Goal: Task Accomplishment & Management: Complete application form

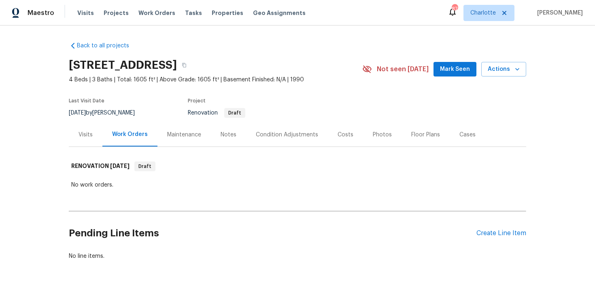
scroll to position [24, 0]
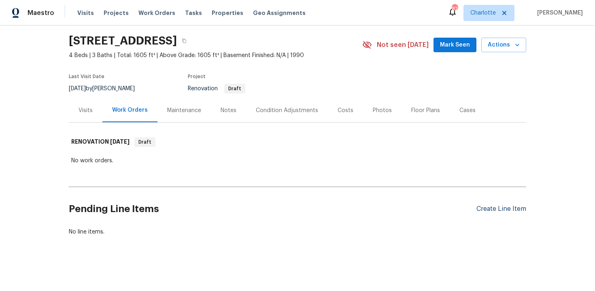
click at [491, 210] on div "Create Line Item" at bounding box center [501, 209] width 50 height 8
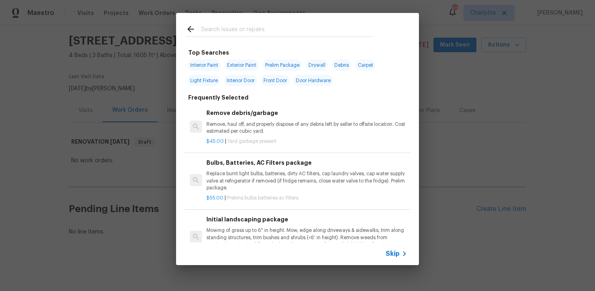
click at [391, 256] on span "Skip" at bounding box center [393, 254] width 14 height 8
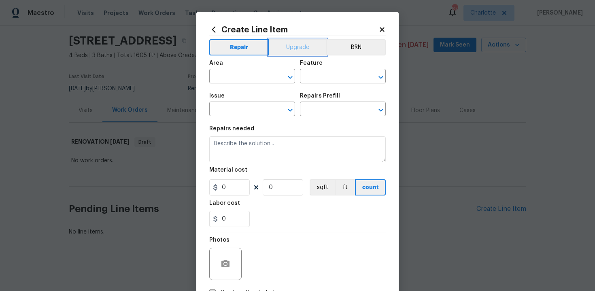
click at [296, 51] on button "Upgrade" at bounding box center [298, 47] width 58 height 16
click at [256, 71] on input "text" at bounding box center [240, 77] width 63 height 13
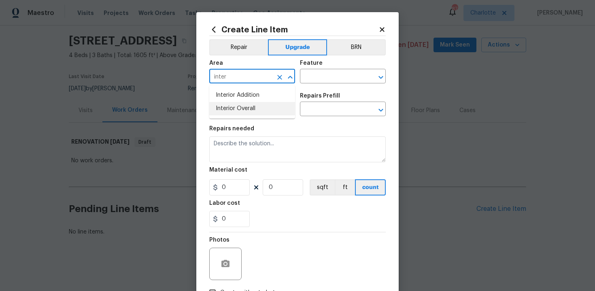
click at [256, 104] on li "Interior Overall" at bounding box center [252, 108] width 86 height 13
type input "Interior Overall"
click at [317, 76] on input "text" at bounding box center [331, 77] width 63 height 13
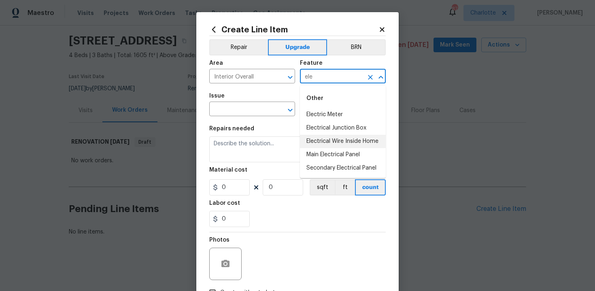
click at [322, 138] on li "Electrical Wire Inside Home" at bounding box center [343, 141] width 86 height 13
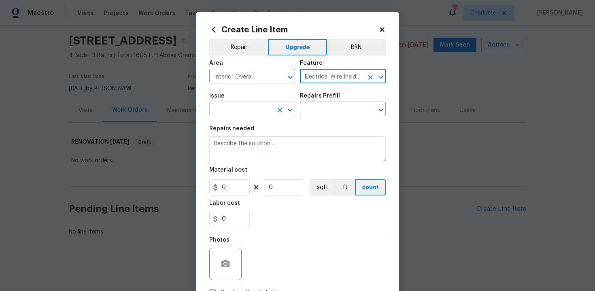
type input "Electrical Wire Inside Home"
click at [242, 115] on input "text" at bounding box center [240, 110] width 63 height 13
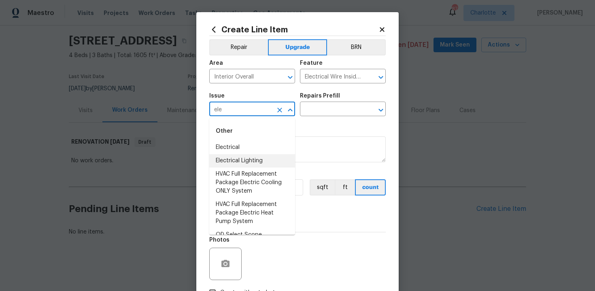
click at [243, 162] on li "Electrical Lighting" at bounding box center [252, 160] width 86 height 13
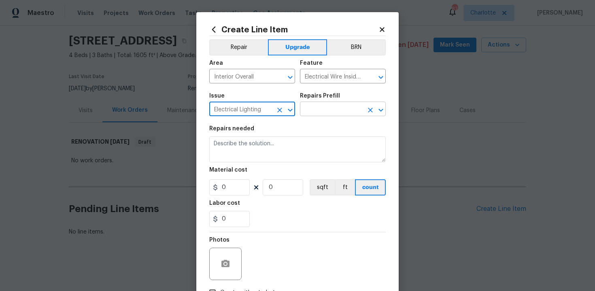
type input "Electrical Lighting"
click at [311, 113] on input "text" at bounding box center [331, 110] width 63 height 13
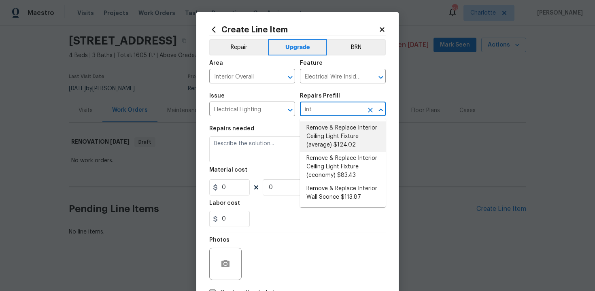
click at [319, 138] on li "Remove & Replace Interior Ceiling Light Fixture (average) $124.02" at bounding box center [343, 136] width 86 height 30
type input "Remove & Replace Interior Ceiling Light Fixture (average) $124.02"
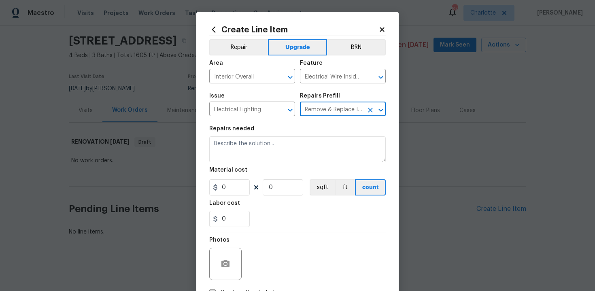
type textarea "Remove the existing interior ceiling light fixture and replace it with new AVER…"
type input "124.02"
type input "1"
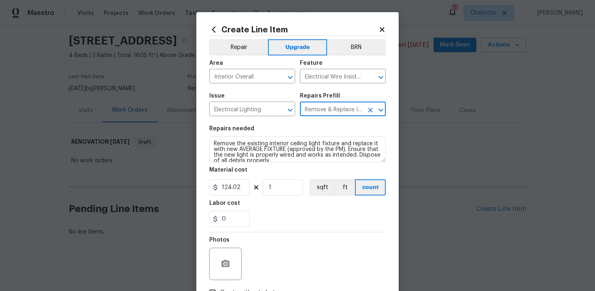
type input "Remove & Replace Interior Ceiling Light Fixture (average) $124.02"
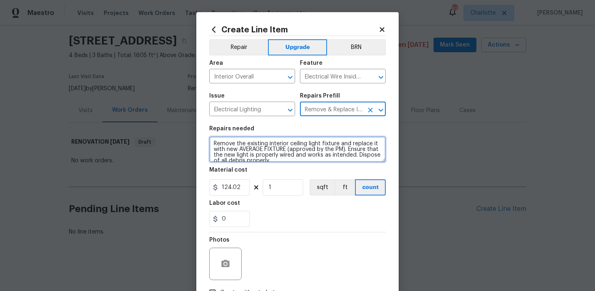
click at [210, 142] on textarea "Remove the existing interior ceiling light fixture and replace it with new AVER…" at bounding box center [297, 149] width 176 height 26
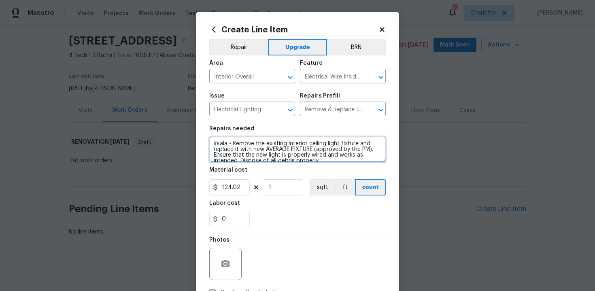
type textarea "#sala - Remove the existing interior ceiling light fixture and replace it with …"
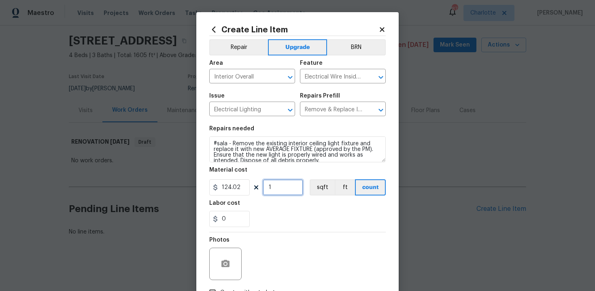
click at [283, 188] on input "1" at bounding box center [283, 187] width 40 height 16
type input "15"
click at [304, 221] on div "0" at bounding box center [297, 219] width 176 height 16
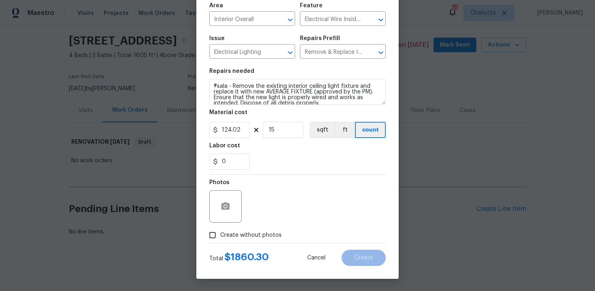
click at [247, 235] on span "Create without photos" at bounding box center [251, 235] width 62 height 9
click at [220, 235] on input "Create without photos" at bounding box center [212, 234] width 15 height 15
checkbox input "true"
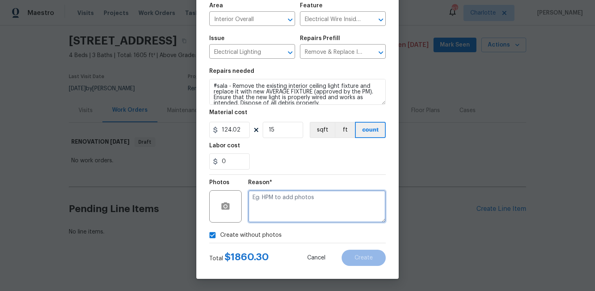
click at [293, 205] on textarea at bounding box center [317, 206] width 138 height 32
type textarea "n/a"
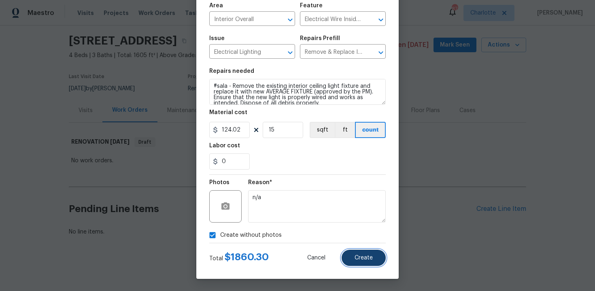
click at [370, 259] on span "Create" at bounding box center [364, 258] width 18 height 6
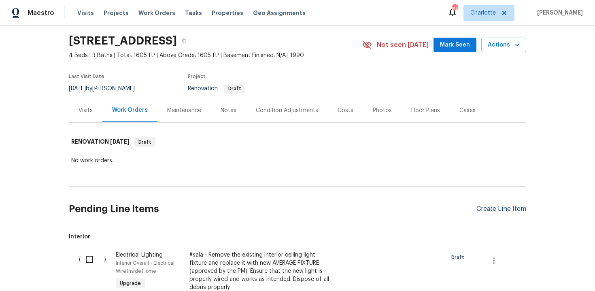
click at [500, 208] on div "Create Line Item" at bounding box center [501, 209] width 50 height 8
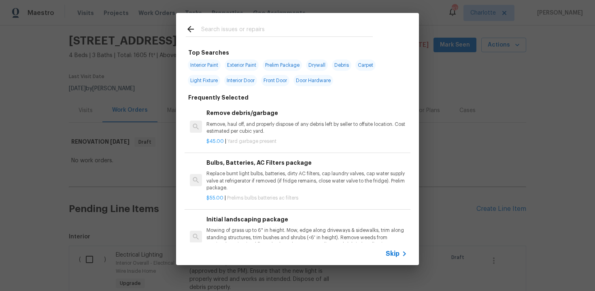
click at [394, 252] on span "Skip" at bounding box center [393, 254] width 14 height 8
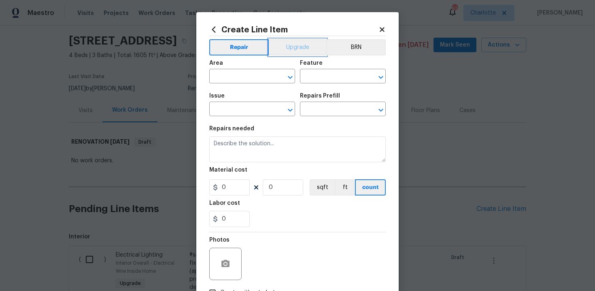
click at [305, 44] on button "Upgrade" at bounding box center [298, 47] width 58 height 16
click at [242, 77] on input "text" at bounding box center [240, 77] width 63 height 13
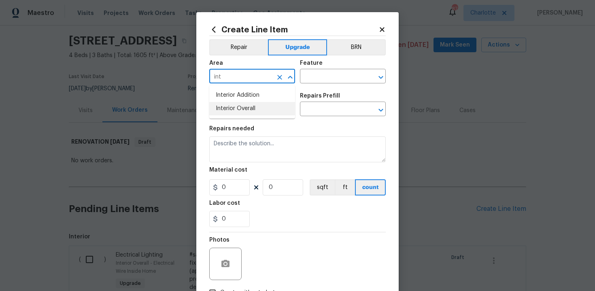
click at [242, 108] on li "Interior Overall" at bounding box center [252, 108] width 86 height 13
type input "Interior Overall"
click at [323, 76] on input "text" at bounding box center [331, 77] width 63 height 13
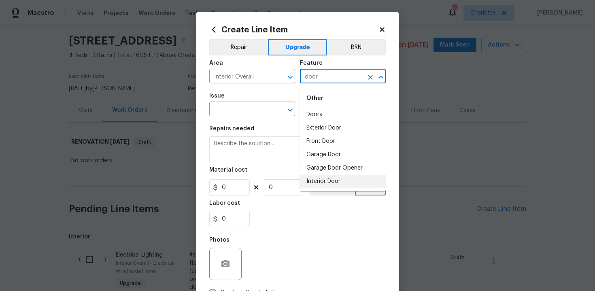
click at [326, 181] on li "Interior Door" at bounding box center [343, 181] width 86 height 13
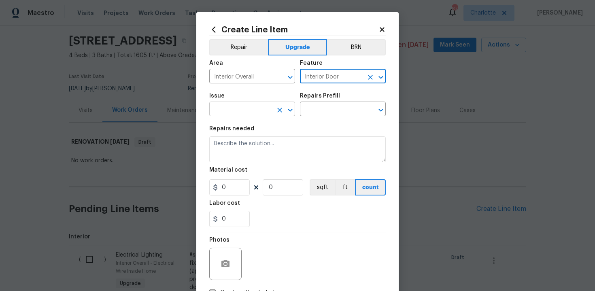
type input "Interior Door"
click at [243, 112] on input "text" at bounding box center [240, 110] width 63 height 13
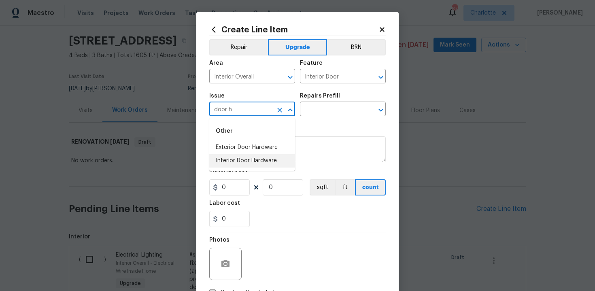
click at [246, 157] on li "Interior Door Hardware" at bounding box center [252, 160] width 86 height 13
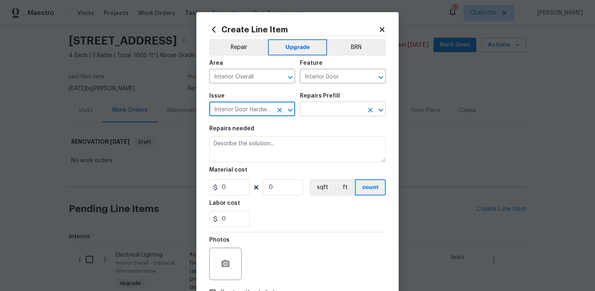
type input "Interior Door Hardware"
click at [330, 109] on input "text" at bounding box center [331, 110] width 63 height 13
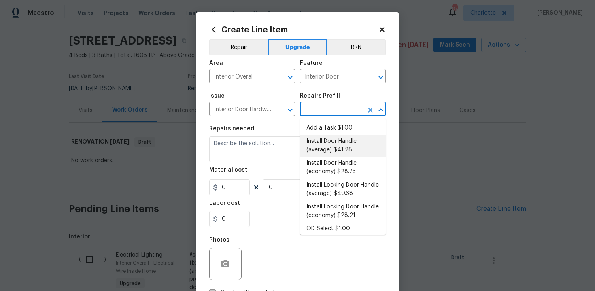
click at [330, 140] on li "Install Door Handle (average) $41.28" at bounding box center [343, 146] width 86 height 22
type input "Install Door Handle (average) $41.28"
type textarea "Remove the existing interior door handle (if present). Install a new (average) …"
type input "41.28"
type input "1"
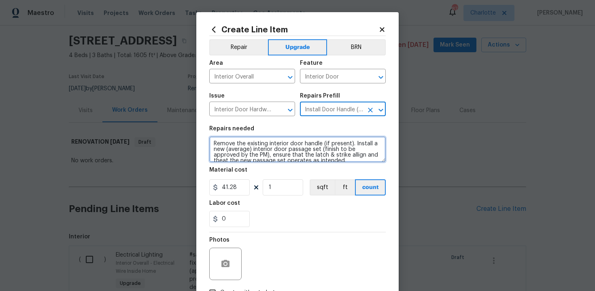
click at [210, 142] on textarea "Remove the existing interior door handle (if present). Install a new (average) …" at bounding box center [297, 149] width 176 height 26
type textarea "#sala - Remove the existing interior door handle (if present). Install a new (a…"
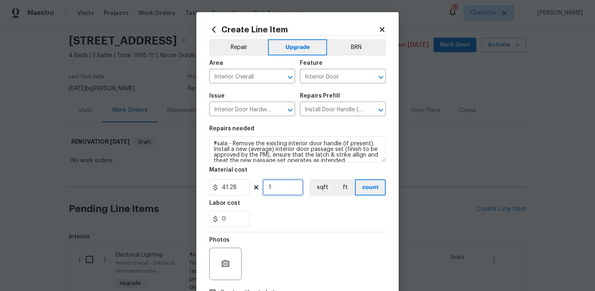
click at [275, 187] on input "1" at bounding box center [283, 187] width 40 height 16
type input "15"
click at [296, 218] on div "0" at bounding box center [297, 219] width 176 height 16
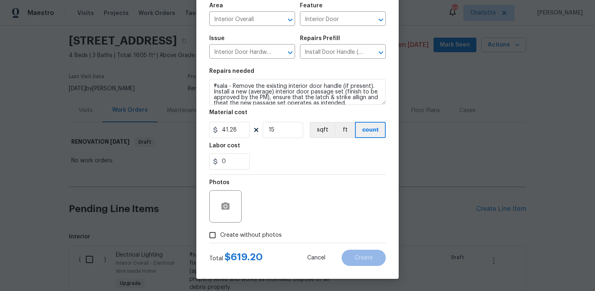
click at [243, 237] on span "Create without photos" at bounding box center [251, 235] width 62 height 9
click at [220, 237] on input "Create without photos" at bounding box center [212, 234] width 15 height 15
checkbox input "true"
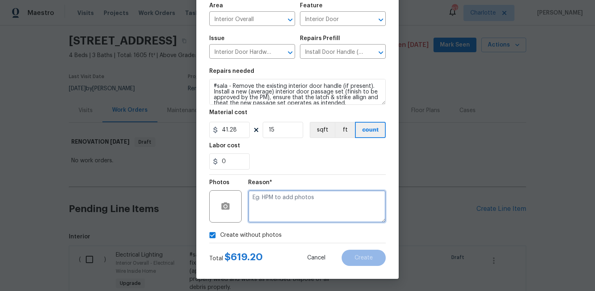
click at [287, 205] on textarea at bounding box center [317, 206] width 138 height 32
type textarea "n/a"
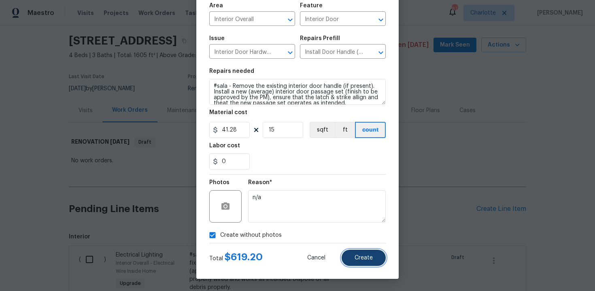
click at [376, 254] on button "Create" at bounding box center [364, 258] width 44 height 16
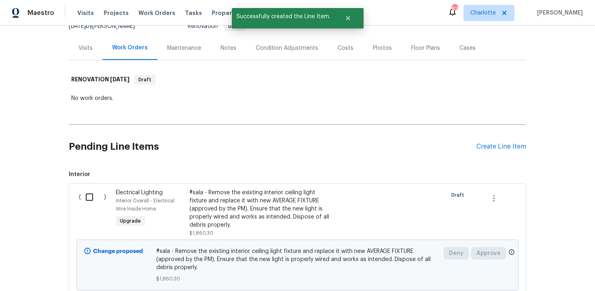
scroll to position [87, 0]
click at [499, 145] on div "Create Line Item" at bounding box center [501, 146] width 50 height 8
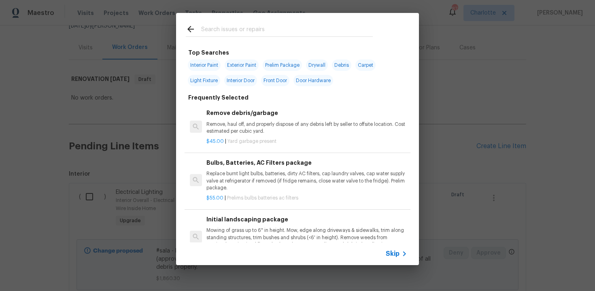
click at [393, 256] on span "Skip" at bounding box center [393, 254] width 14 height 8
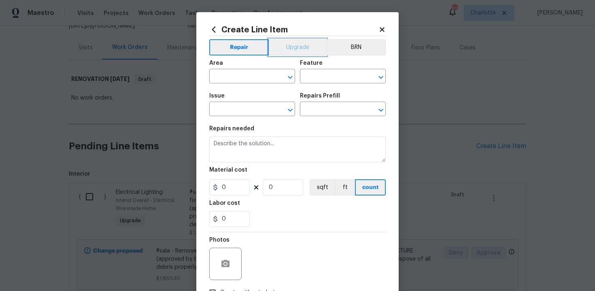
click at [309, 53] on button "Upgrade" at bounding box center [298, 47] width 58 height 16
click at [263, 74] on input "text" at bounding box center [240, 77] width 63 height 13
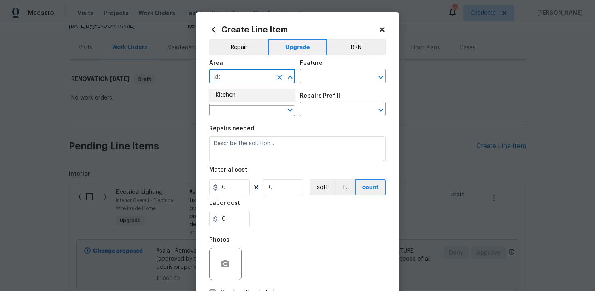
click at [247, 95] on li "Kitchen" at bounding box center [252, 95] width 86 height 13
type input "Kitchen"
click at [312, 75] on input "text" at bounding box center [331, 77] width 63 height 13
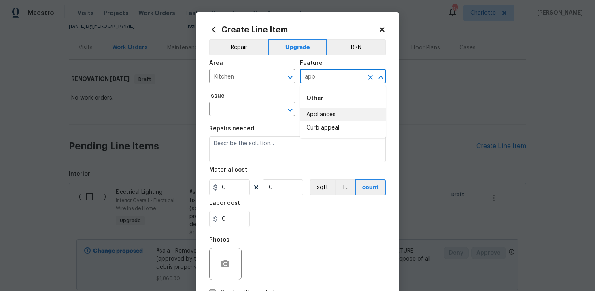
click at [310, 117] on li "Appliances" at bounding box center [343, 114] width 86 height 13
type input "Appliances"
click at [249, 112] on input "text" at bounding box center [240, 110] width 63 height 13
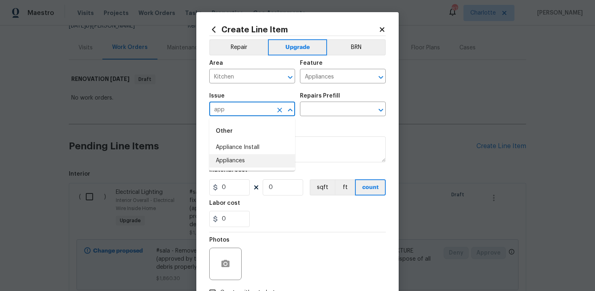
click at [255, 163] on li "Appliances" at bounding box center [252, 160] width 86 height 13
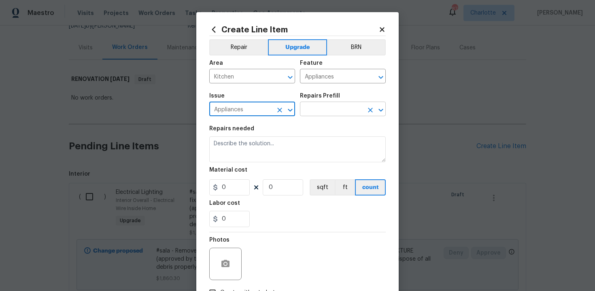
type input "Appliances"
click at [327, 108] on input "text" at bounding box center [331, 110] width 63 height 13
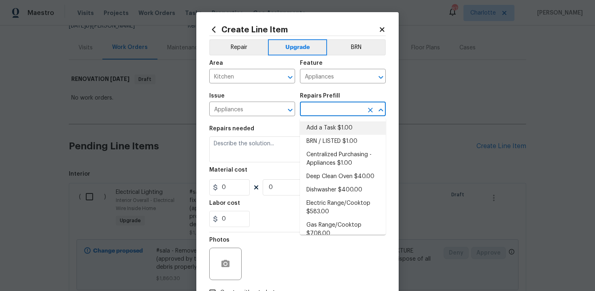
click at [324, 128] on li "Add a Task $1.00" at bounding box center [343, 127] width 86 height 13
type input "Add a Task $1.00"
type textarea "HPM to detail"
type input "1"
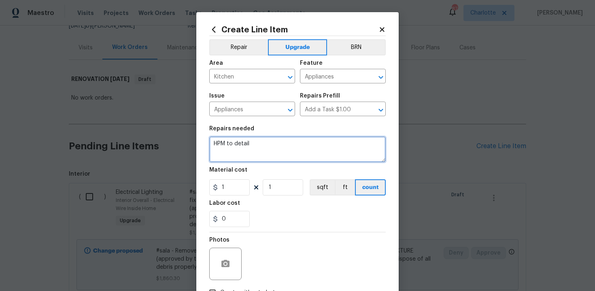
drag, startPoint x: 215, startPoint y: 145, endPoint x: 257, endPoint y: 146, distance: 42.1
click at [257, 146] on textarea "HPM to detail" at bounding box center [297, 149] width 176 height 26
paste textarea "Install SS Appliance Package (range)"
type textarea "#sala - Install SS Appliance Package (range)"
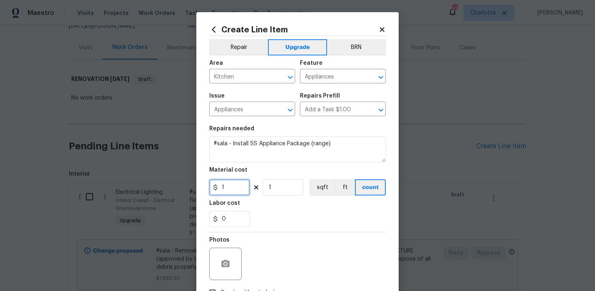
click at [233, 189] on input "1" at bounding box center [229, 187] width 40 height 16
type input "3500"
click at [284, 213] on div "0" at bounding box center [297, 219] width 176 height 16
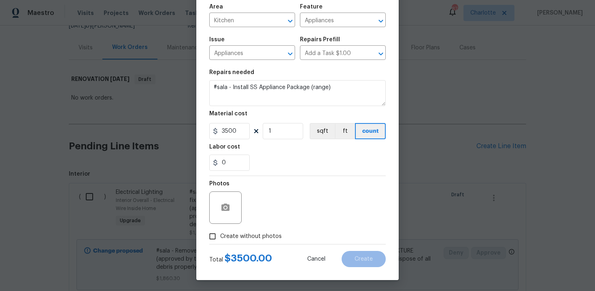
scroll to position [58, 0]
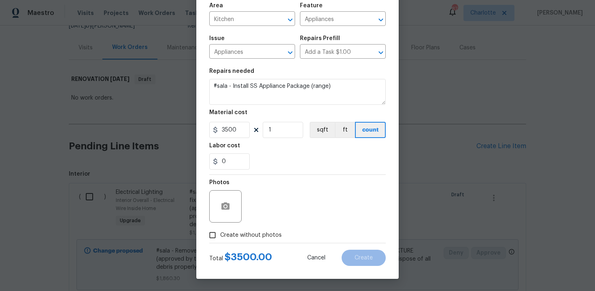
click at [238, 231] on span "Create without photos" at bounding box center [251, 235] width 62 height 9
click at [220, 231] on input "Create without photos" at bounding box center [212, 234] width 15 height 15
checkbox input "true"
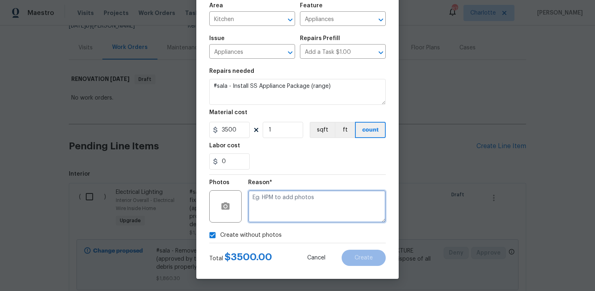
click at [287, 210] on textarea at bounding box center [317, 206] width 138 height 32
type textarea "n/a"
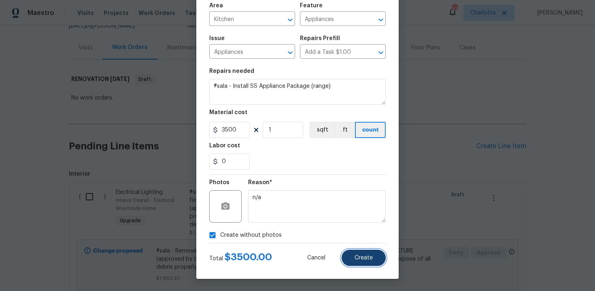
click at [368, 259] on span "Create" at bounding box center [364, 258] width 18 height 6
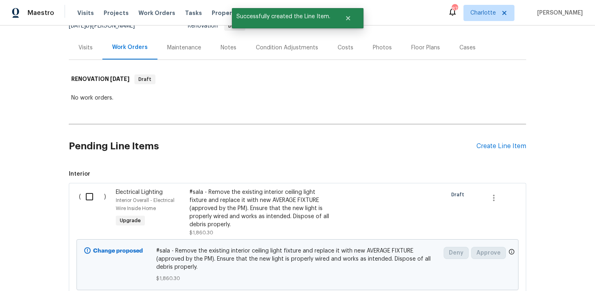
scroll to position [87, 0]
click at [509, 144] on div "Create Line Item" at bounding box center [501, 146] width 50 height 8
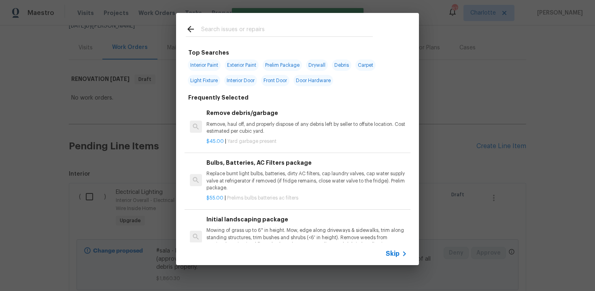
click at [394, 255] on span "Skip" at bounding box center [393, 254] width 14 height 8
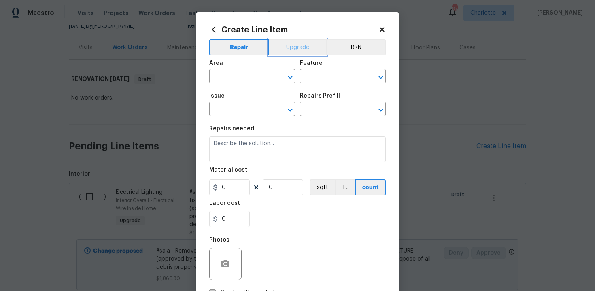
click at [294, 53] on button "Upgrade" at bounding box center [298, 47] width 58 height 16
click at [240, 80] on input "text" at bounding box center [240, 77] width 63 height 13
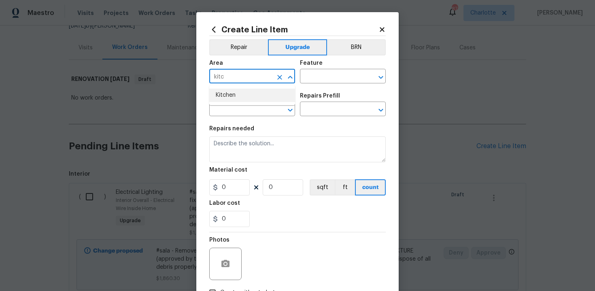
click at [237, 96] on li "Kitchen" at bounding box center [252, 95] width 86 height 13
type input "Kitchen"
click at [334, 73] on input "text" at bounding box center [331, 77] width 63 height 13
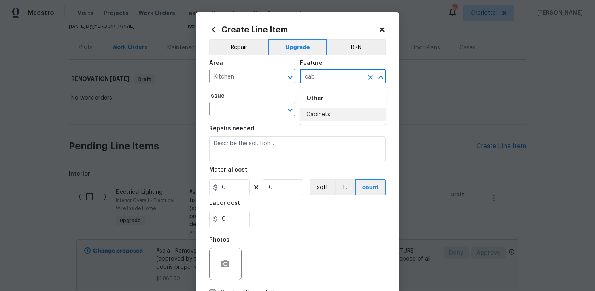
click at [333, 118] on li "Cabinets" at bounding box center [343, 114] width 86 height 13
type input "Cabinets"
click at [237, 113] on input "text" at bounding box center [240, 110] width 63 height 13
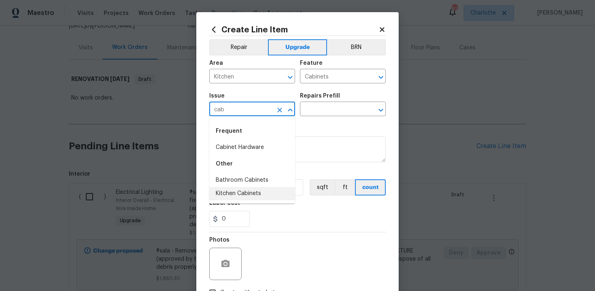
click at [243, 190] on li "Kitchen Cabinets" at bounding box center [252, 193] width 86 height 13
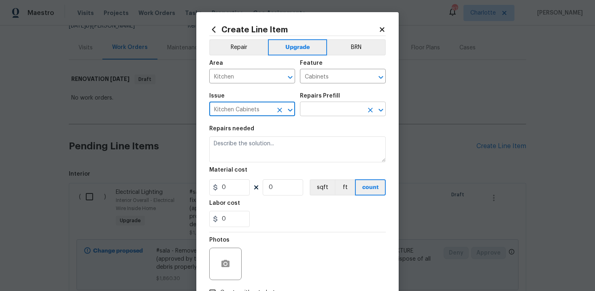
type input "Kitchen Cabinets"
click at [331, 110] on input "text" at bounding box center [331, 110] width 63 height 13
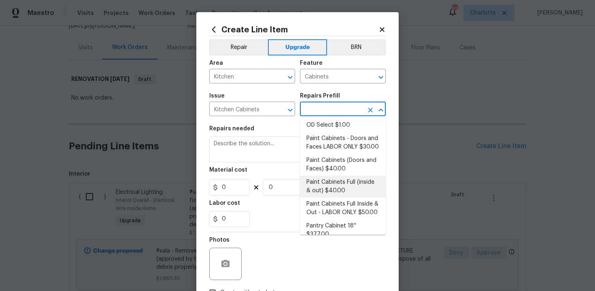
scroll to position [119, 0]
click at [340, 177] on li "Paint Cabinets Full (inside & out) $40.00" at bounding box center [343, 185] width 86 height 22
type input "Paint Cabinets Full (inside & out) $40.00"
type textarea "Prep, sand, mask and apply 2 coats of paint to the kitchen cabinet doors, inter…"
type input "40"
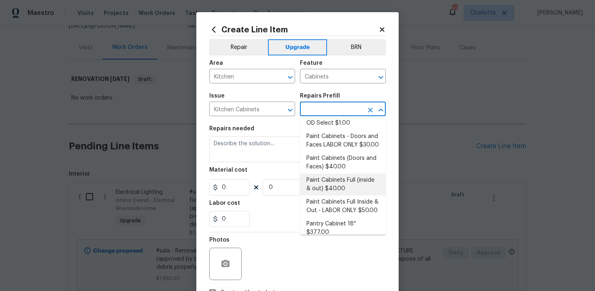
type input "1"
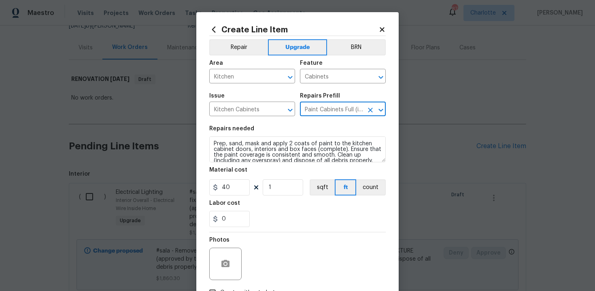
click at [208, 140] on div "Create Line Item Repair Upgrade BRN Area Kitchen ​ Feature Cabinets ​ Issue Kit…" at bounding box center [297, 174] width 202 height 324
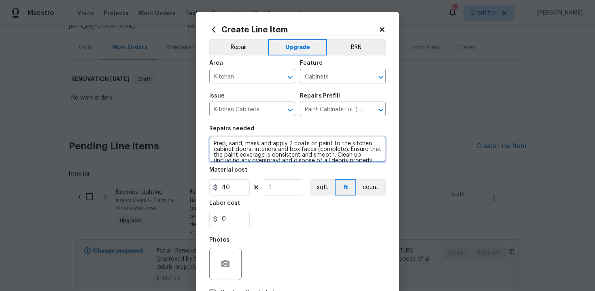
click at [211, 143] on textarea "Prep, sand, mask and apply 2 coats of paint to the kitchen cabinet doors, inter…" at bounding box center [297, 149] width 176 height 26
type textarea "#sala - Prep, sand, mask and apply 2 coats of paint to the kitchen cabinet door…"
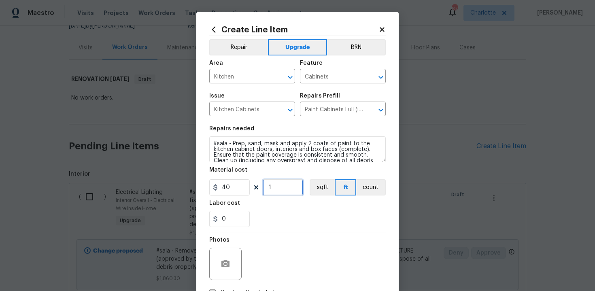
click at [273, 191] on input "1" at bounding box center [283, 187] width 40 height 16
type input "60"
click at [298, 218] on div "0" at bounding box center [297, 219] width 176 height 16
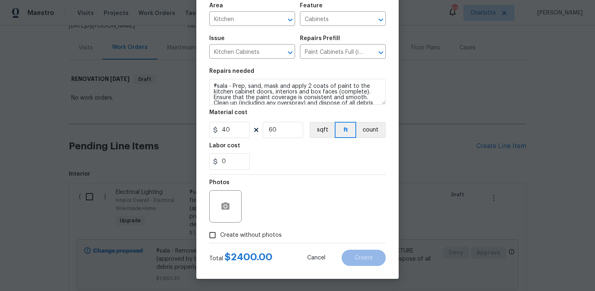
click at [243, 239] on span "Create without photos" at bounding box center [251, 235] width 62 height 9
click at [220, 239] on input "Create without photos" at bounding box center [212, 234] width 15 height 15
checkbox input "true"
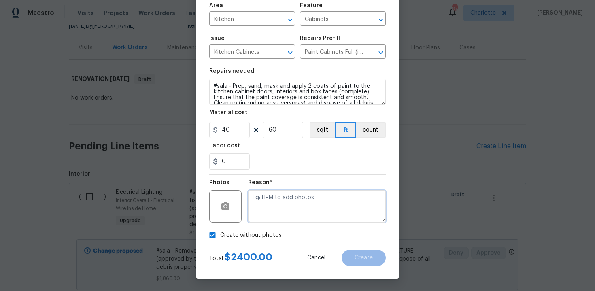
click at [270, 207] on textarea at bounding box center [317, 206] width 138 height 32
type textarea "n/a"
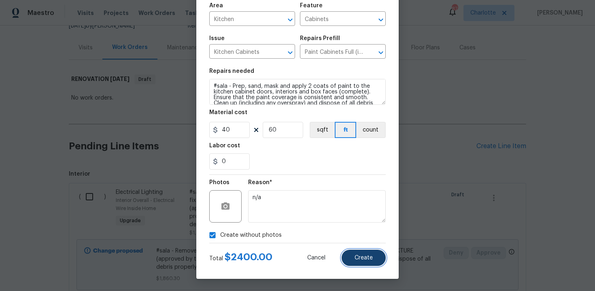
click at [357, 262] on button "Create" at bounding box center [364, 258] width 44 height 16
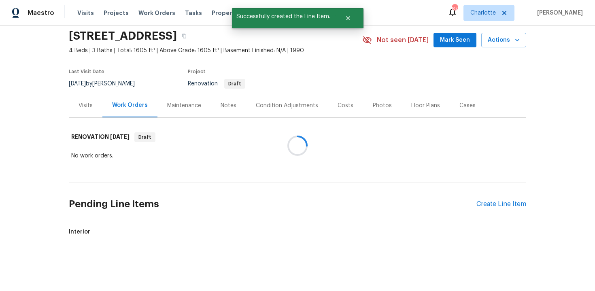
scroll to position [87, 0]
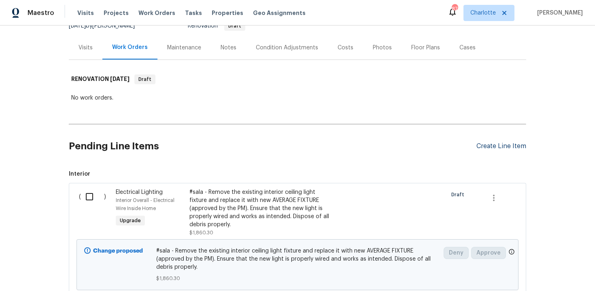
click at [500, 144] on div "Create Line Item" at bounding box center [501, 146] width 50 height 8
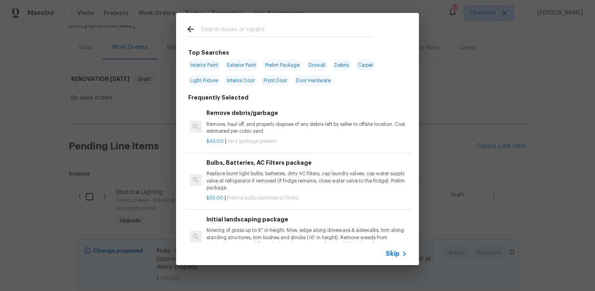
click at [389, 257] on span "Skip" at bounding box center [393, 254] width 14 height 8
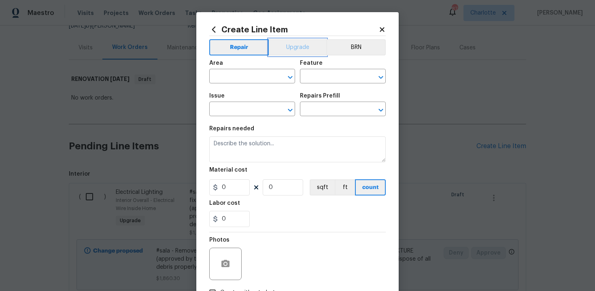
click at [297, 49] on button "Upgrade" at bounding box center [298, 47] width 58 height 16
click at [257, 78] on input "text" at bounding box center [240, 77] width 63 height 13
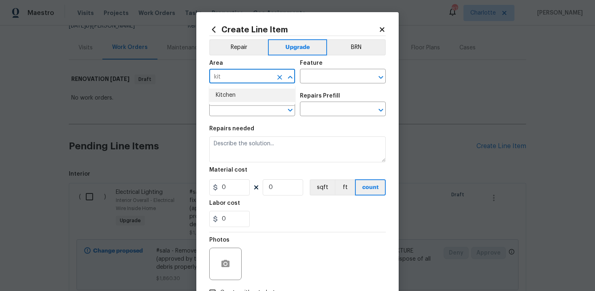
click at [242, 95] on li "Kitchen" at bounding box center [252, 95] width 86 height 13
type input "Kitchen"
click at [323, 78] on input "text" at bounding box center [331, 77] width 63 height 13
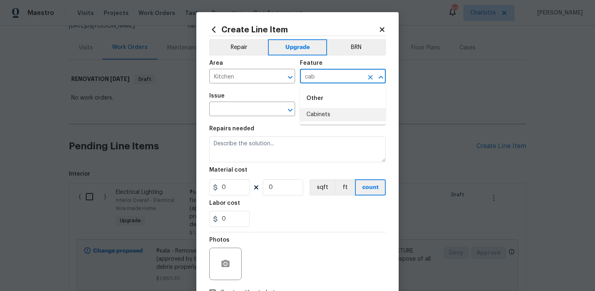
click at [318, 116] on li "Cabinets" at bounding box center [343, 114] width 86 height 13
type input "Cabinets"
click at [240, 111] on input "text" at bounding box center [240, 110] width 63 height 13
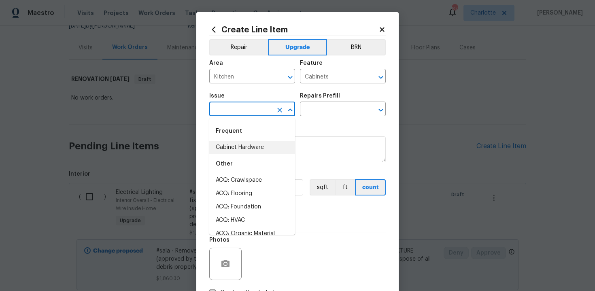
click at [248, 146] on li "Cabinet Hardware" at bounding box center [252, 147] width 86 height 13
type input "Cabinet Hardware"
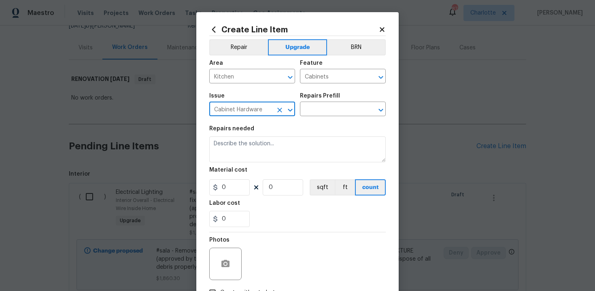
click at [320, 117] on div "Issue Cabinet Hardware ​ Repairs Prefill ​" at bounding box center [297, 104] width 176 height 33
click at [339, 112] on input "text" at bounding box center [331, 110] width 63 height 13
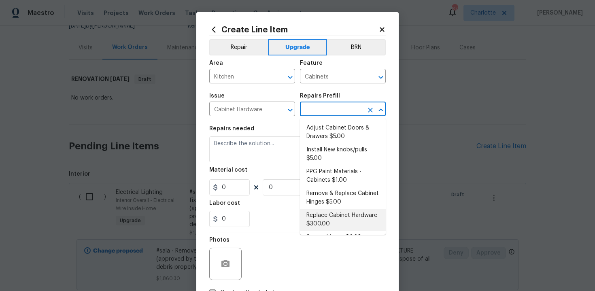
click at [336, 217] on li "Replace Cabinet Hardware $300.00" at bounding box center [343, 220] width 86 height 22
type input "Replace Cabinet Hardware $300.00"
type textarea "Replace cabinet hardware with new hinges and pulls. HPM to provide specs"
type input "300"
type input "1"
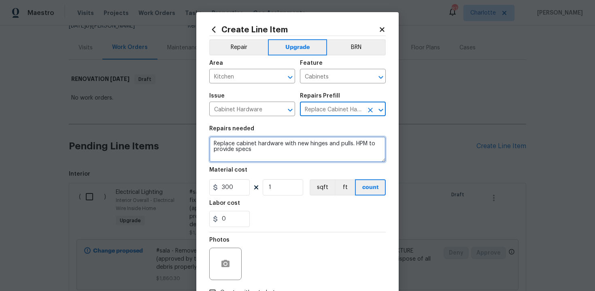
click at [210, 144] on textarea "Replace cabinet hardware with new hinges and pulls. HPM to provide specs" at bounding box center [297, 149] width 176 height 26
type textarea "#sala - Replace cabinet hardware with new hinges and pulls. HPM to provide specs"
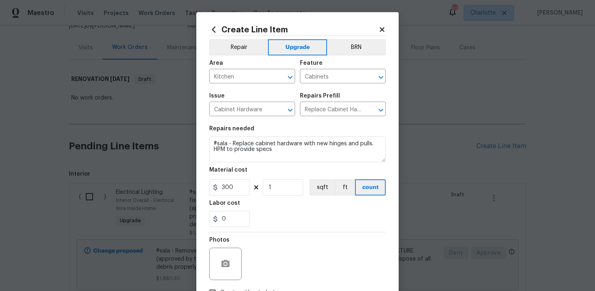
click at [287, 204] on div "Labor cost" at bounding box center [297, 205] width 176 height 11
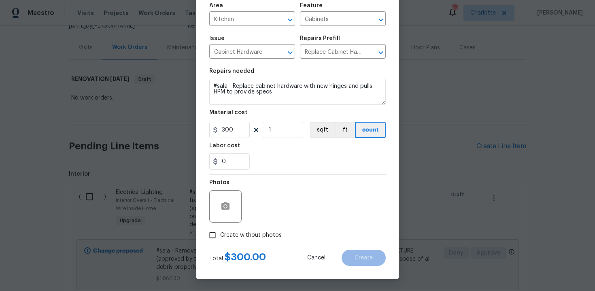
click at [250, 228] on label "Create without photos" at bounding box center [243, 234] width 77 height 15
click at [220, 228] on input "Create without photos" at bounding box center [212, 234] width 15 height 15
checkbox input "true"
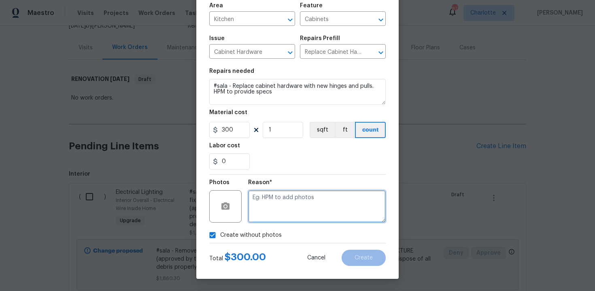
click at [276, 207] on textarea at bounding box center [317, 206] width 138 height 32
type textarea "n/a"
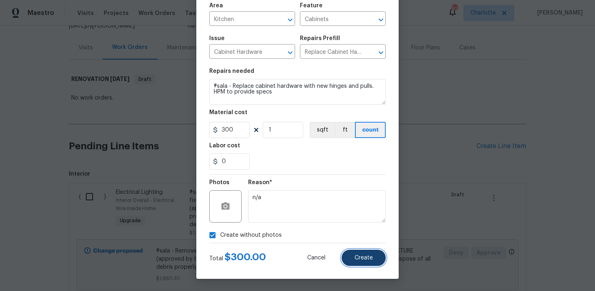
click at [364, 262] on button "Create" at bounding box center [364, 258] width 44 height 16
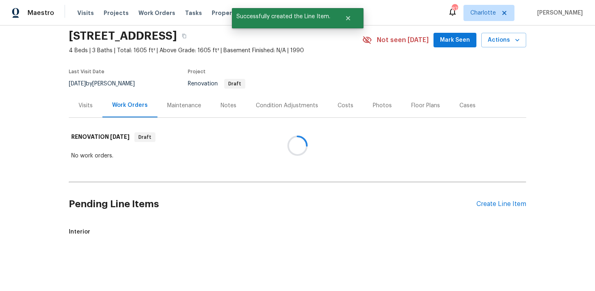
scroll to position [87, 0]
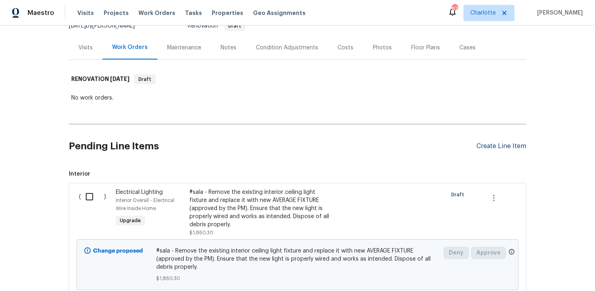
click at [491, 145] on div "Create Line Item" at bounding box center [501, 146] width 50 height 8
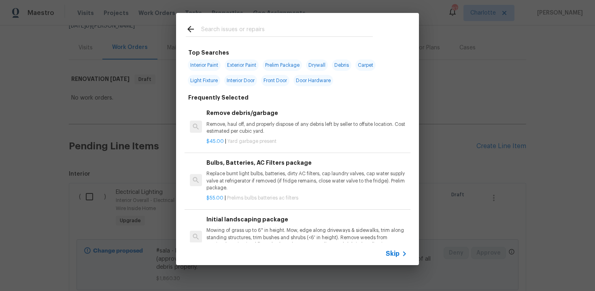
click at [397, 257] on span "Skip" at bounding box center [393, 254] width 14 height 8
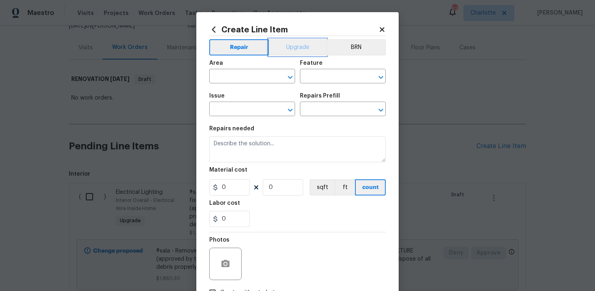
click at [296, 53] on button "Upgrade" at bounding box center [298, 47] width 58 height 16
click at [250, 79] on input "text" at bounding box center [240, 77] width 63 height 13
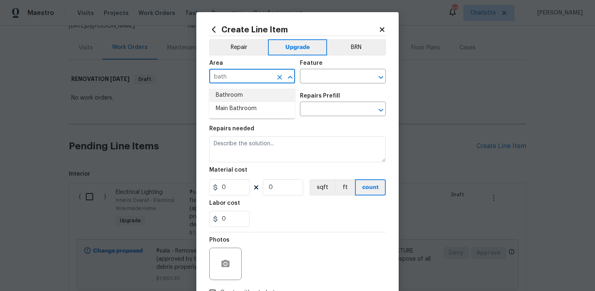
click at [249, 92] on li "Bathroom" at bounding box center [252, 95] width 86 height 13
type input "Bathroom"
click at [317, 82] on input "text" at bounding box center [331, 77] width 63 height 13
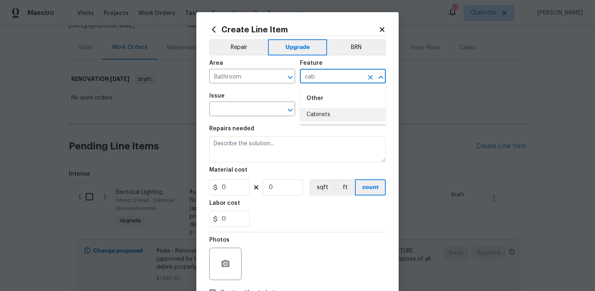
click at [317, 117] on li "Cabinets" at bounding box center [343, 114] width 86 height 13
type input "Cabinets"
click at [253, 108] on input "text" at bounding box center [240, 110] width 63 height 13
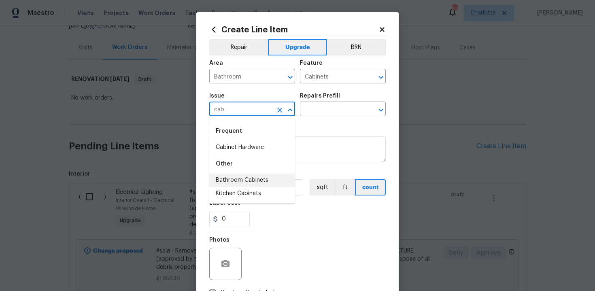
click at [257, 178] on li "Bathroom Cabinets" at bounding box center [252, 180] width 86 height 13
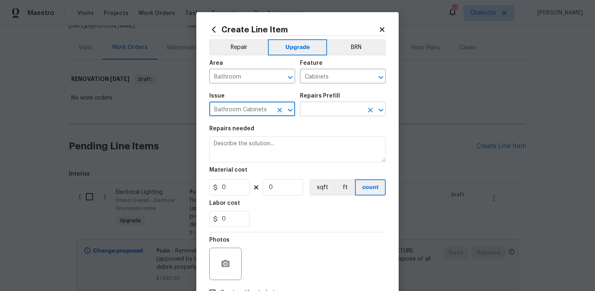
type input "Bathroom Cabinets"
click at [330, 109] on input "text" at bounding box center [331, 110] width 63 height 13
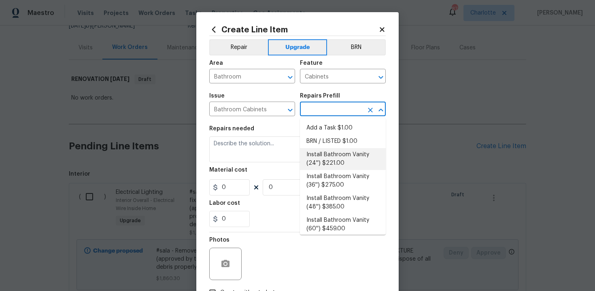
scroll to position [144, 0]
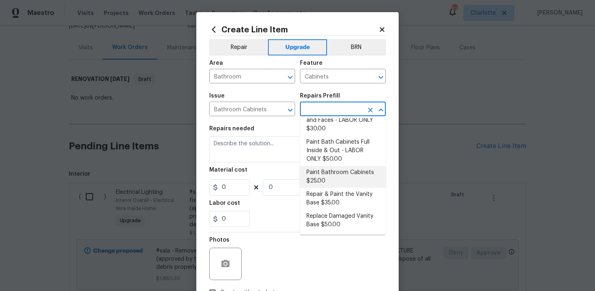
click at [336, 176] on li "Paint Bathroom Cabinets $25.00" at bounding box center [343, 177] width 86 height 22
type input "Paint Bathroom Cabinets $25.00"
type textarea "Prep, sand, mask and apply 2 coats of paint to the bathroom cabinet doors, inte…"
type input "25"
type input "1"
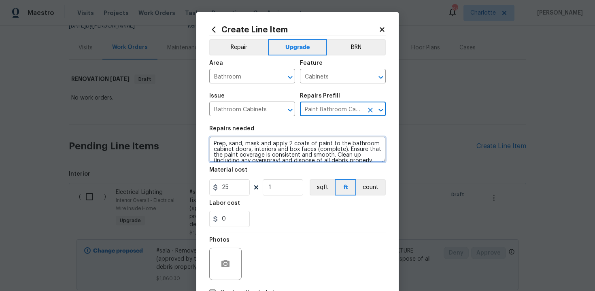
click at [211, 143] on textarea "Prep, sand, mask and apply 2 coats of paint to the bathroom cabinet doors, inte…" at bounding box center [297, 149] width 176 height 26
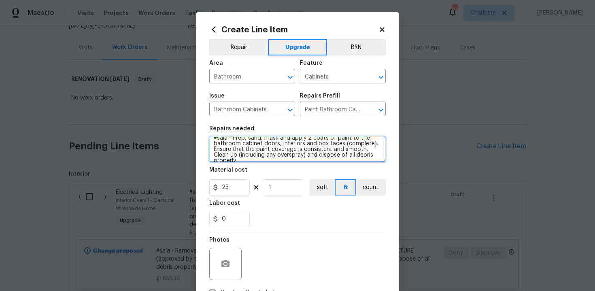
click at [375, 156] on textarea "#sala - Prep, sand, mask and apply 2 coats of paint to the bathroom cabinet doo…" at bounding box center [297, 149] width 176 height 26
paste textarea "Both upstairs bathrooms"
type textarea "#sala - Prep, sand, mask and apply 2 coats of paint to the bathroom cabinet doo…"
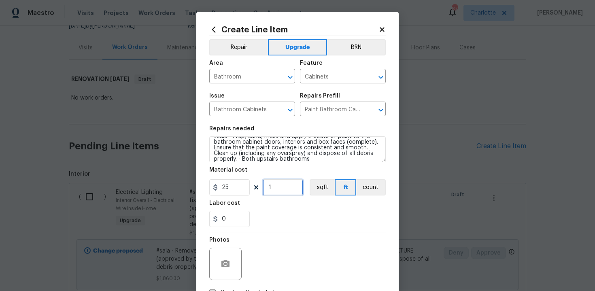
click at [279, 192] on input "1" at bounding box center [283, 187] width 40 height 16
type input "16"
click at [291, 212] on div "0" at bounding box center [297, 219] width 176 height 16
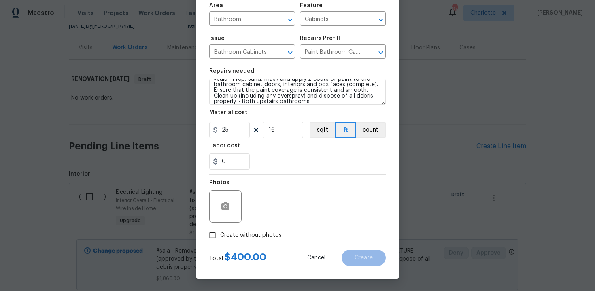
click at [226, 233] on span "Create without photos" at bounding box center [251, 235] width 62 height 9
click at [220, 233] on input "Create without photos" at bounding box center [212, 234] width 15 height 15
checkbox input "true"
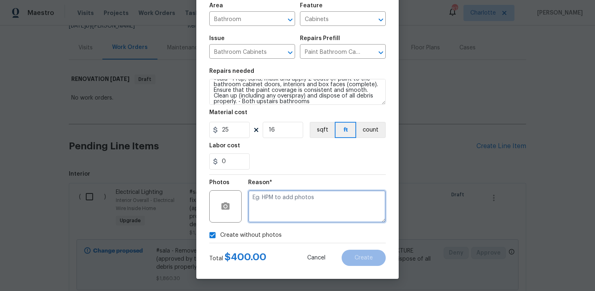
click at [261, 217] on textarea at bounding box center [317, 206] width 138 height 32
type textarea "n/a"
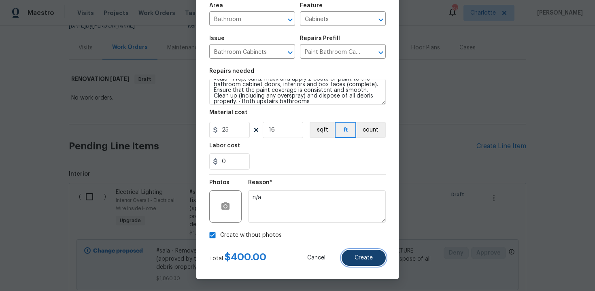
click at [354, 254] on button "Create" at bounding box center [364, 258] width 44 height 16
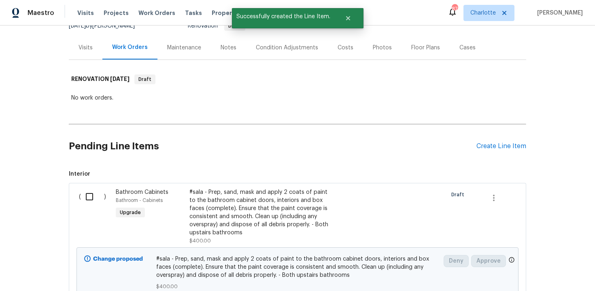
scroll to position [87, 0]
click at [500, 143] on div "Create Line Item" at bounding box center [501, 146] width 50 height 8
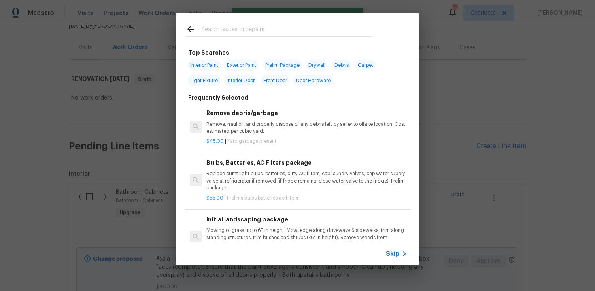
click at [396, 253] on span "Skip" at bounding box center [393, 254] width 14 height 8
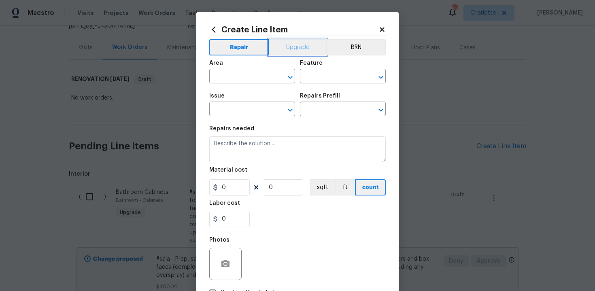
click at [294, 43] on button "Upgrade" at bounding box center [298, 47] width 58 height 16
click at [256, 75] on input "text" at bounding box center [240, 77] width 63 height 13
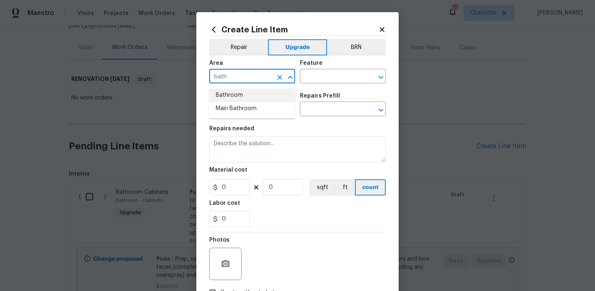
click at [247, 95] on li "Bathroom" at bounding box center [252, 95] width 86 height 13
type input "Bathroom"
click at [327, 75] on input "text" at bounding box center [331, 77] width 63 height 13
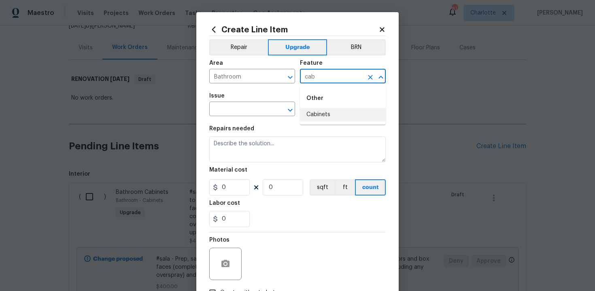
click at [323, 117] on li "Cabinets" at bounding box center [343, 114] width 86 height 13
type input "Cabinets"
click at [257, 113] on input "text" at bounding box center [240, 110] width 63 height 13
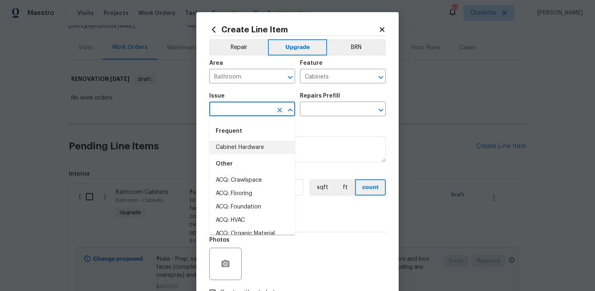
click at [247, 145] on li "Cabinet Hardware" at bounding box center [252, 147] width 86 height 13
type input "Cabinet Hardware"
click at [349, 111] on input "text" at bounding box center [331, 110] width 63 height 13
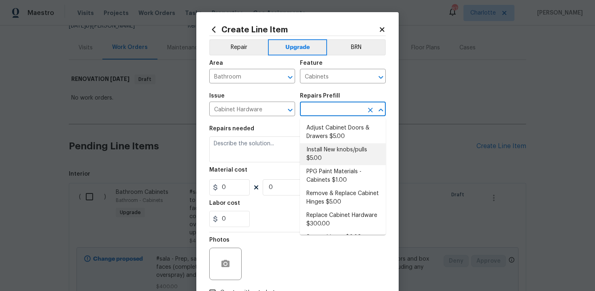
click at [327, 157] on li "Install New knobs/pulls $5.00" at bounding box center [343, 154] width 86 height 22
type input "Install New knobs/pulls $5.00"
type textarea "Remove the existing cabinet pulls/handles if present; prep and drill for new ca…"
type input "5"
type input "1"
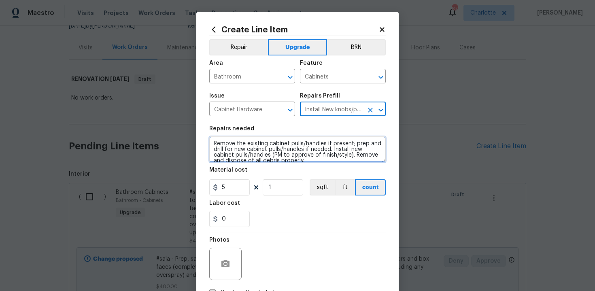
click at [212, 144] on textarea "Remove the existing cabinet pulls/handles if present; prep and drill for new ca…" at bounding box center [297, 149] width 176 height 26
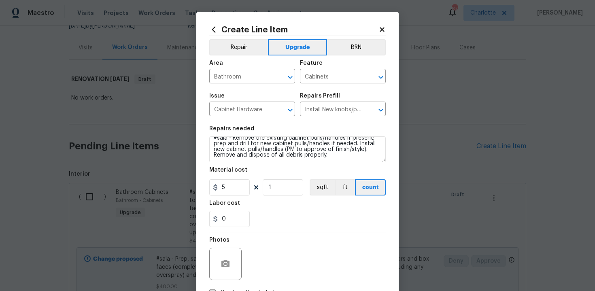
click at [343, 163] on section "Repairs needed #sala - Remove the existing cabinet pulls/handles if present; pr…" at bounding box center [297, 176] width 176 height 111
click at [354, 157] on textarea "#sala - Remove the existing cabinet pulls/handles if present; prep and drill fo…" at bounding box center [297, 149] width 176 height 26
paste textarea "Both upstairs bathrooms"
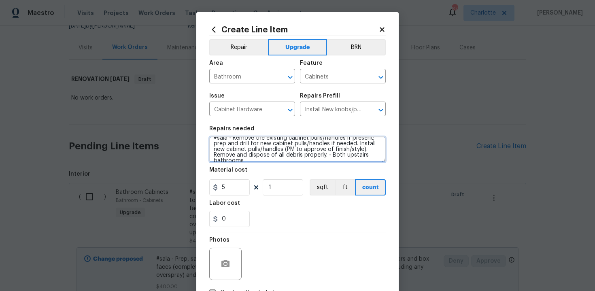
scroll to position [7, 0]
type textarea "#sala - Remove the existing cabinet pulls/handles if present; prep and drill fo…"
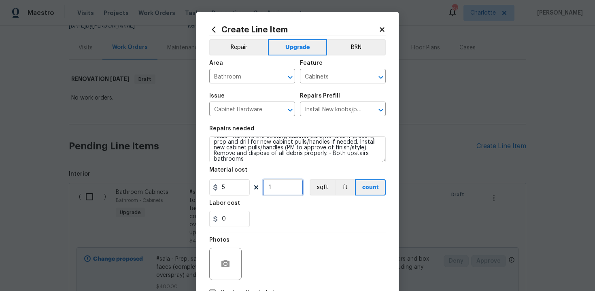
click at [280, 191] on input "1" at bounding box center [283, 187] width 40 height 16
type input "15"
click at [294, 212] on div "0" at bounding box center [297, 219] width 176 height 16
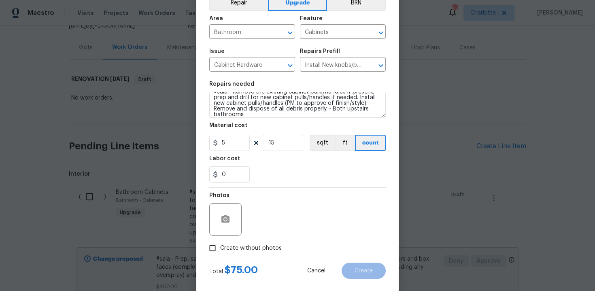
scroll to position [58, 0]
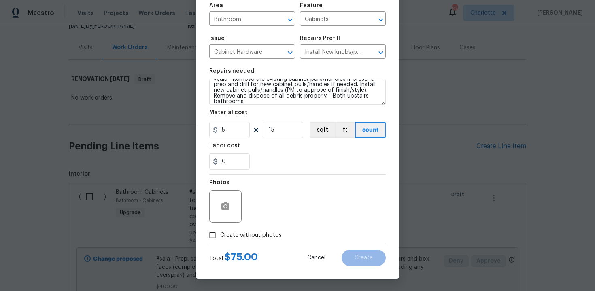
click at [244, 234] on span "Create without photos" at bounding box center [251, 235] width 62 height 9
click at [220, 234] on input "Create without photos" at bounding box center [212, 234] width 15 height 15
checkbox input "true"
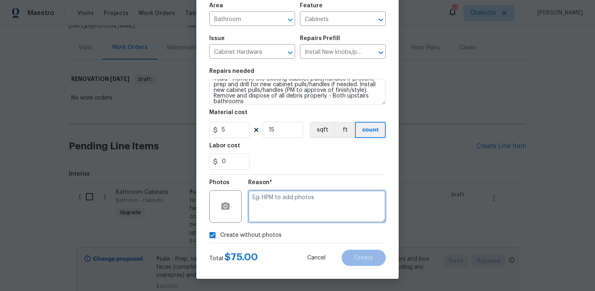
click at [276, 212] on textarea at bounding box center [317, 206] width 138 height 32
type textarea "n/a"
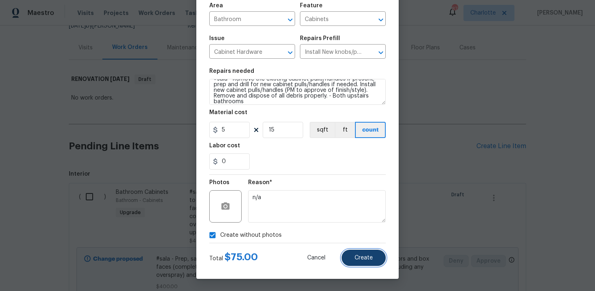
click at [355, 258] on span "Create" at bounding box center [364, 258] width 18 height 6
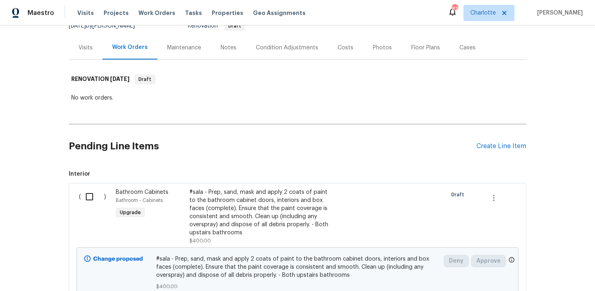
scroll to position [87, 0]
click at [489, 147] on div "Create Line Item" at bounding box center [501, 146] width 50 height 8
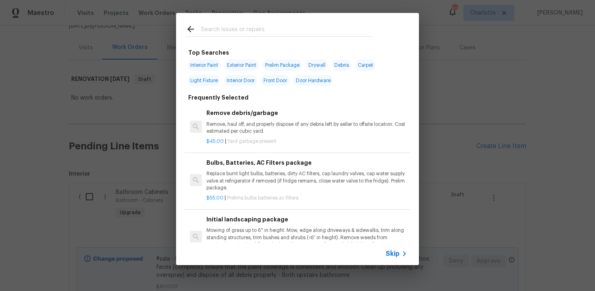
click at [393, 251] on span "Skip" at bounding box center [393, 254] width 14 height 8
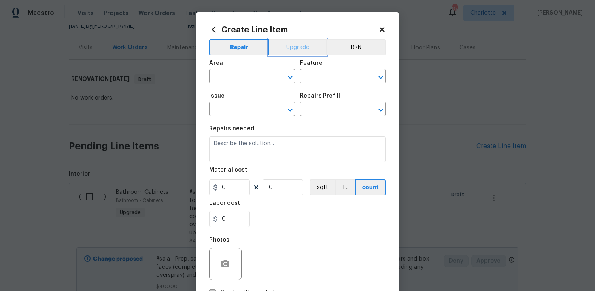
click at [288, 50] on button "Upgrade" at bounding box center [298, 47] width 58 height 16
click at [248, 82] on input "text" at bounding box center [240, 77] width 63 height 13
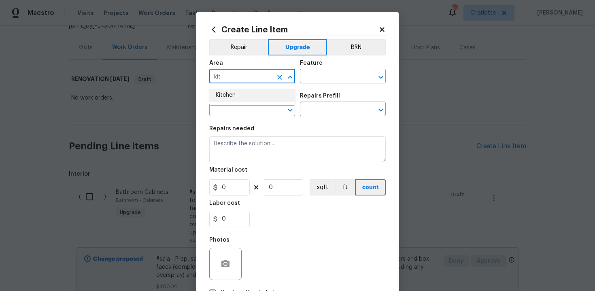
click at [248, 92] on li "Kitchen" at bounding box center [252, 95] width 86 height 13
type input "Kitchen"
click at [310, 81] on input "text" at bounding box center [331, 77] width 63 height 13
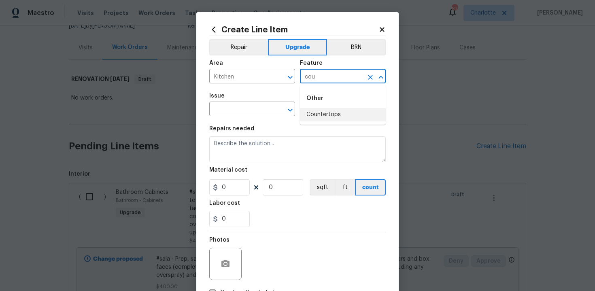
click at [313, 113] on li "Countertops" at bounding box center [343, 114] width 86 height 13
type input "Countertops"
click at [253, 113] on input "text" at bounding box center [240, 110] width 63 height 13
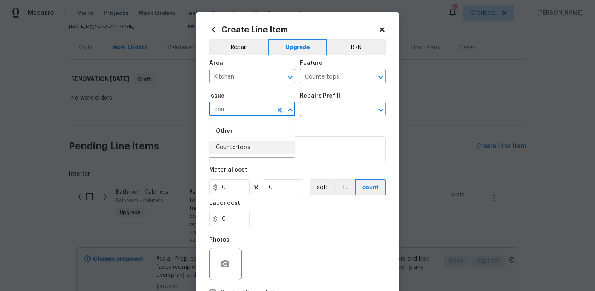
click at [254, 147] on li "Countertops" at bounding box center [252, 147] width 86 height 13
type input "Countertops"
click at [332, 111] on input "text" at bounding box center [331, 110] width 63 height 13
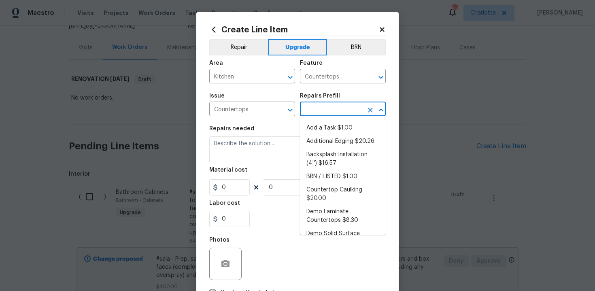
type input "s"
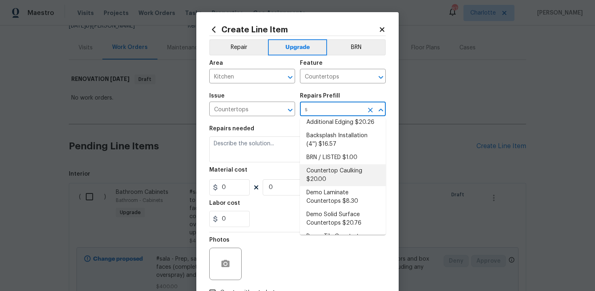
scroll to position [0, 0]
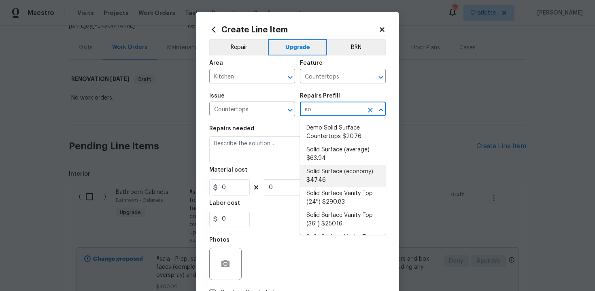
type input "sol"
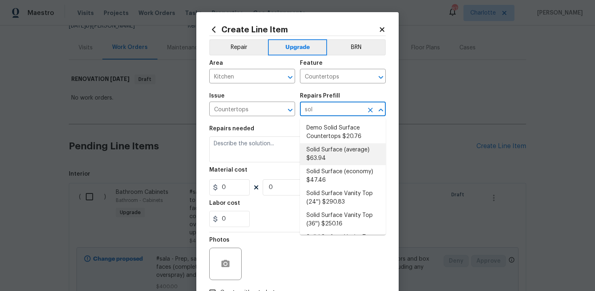
click at [323, 154] on li "Solid Surface (average) $63.94" at bounding box center [343, 154] width 86 height 22
type input "Solid Surface (average) $63.94"
type textarea "Remove the existing countertops (if present) and prep the area. Install new sol…"
type input "63.94"
type input "1"
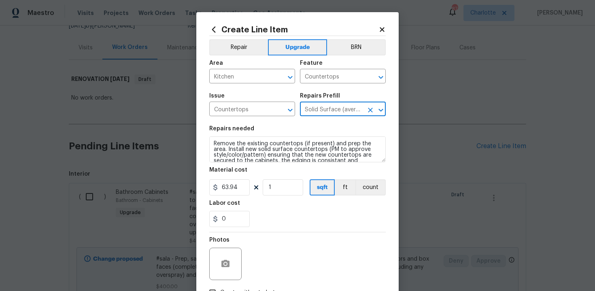
type input "Solid Surface (average) $63.94"
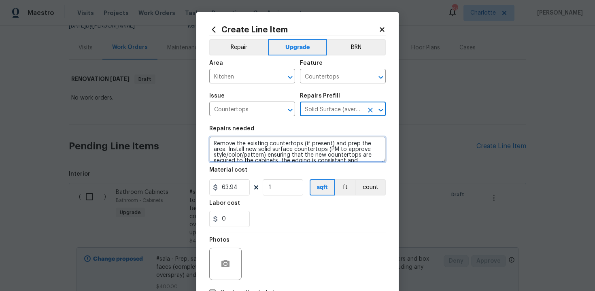
click at [211, 142] on textarea "Remove the existing countertops (if present) and prep the area. Install new sol…" at bounding box center [297, 149] width 176 height 26
type textarea "#sala - Remove the existing countertops (if present) and prep the area. Install…"
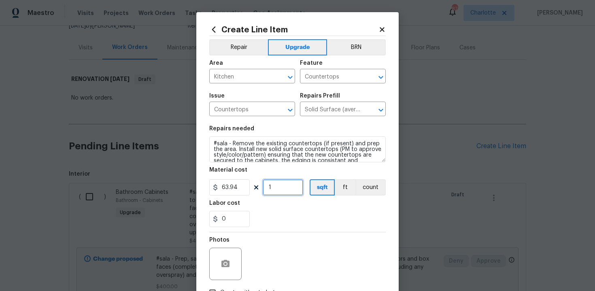
click at [277, 187] on input "1" at bounding box center [283, 187] width 40 height 16
type input "60"
click at [284, 213] on div "0" at bounding box center [297, 219] width 176 height 16
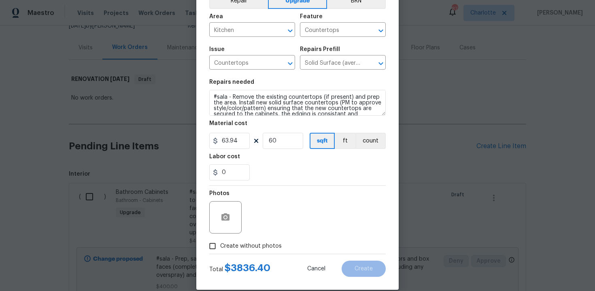
scroll to position [58, 0]
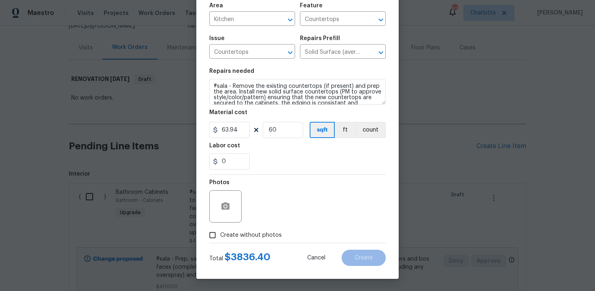
click at [242, 233] on span "Create without photos" at bounding box center [251, 235] width 62 height 9
click at [220, 233] on input "Create without photos" at bounding box center [212, 234] width 15 height 15
checkbox input "true"
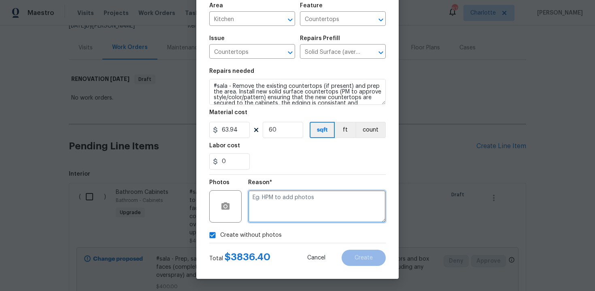
click at [277, 213] on textarea at bounding box center [317, 206] width 138 height 32
type textarea "n/a"
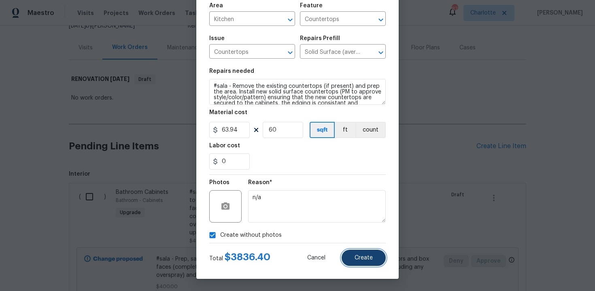
click at [356, 253] on button "Create" at bounding box center [364, 258] width 44 height 16
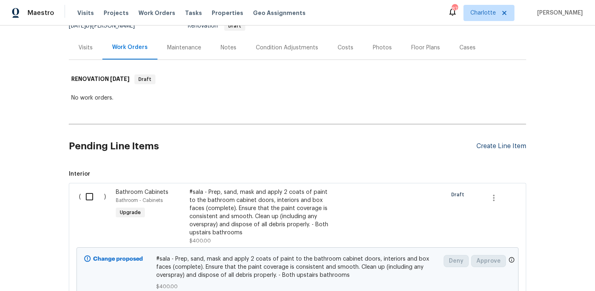
click at [484, 144] on div "Create Line Item" at bounding box center [501, 146] width 50 height 8
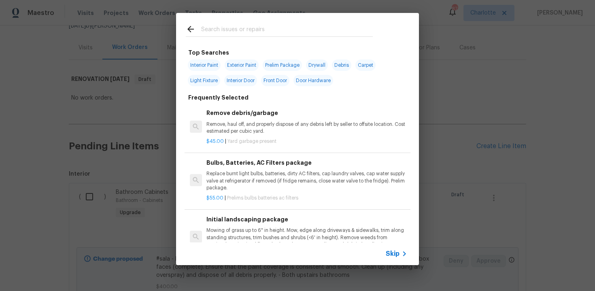
click at [392, 260] on div "Skip" at bounding box center [297, 253] width 243 height 23
click at [393, 255] on span "Skip" at bounding box center [393, 254] width 14 height 8
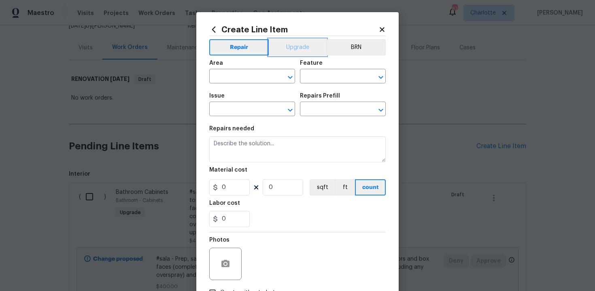
click at [296, 51] on button "Upgrade" at bounding box center [298, 47] width 58 height 16
click at [250, 73] on input "text" at bounding box center [240, 77] width 63 height 13
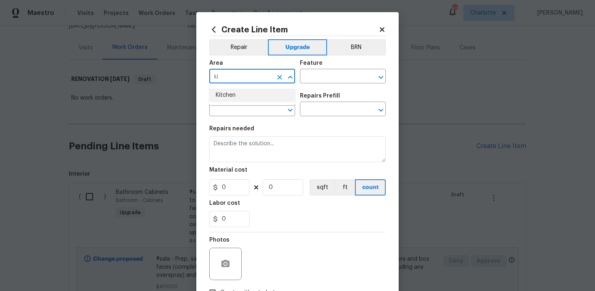
click at [248, 91] on li "Kitchen" at bounding box center [252, 95] width 86 height 13
type input "Kitchen"
click at [317, 80] on input "text" at bounding box center [331, 77] width 63 height 13
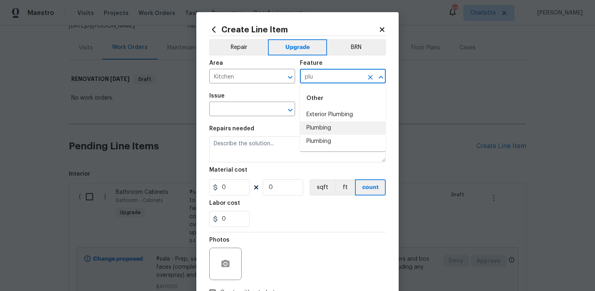
click at [319, 127] on li "Plumbing" at bounding box center [343, 127] width 86 height 13
type input "Plumbing"
click at [252, 114] on input "text" at bounding box center [240, 110] width 63 height 13
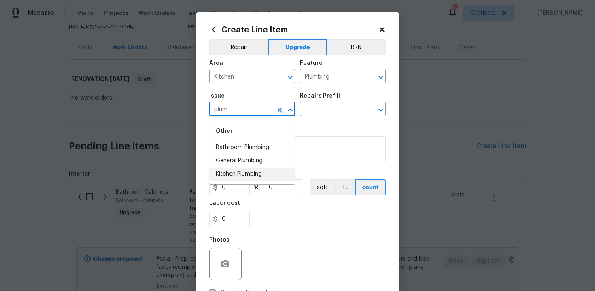
click at [255, 174] on li "Kitchen Plumbing" at bounding box center [252, 174] width 86 height 13
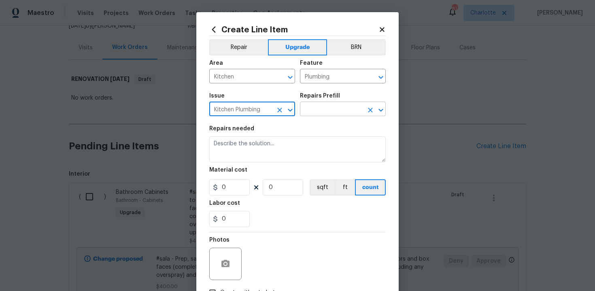
type input "Kitchen Plumbing"
click at [324, 113] on input "text" at bounding box center [331, 110] width 63 height 13
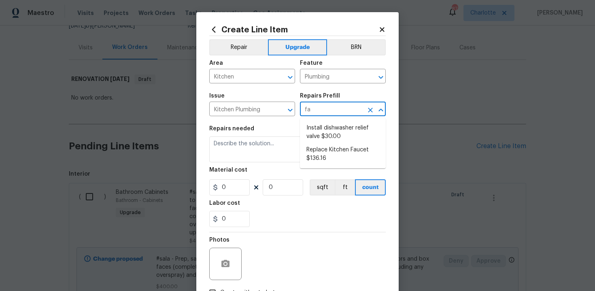
type input "fau"
click at [332, 124] on li "Replace Kitchen Faucet $136.16" at bounding box center [343, 132] width 86 height 22
type input "Replace Kitchen Faucet $136.16"
type textarea "Remove the existing kitchen faucet, prep the area and install a new kitchen fau…"
type input "136.16"
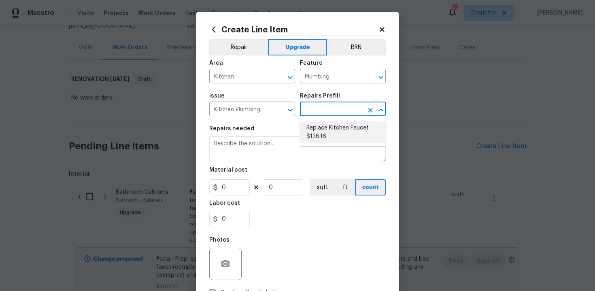
type input "1"
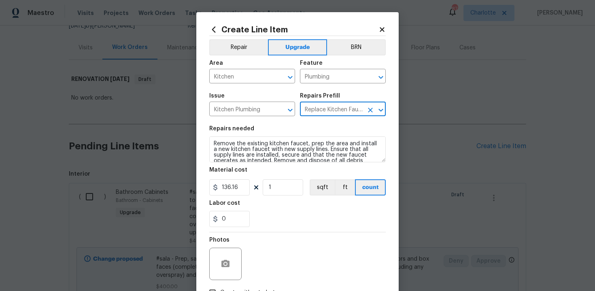
type input "Replace Kitchen Faucet $136.16"
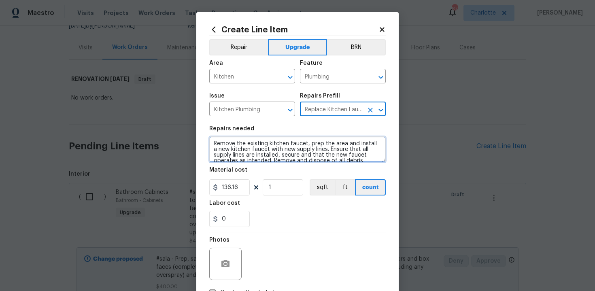
click at [209, 142] on textarea "Remove the existing kitchen faucet, prep the area and install a new kitchen fau…" at bounding box center [297, 149] width 176 height 26
type textarea "#sala - Remove the existing kitchen faucet, prep the area and install a new kit…"
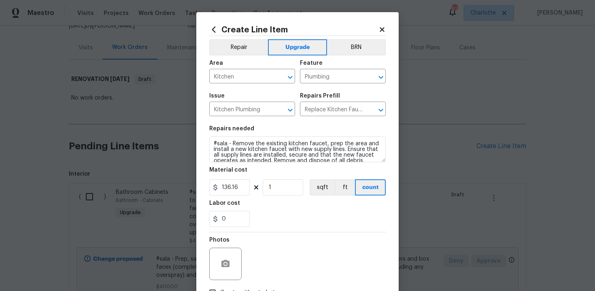
click at [291, 225] on div "0" at bounding box center [297, 219] width 176 height 16
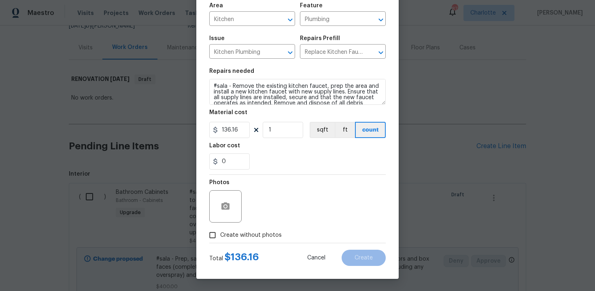
click at [240, 236] on span "Create without photos" at bounding box center [251, 235] width 62 height 9
click at [220, 236] on input "Create without photos" at bounding box center [212, 234] width 15 height 15
checkbox input "true"
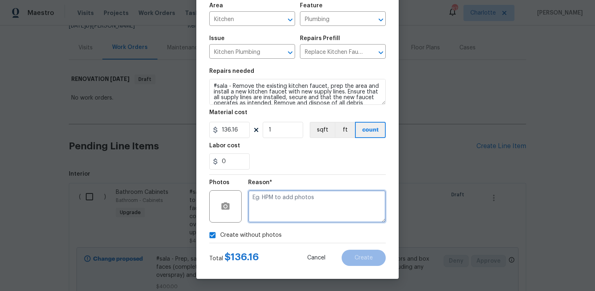
click at [276, 206] on textarea at bounding box center [317, 206] width 138 height 32
type textarea "n/a"
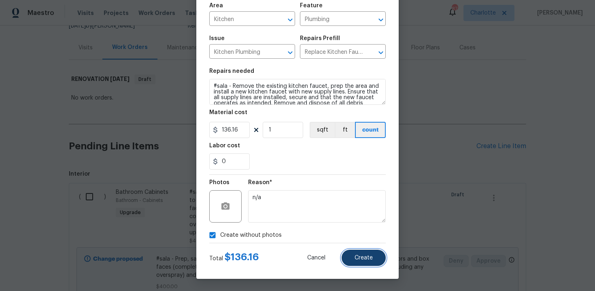
click at [368, 256] on span "Create" at bounding box center [364, 258] width 18 height 6
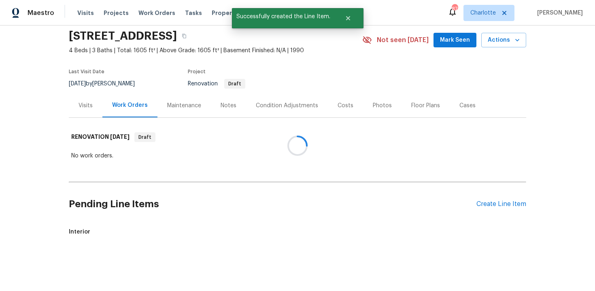
scroll to position [87, 0]
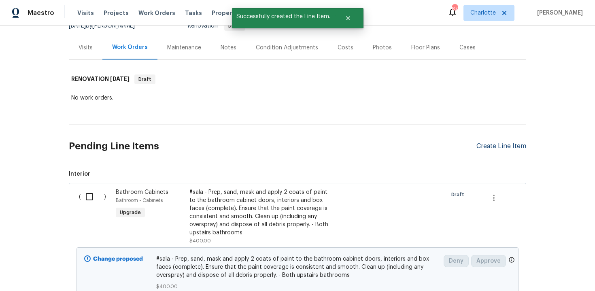
click at [509, 145] on div "Create Line Item" at bounding box center [501, 146] width 50 height 8
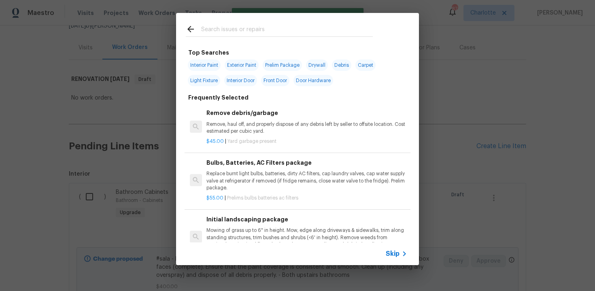
click at [389, 254] on span "Skip" at bounding box center [393, 254] width 14 height 8
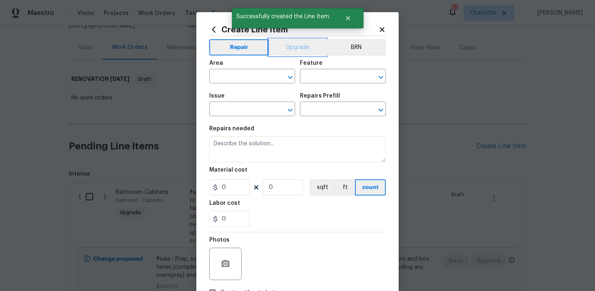
click at [293, 49] on button "Upgrade" at bounding box center [298, 47] width 58 height 16
click at [249, 78] on input "text" at bounding box center [240, 77] width 63 height 13
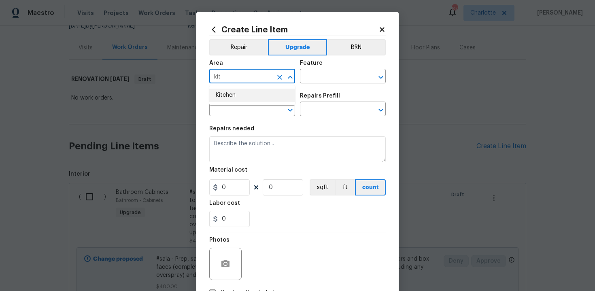
click at [244, 101] on li "Kitchen" at bounding box center [252, 95] width 86 height 13
type input "Kitchen"
click at [321, 77] on input "text" at bounding box center [331, 77] width 63 height 13
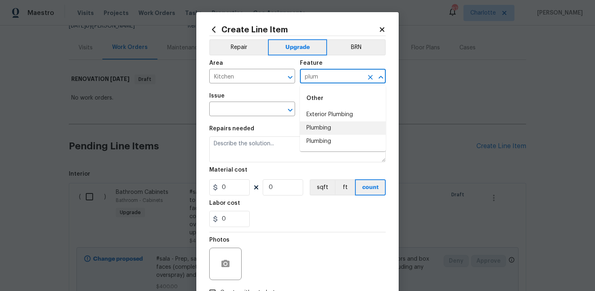
click at [321, 129] on li "Plumbing" at bounding box center [343, 127] width 86 height 13
type input "Plumbing"
click at [244, 108] on input "text" at bounding box center [240, 110] width 63 height 13
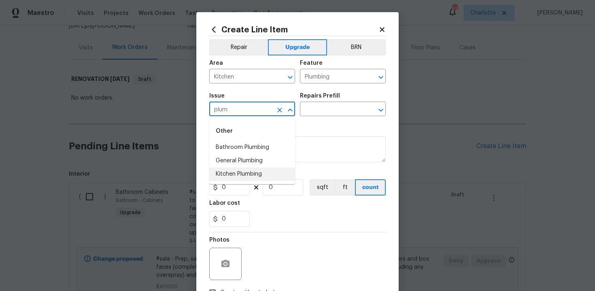
click at [246, 171] on li "Kitchen Plumbing" at bounding box center [252, 174] width 86 height 13
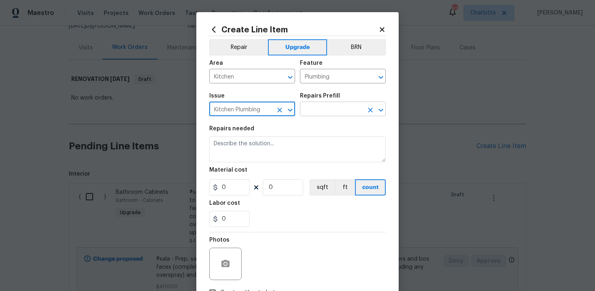
type input "Kitchen Plumbing"
click at [313, 112] on input "text" at bounding box center [331, 110] width 63 height 13
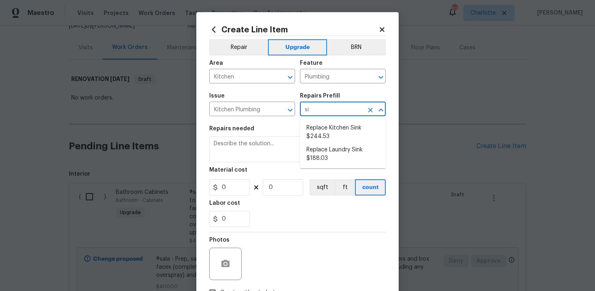
type input "sin"
click at [323, 133] on li "Replace Kitchen Sink $244.53" at bounding box center [343, 132] width 86 height 22
type input "Replace Kitchen Sink $244.53"
type textarea "Remove the existing kitchen sink and install a new single or double basin kitch…"
type input "244.53"
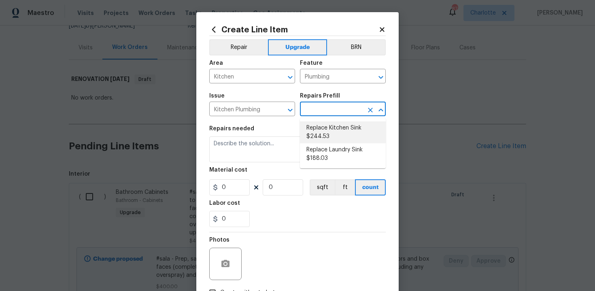
type input "1"
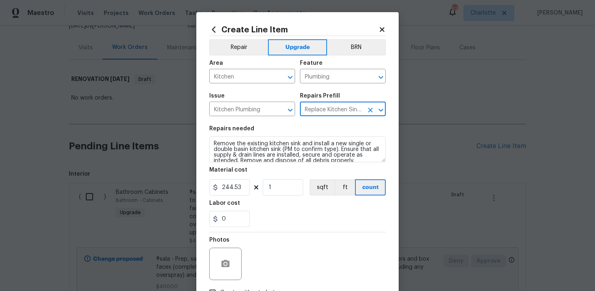
type input "Replace Kitchen Sink $244.53"
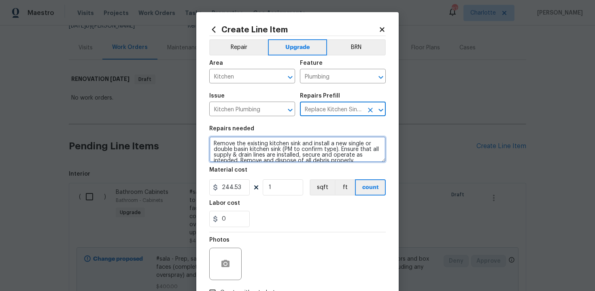
click at [212, 143] on textarea "Remove the existing kitchen sink and install a new single or double basin kitch…" at bounding box center [297, 149] width 176 height 26
type textarea "#sala - Remove the existing kitchen sink and install a new single or double bas…"
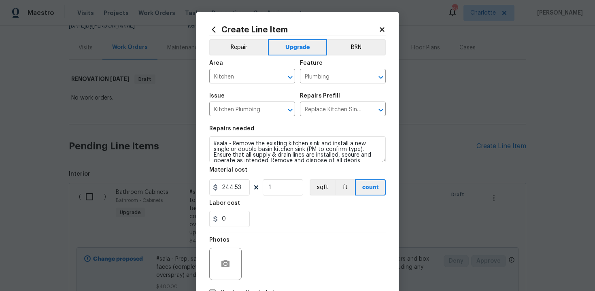
click at [303, 226] on div "0" at bounding box center [297, 219] width 176 height 16
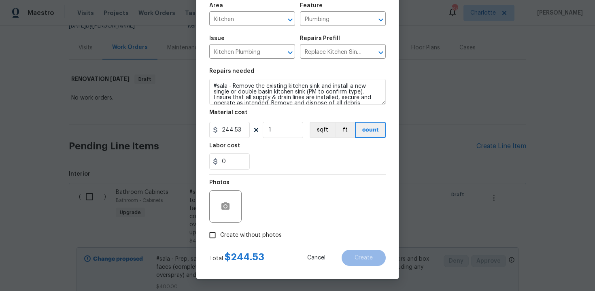
click at [244, 241] on label "Create without photos" at bounding box center [243, 234] width 77 height 15
click at [220, 241] on input "Create without photos" at bounding box center [212, 234] width 15 height 15
checkbox input "true"
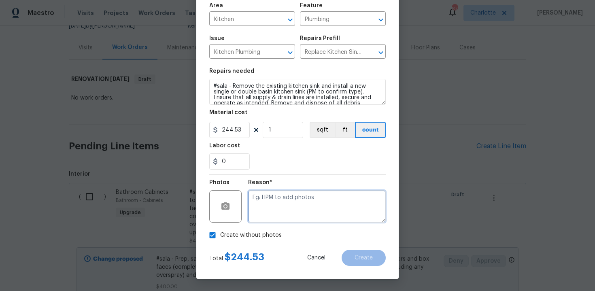
click at [291, 205] on textarea at bounding box center [317, 206] width 138 height 32
type textarea "n/a"
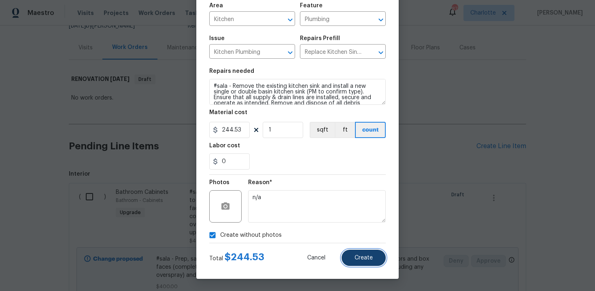
click at [369, 264] on button "Create" at bounding box center [364, 258] width 44 height 16
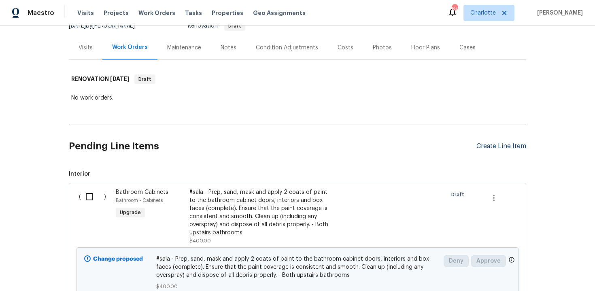
click at [506, 144] on div "Create Line Item" at bounding box center [501, 146] width 50 height 8
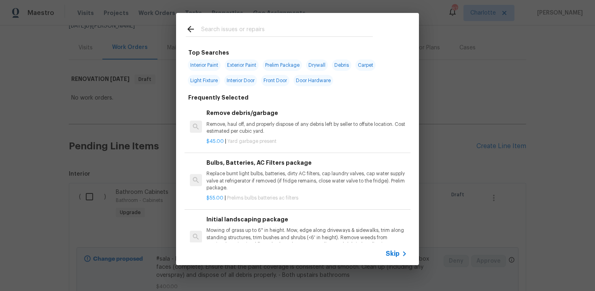
click at [396, 260] on div "Skip" at bounding box center [297, 253] width 243 height 23
click at [394, 257] on span "Skip" at bounding box center [393, 254] width 14 height 8
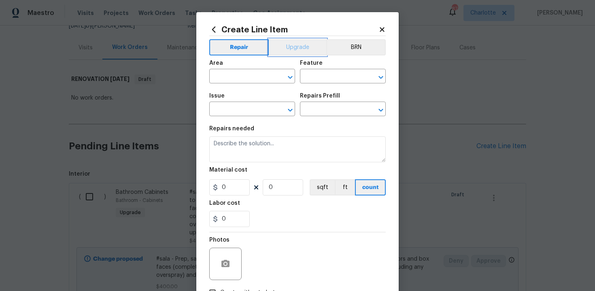
click at [302, 52] on button "Upgrade" at bounding box center [298, 47] width 58 height 16
click at [246, 78] on input "text" at bounding box center [240, 77] width 63 height 13
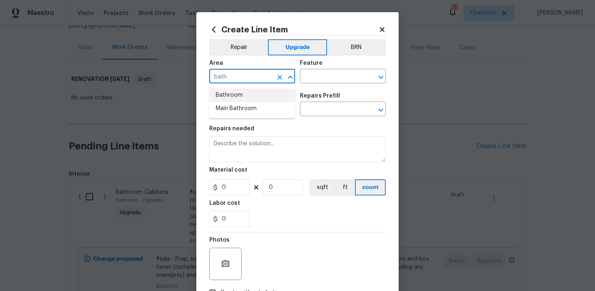
click at [243, 98] on li "Bathroom" at bounding box center [252, 95] width 86 height 13
type input "Bathroom"
click at [336, 80] on input "text" at bounding box center [331, 77] width 63 height 13
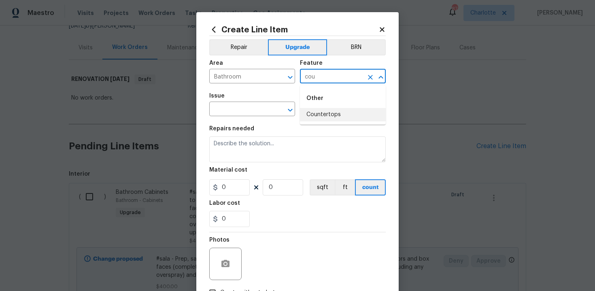
click at [338, 112] on li "Countertops" at bounding box center [343, 114] width 86 height 13
type input "Countertops"
click at [238, 111] on input "text" at bounding box center [240, 110] width 63 height 13
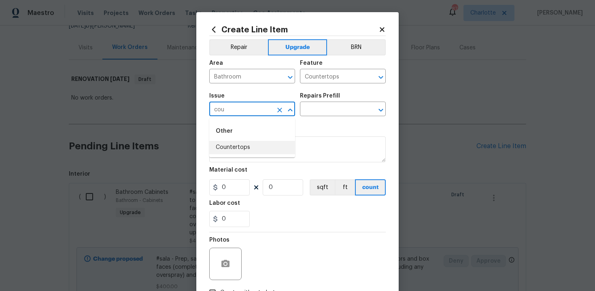
click at [238, 147] on li "Countertops" at bounding box center [252, 147] width 86 height 13
type input "Countertops"
click at [318, 110] on input "text" at bounding box center [331, 110] width 63 height 13
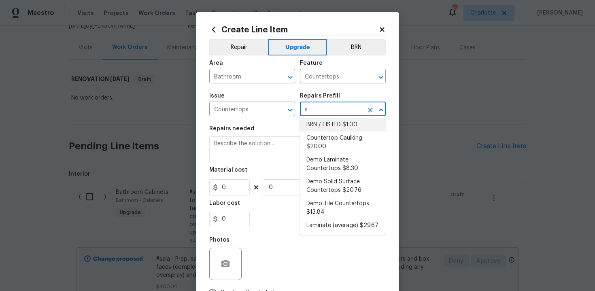
scroll to position [0, 0]
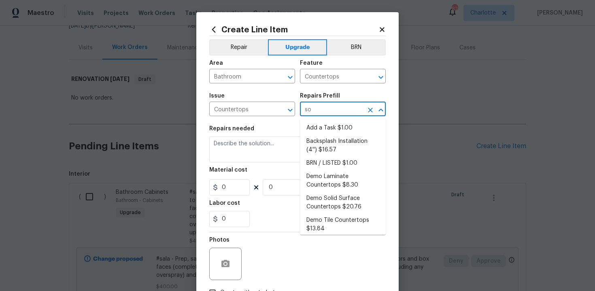
type input "sol"
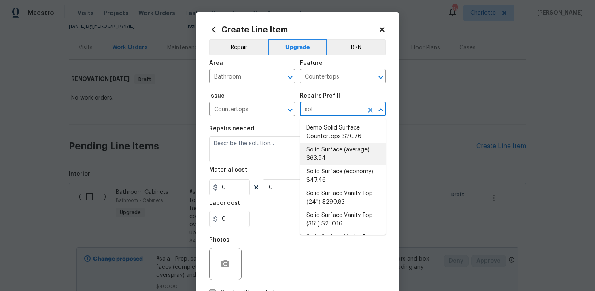
click at [328, 153] on li "Solid Surface (average) $63.94" at bounding box center [343, 154] width 86 height 22
type input "Solid Surface (average) $63.94"
type textarea "Remove the existing countertops (if present) and prep the area. Install new sol…"
type input "63.94"
type input "1"
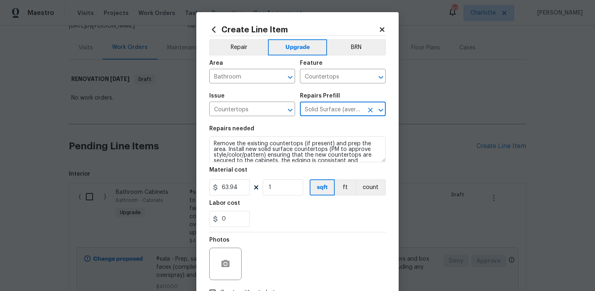
type input "Solid Surface (average) $63.94"
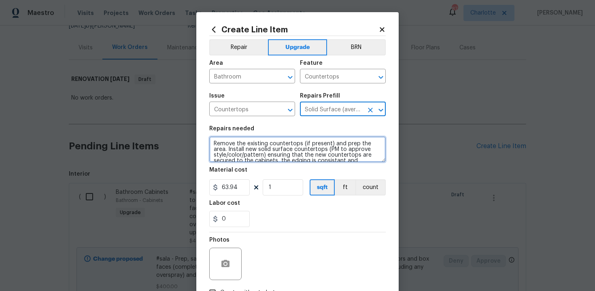
click at [211, 144] on textarea "Remove the existing countertops (if present) and prep the area. Install new sol…" at bounding box center [297, 149] width 176 height 26
type textarea "#sala - Remove the existing countertops (if present) and prep the area. Install…"
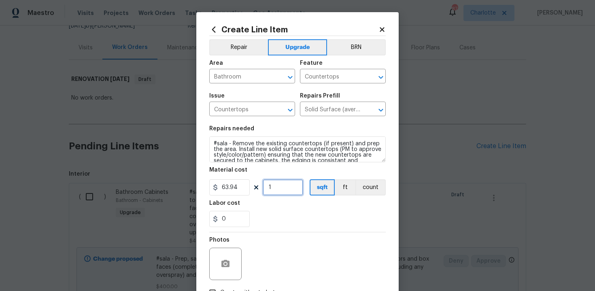
click at [280, 189] on input "1" at bounding box center [283, 187] width 40 height 16
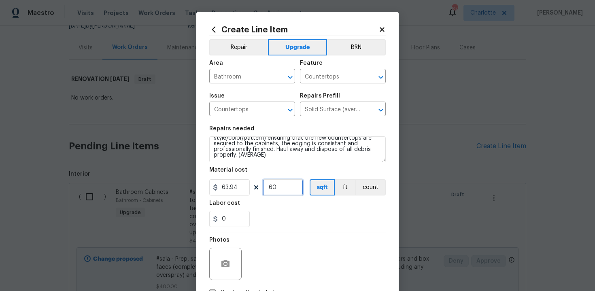
type input "60"
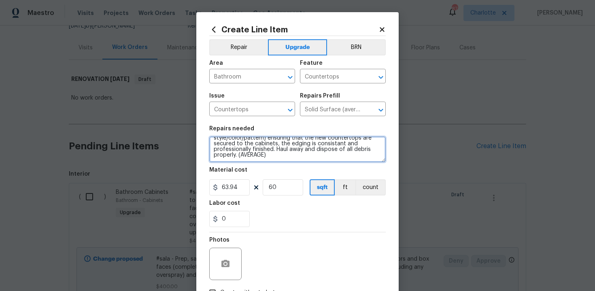
click at [340, 156] on textarea "#sala - Remove the existing countertops (if present) and prep the area. Install…" at bounding box center [297, 149] width 176 height 26
paste textarea "Both upstairs bathrooms"
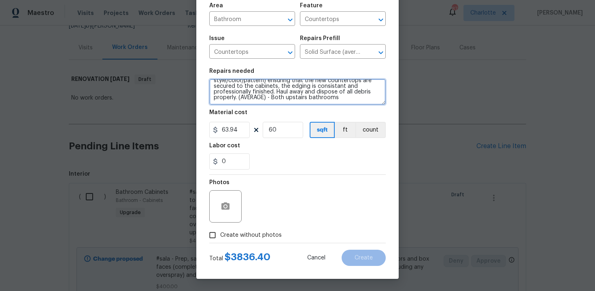
type textarea "#sala - Remove the existing countertops (if present) and prep the area. Install…"
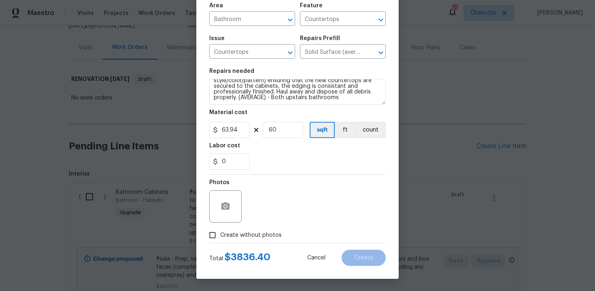
click at [255, 232] on span "Create without photos" at bounding box center [251, 235] width 62 height 9
click at [220, 232] on input "Create without photos" at bounding box center [212, 234] width 15 height 15
checkbox input "true"
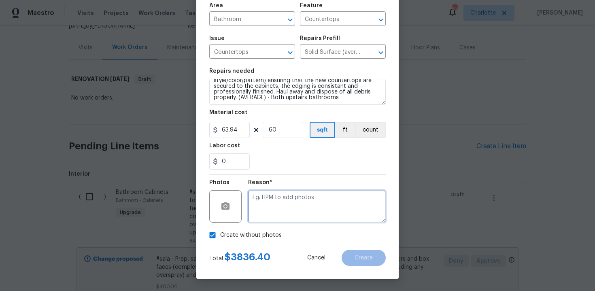
click at [285, 209] on textarea at bounding box center [317, 206] width 138 height 32
type textarea "n/a"
click at [368, 52] on icon "Clear" at bounding box center [370, 53] width 8 height 8
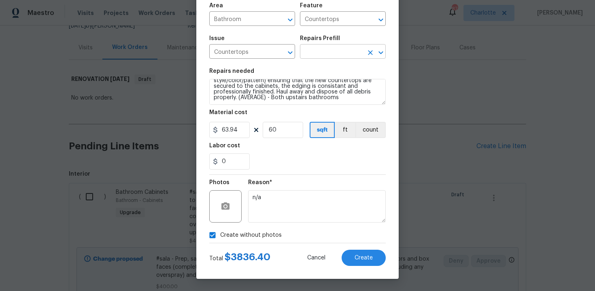
scroll to position [0, 0]
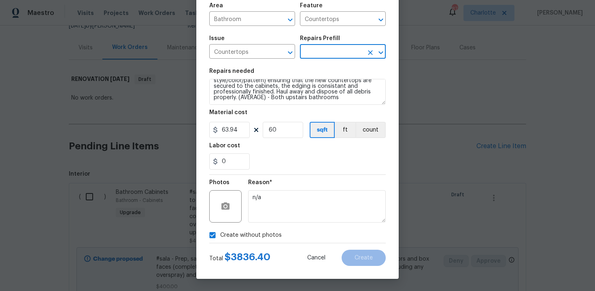
click at [347, 52] on input "text" at bounding box center [331, 52] width 63 height 13
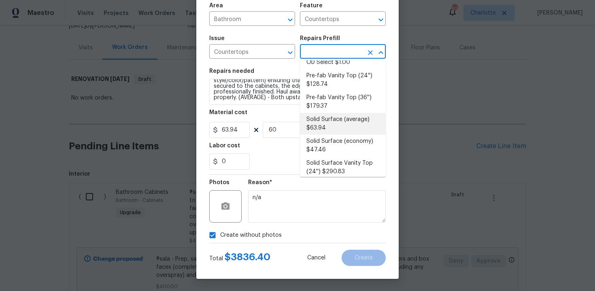
scroll to position [187, 0]
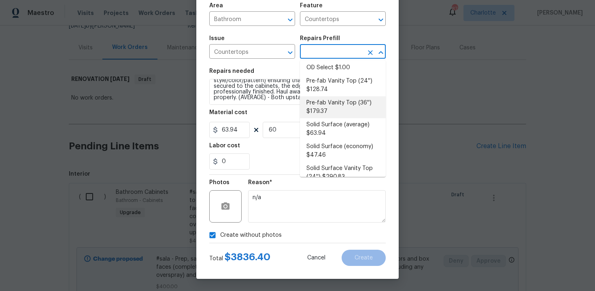
click at [350, 113] on li "Pre-fab Vanity Top (36'') $179.37" at bounding box center [343, 107] width 86 height 22
type input "Pre-fab Vanity Top (36'') $179.37"
type textarea "Remove the existing 36'' vanity countertop to ensure that no damage is done to …"
type input "179.37"
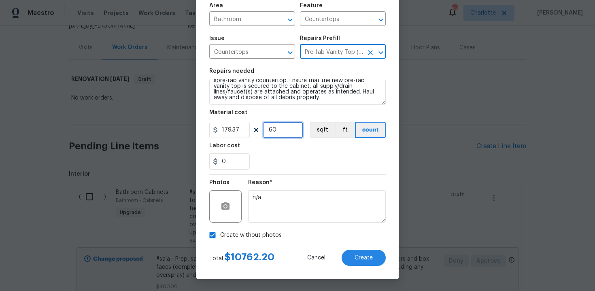
click at [286, 130] on input "60" at bounding box center [283, 130] width 40 height 16
type input "1"
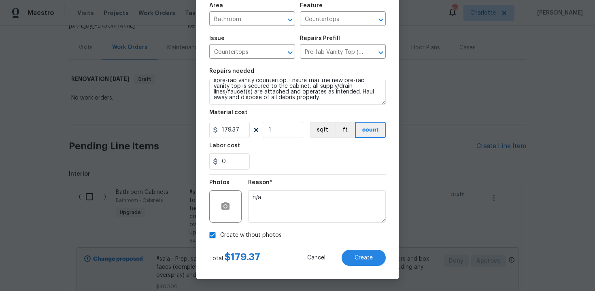
click at [291, 145] on div "Labor cost" at bounding box center [297, 148] width 176 height 11
click at [367, 56] on icon "Clear" at bounding box center [370, 53] width 8 height 8
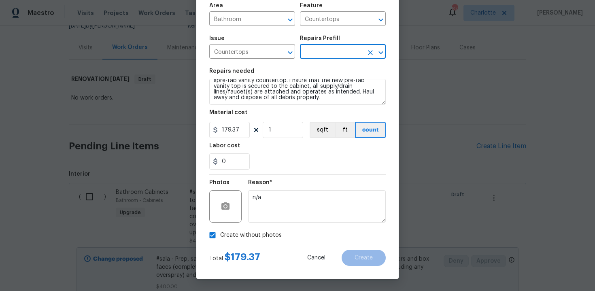
scroll to position [0, 0]
click at [347, 53] on input "text" at bounding box center [331, 52] width 63 height 13
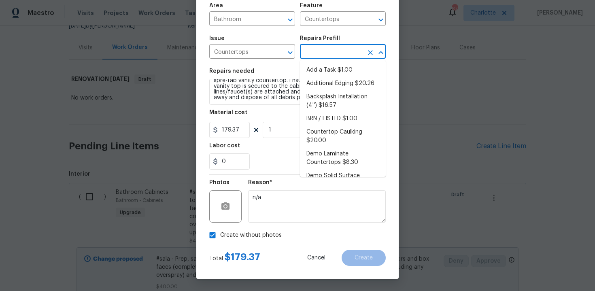
scroll to position [128, 0]
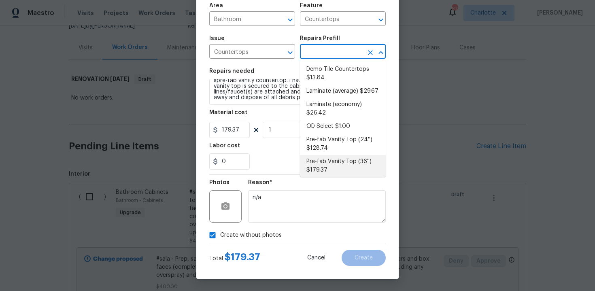
click at [342, 168] on li "Pre-fab Vanity Top (36'') $179.37" at bounding box center [343, 166] width 86 height 22
type input "Pre-fab Vanity Top (36'') $179.37"
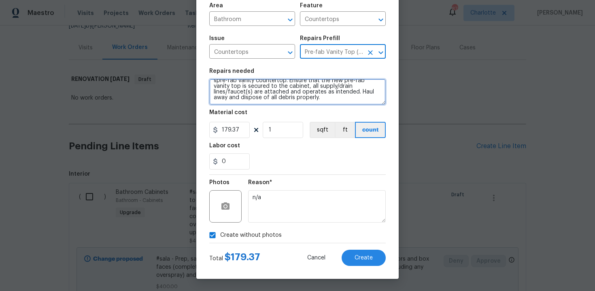
click at [274, 99] on textarea "Remove the existing 36'' vanity countertop to ensure that no damage is done to …" at bounding box center [297, 92] width 176 height 26
paste textarea "Both upstairs bathrooms"
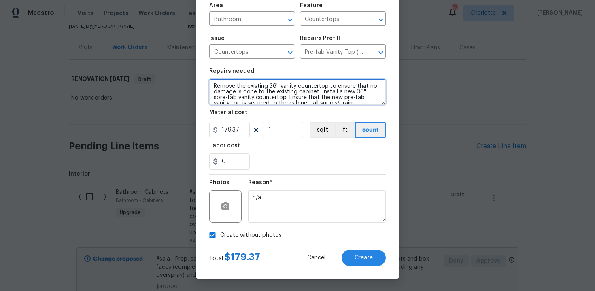
click at [212, 83] on textarea "Remove the existing 36'' vanity countertop to ensure that no damage is done to …" at bounding box center [297, 92] width 176 height 26
type textarea "#sala - Remove the existing 36'' vanity countertop to ensure that no damage is …"
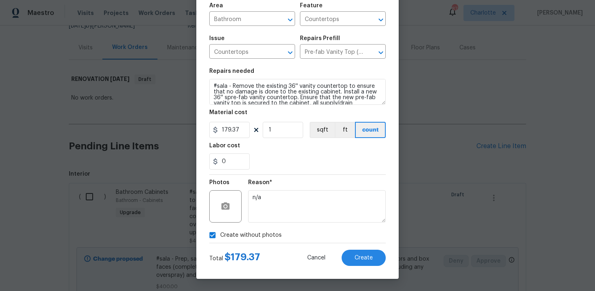
click at [281, 166] on div "0" at bounding box center [297, 161] width 176 height 16
click at [355, 253] on button "Create" at bounding box center [364, 258] width 44 height 16
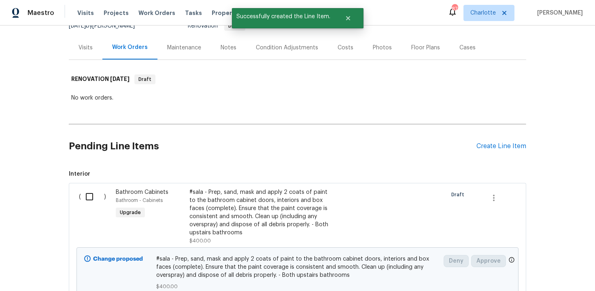
scroll to position [87, 0]
click at [499, 149] on div "Create Line Item" at bounding box center [501, 146] width 50 height 8
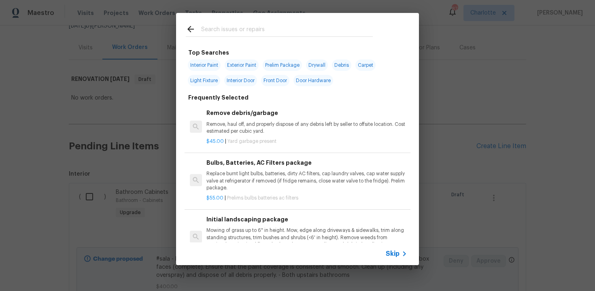
click at [394, 251] on span "Skip" at bounding box center [393, 254] width 14 height 8
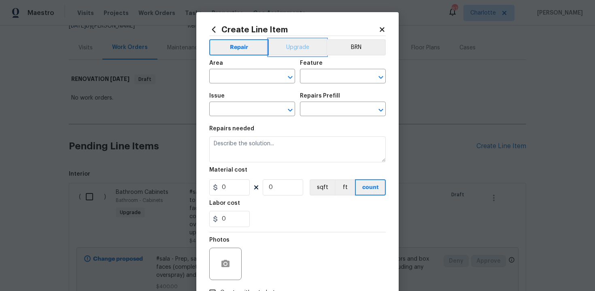
click at [298, 44] on button "Upgrade" at bounding box center [298, 47] width 58 height 16
click at [249, 75] on input "text" at bounding box center [240, 77] width 63 height 13
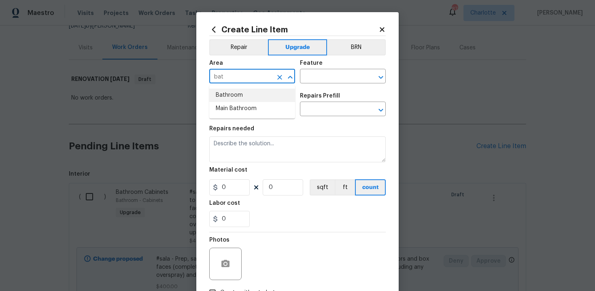
click at [234, 94] on li "Bathroom" at bounding box center [252, 95] width 86 height 13
type input "Bathroom"
click at [319, 80] on input "text" at bounding box center [331, 77] width 63 height 13
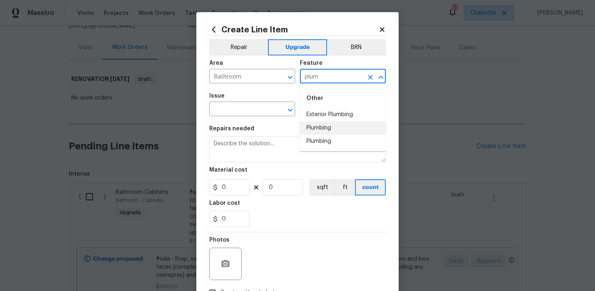
click at [318, 126] on li "Plumbing" at bounding box center [343, 127] width 86 height 13
type input "Plumbing"
click at [247, 116] on input "text" at bounding box center [240, 110] width 63 height 13
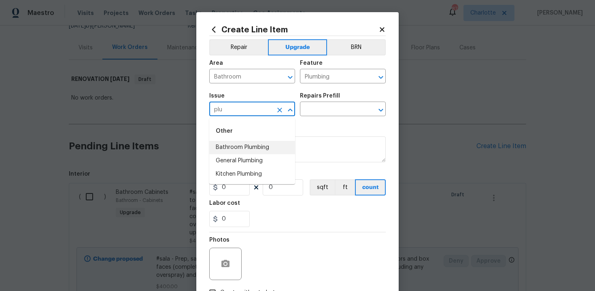
click at [253, 150] on li "Bathroom Plumbing" at bounding box center [252, 147] width 86 height 13
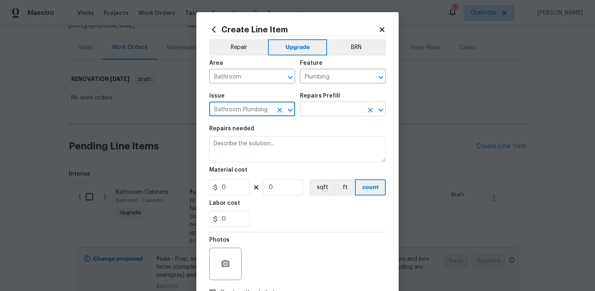
type input "Bathroom Plumbing"
click at [324, 107] on input "text" at bounding box center [331, 110] width 63 height 13
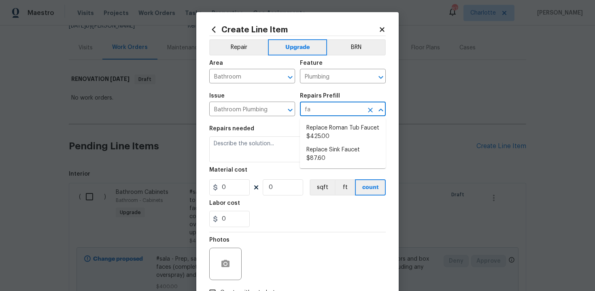
type input "fau"
click at [342, 151] on li "Replace Sink Faucet $87.60" at bounding box center [343, 154] width 86 height 22
type input "Replace Sink Faucet $87.60"
type textarea "Remove and replace the existing sink faucet with new (PM to approve finish). En…"
type input "87.6"
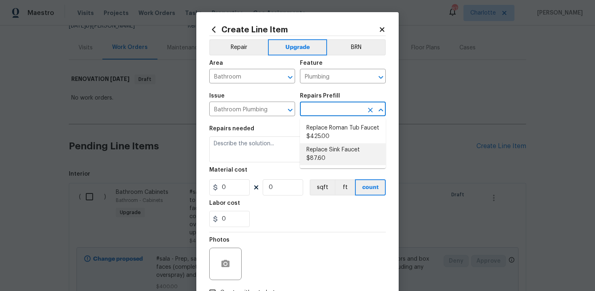
type input "1"
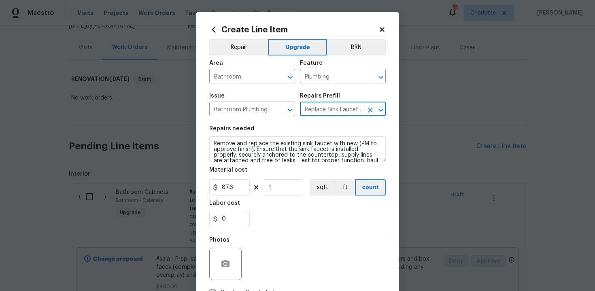
type input "Replace Sink Faucet $87.60"
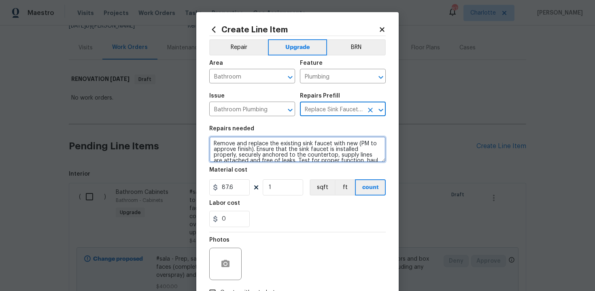
click at [210, 143] on textarea "Remove and replace the existing sink faucet with new (PM to approve finish). En…" at bounding box center [297, 149] width 176 height 26
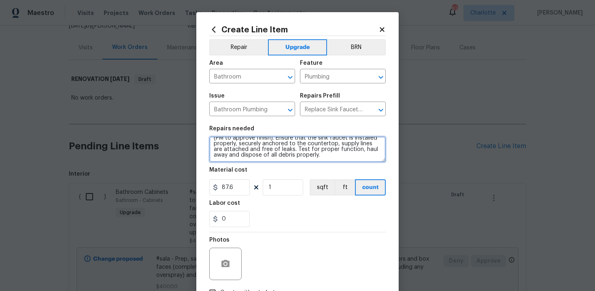
click at [307, 159] on textarea "#sala - Remove and replace the existing sink faucet with new (PM to approve fin…" at bounding box center [297, 149] width 176 height 26
paste textarea "Both upstairs bathrooms"
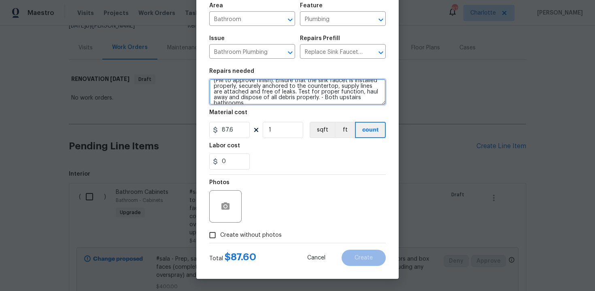
type textarea "#sala - Remove and replace the existing sink faucet with new (PM to approve fin…"
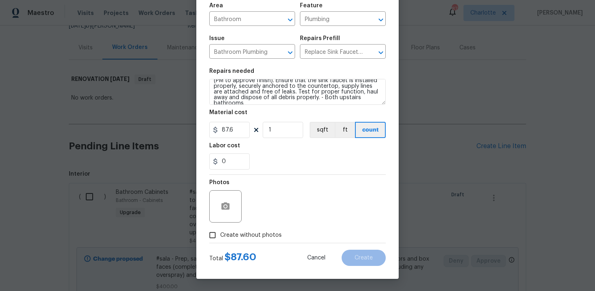
click at [236, 232] on span "Create without photos" at bounding box center [251, 235] width 62 height 9
click at [220, 232] on input "Create without photos" at bounding box center [212, 234] width 15 height 15
checkbox input "true"
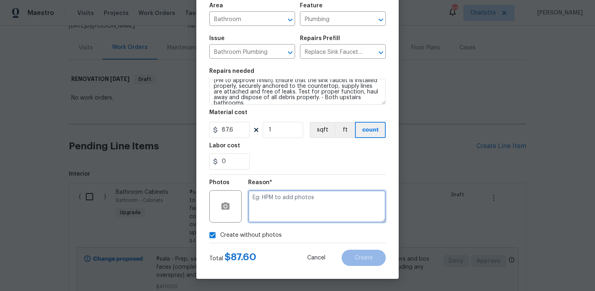
click at [274, 211] on textarea at bounding box center [317, 206] width 138 height 32
type textarea "n/a"
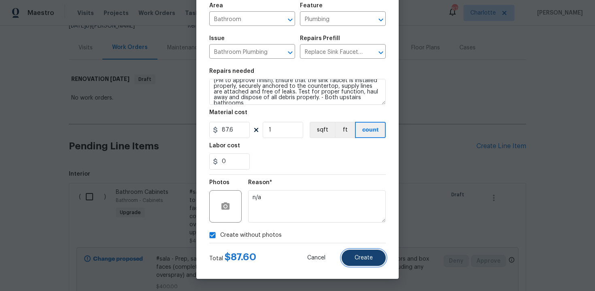
click at [361, 260] on span "Create" at bounding box center [364, 258] width 18 height 6
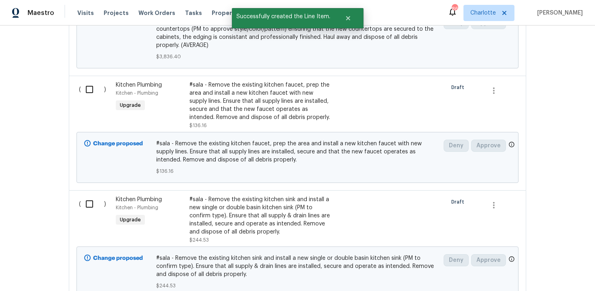
scroll to position [1420, 0]
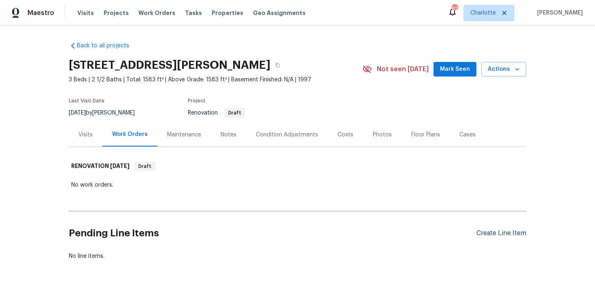
click at [493, 235] on div "Create Line Item" at bounding box center [501, 234] width 50 height 8
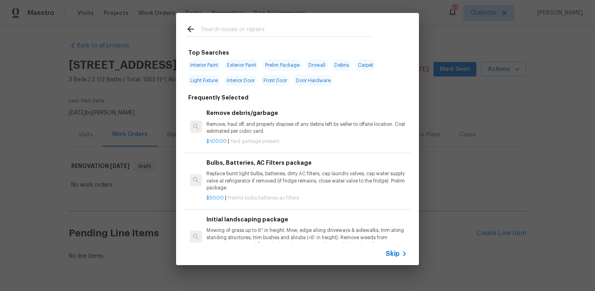
click at [388, 253] on span "Skip" at bounding box center [393, 254] width 14 height 8
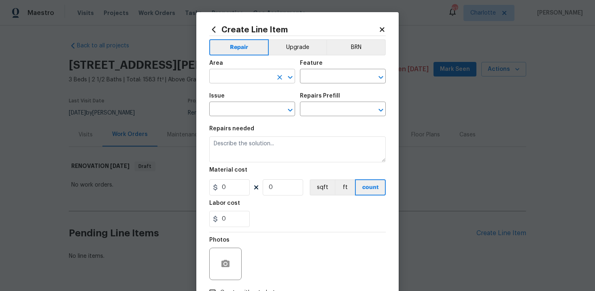
click at [249, 80] on input "text" at bounding box center [240, 77] width 63 height 13
click at [253, 111] on li "Interior Overall" at bounding box center [252, 108] width 86 height 13
type input "Interior Overall"
click at [314, 81] on input "text" at bounding box center [331, 77] width 63 height 13
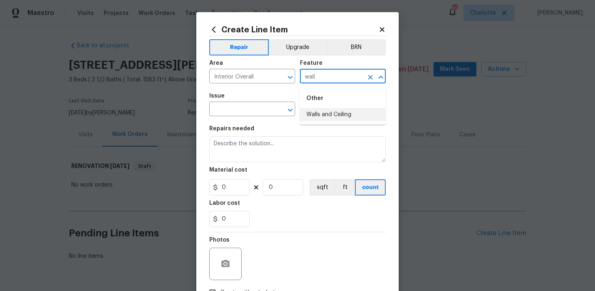
click at [323, 118] on li "Walls and Ceiling" at bounding box center [343, 114] width 86 height 13
type input "Walls and Ceiling"
click at [241, 110] on input "text" at bounding box center [240, 110] width 63 height 13
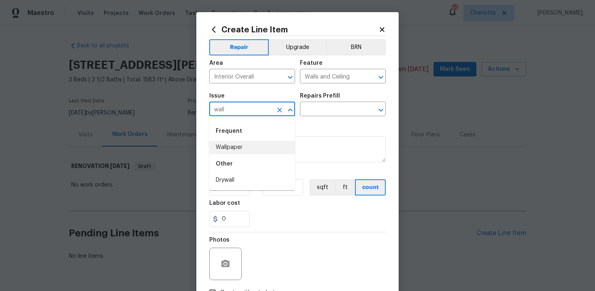
click at [240, 147] on li "Wallpaper" at bounding box center [252, 147] width 86 height 13
type input "Wallpaper"
click at [320, 112] on input "text" at bounding box center [331, 110] width 63 height 13
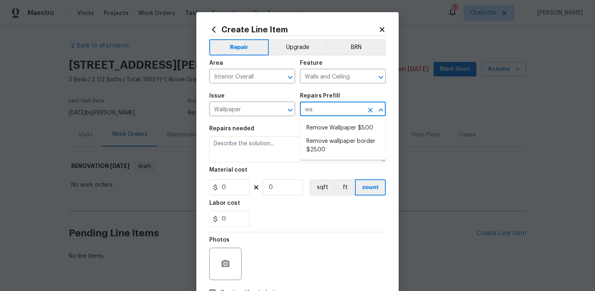
type input "wal"
click at [327, 124] on li "Remove Wallpaper $5.00" at bounding box center [343, 127] width 86 height 13
type input "Remove Wallpaper $5.00"
type textarea "Remove wallpaper and texture walls to best match existing conditions"
type input "5"
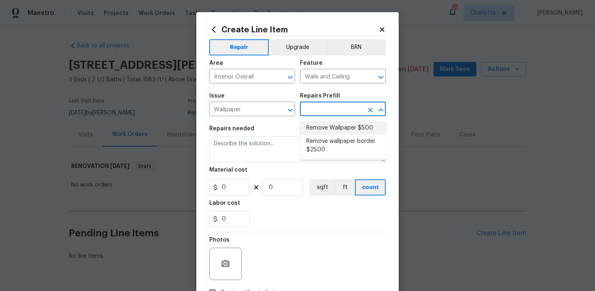
type input "1"
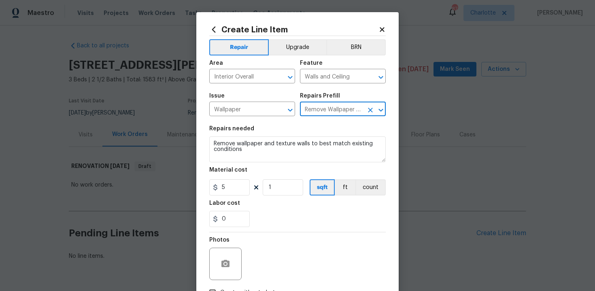
type input "Remove Wallpaper $5.00"
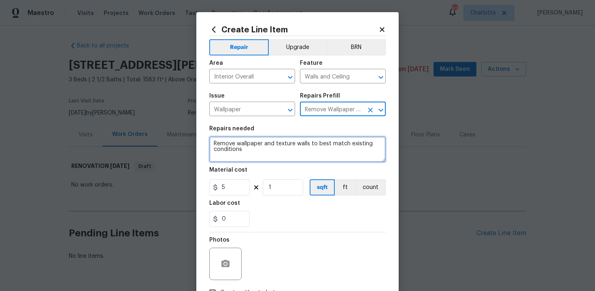
click at [210, 142] on textarea "Remove wallpaper and texture walls to best match existing conditions" at bounding box center [297, 149] width 176 height 26
type textarea "#sala - Remove wallpaper and texture walls to best match existing conditions"
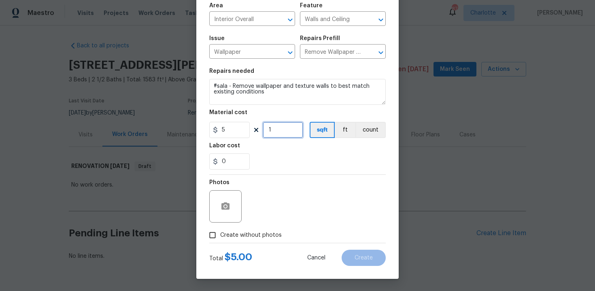
click at [279, 131] on input "1" at bounding box center [283, 130] width 40 height 16
type input "40"
click at [253, 234] on span "Create without photos" at bounding box center [251, 235] width 62 height 9
click at [220, 234] on input "Create without photos" at bounding box center [212, 234] width 15 height 15
checkbox input "true"
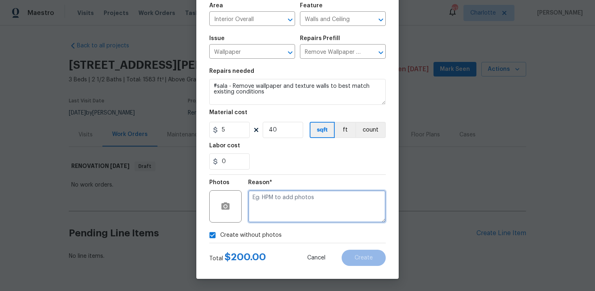
click at [289, 206] on textarea at bounding box center [317, 206] width 138 height 32
type textarea "n/a"
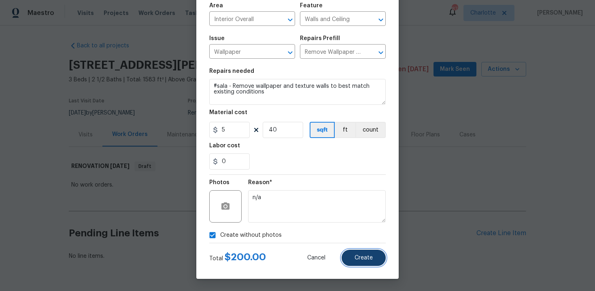
click at [371, 257] on span "Create" at bounding box center [364, 258] width 18 height 6
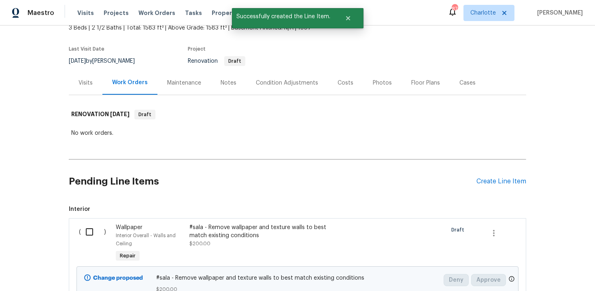
scroll to position [125, 0]
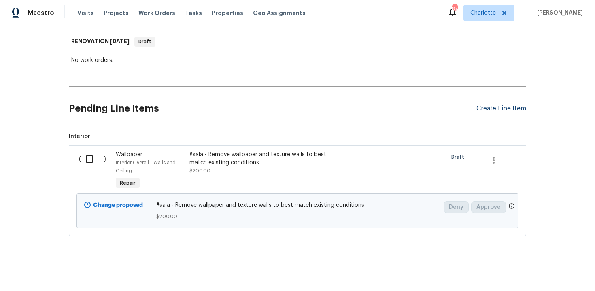
click at [493, 110] on div "Create Line Item" at bounding box center [501, 109] width 50 height 8
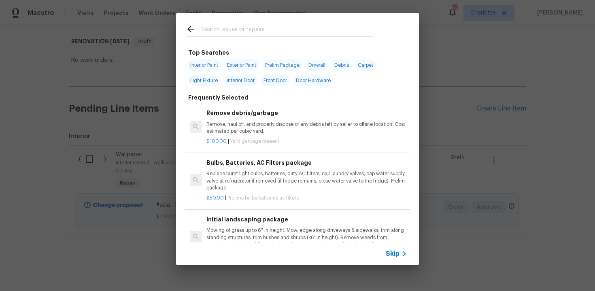
click at [395, 255] on span "Skip" at bounding box center [393, 254] width 14 height 8
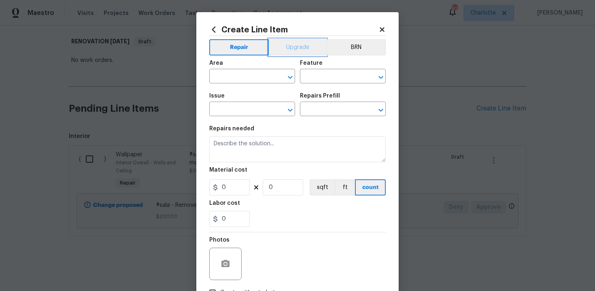
click at [289, 50] on button "Upgrade" at bounding box center [298, 47] width 58 height 16
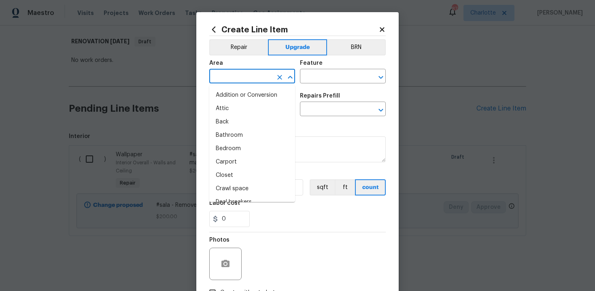
click at [260, 76] on input "text" at bounding box center [240, 77] width 63 height 13
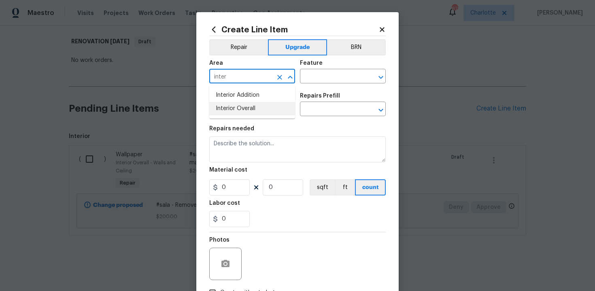
click at [262, 105] on li "Interior Overall" at bounding box center [252, 108] width 86 height 13
type input "Interior Overall"
click at [318, 77] on input "text" at bounding box center [331, 77] width 63 height 13
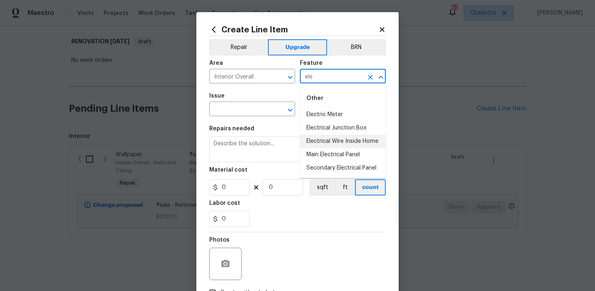
click at [331, 140] on li "Electrical Wire Inside Home" at bounding box center [343, 141] width 86 height 13
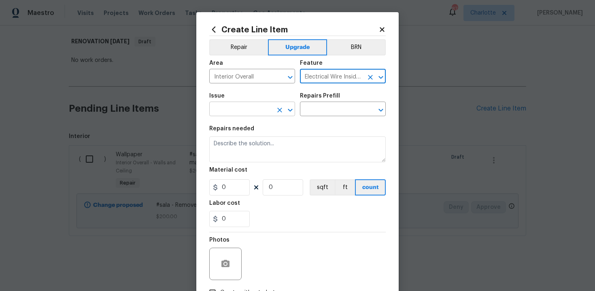
type input "Electrical Wire Inside Home"
click at [236, 111] on input "text" at bounding box center [240, 110] width 63 height 13
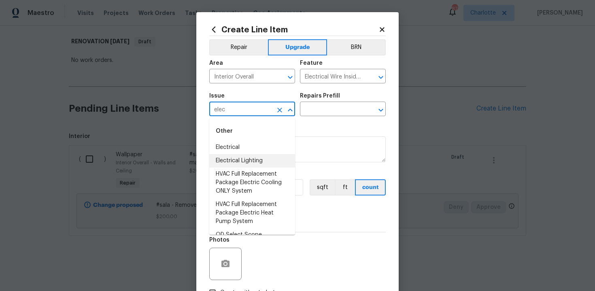
click at [239, 165] on li "Electrical Lighting" at bounding box center [252, 160] width 86 height 13
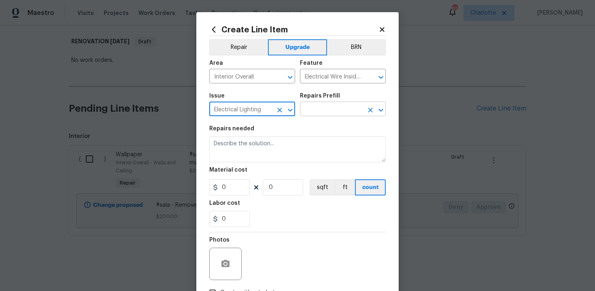
type input "Electrical Lighting"
click at [319, 107] on input "text" at bounding box center [331, 110] width 63 height 13
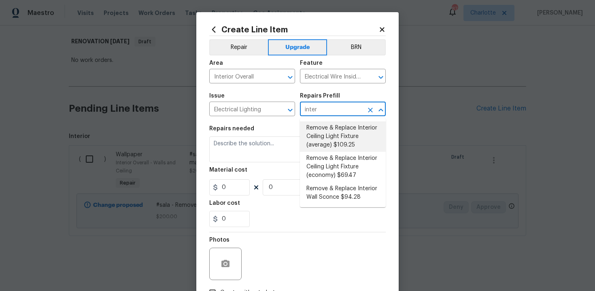
click at [328, 134] on li "Remove & Replace Interior Ceiling Light Fixture (average) $109.25" at bounding box center [343, 136] width 86 height 30
type input "Remove & Replace Interior Ceiling Light Fixture (average) $109.25"
type textarea "Remove the existing interior ceiling light fixture and replace it with new AVER…"
type input "109.25"
type input "1"
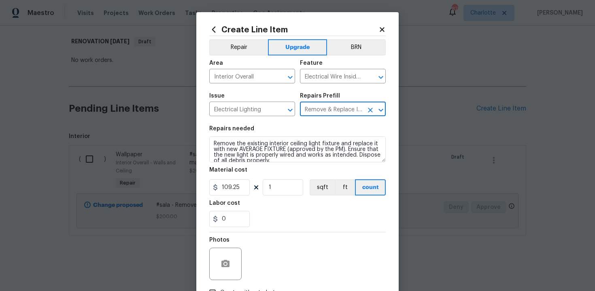
type input "Remove & Replace Interior Ceiling Light Fixture (average) $109.25"
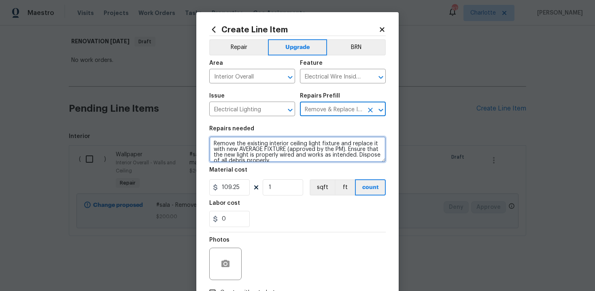
click at [210, 142] on textarea "Remove the existing interior ceiling light fixture and replace it with new AVER…" at bounding box center [297, 149] width 176 height 26
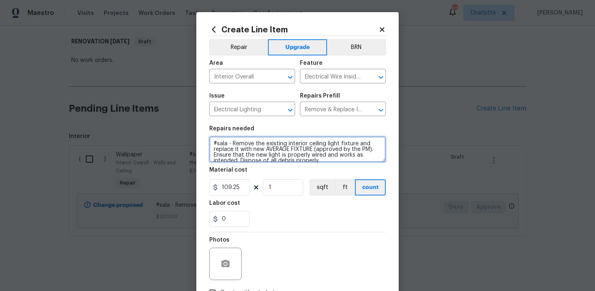
type textarea "#sala - Remove the existing interior ceiling light fixture and replace it with …"
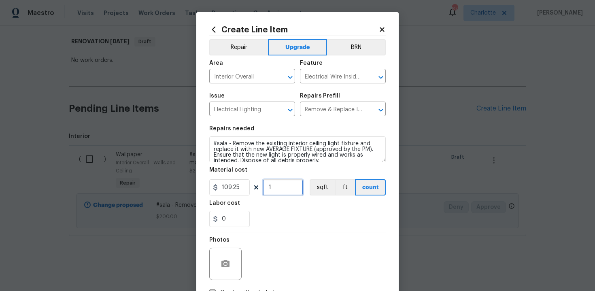
click at [282, 189] on input "1" at bounding box center [283, 187] width 40 height 16
type input "15"
click at [288, 219] on div "0" at bounding box center [297, 219] width 176 height 16
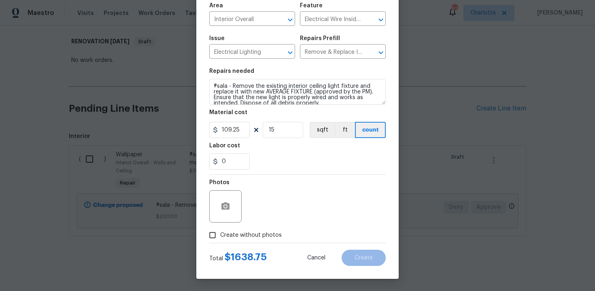
click at [237, 232] on span "Create without photos" at bounding box center [251, 235] width 62 height 9
click at [220, 232] on input "Create without photos" at bounding box center [212, 234] width 15 height 15
checkbox input "true"
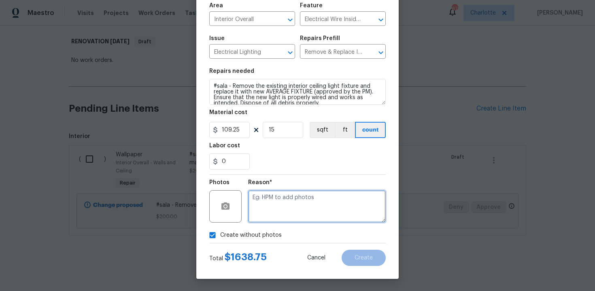
click at [279, 201] on textarea at bounding box center [317, 206] width 138 height 32
type textarea "n/a"
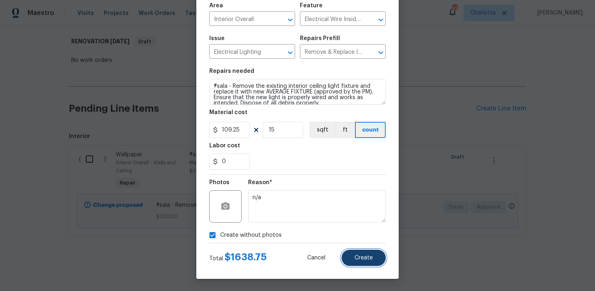
click at [355, 257] on span "Create" at bounding box center [364, 258] width 18 height 6
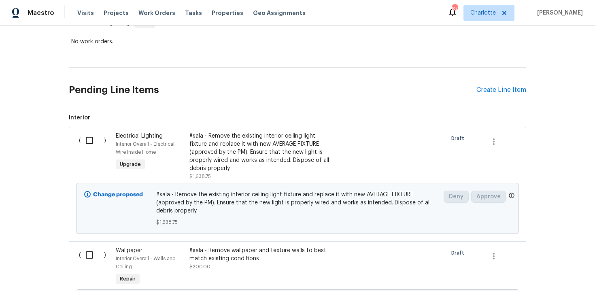
scroll to position [102, 0]
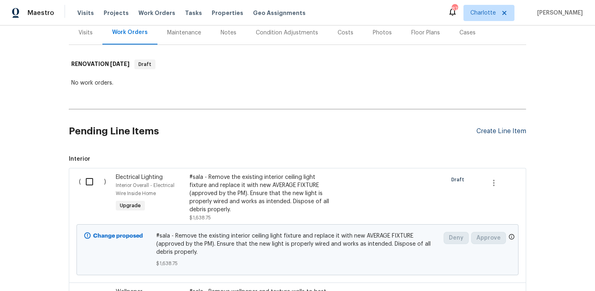
click at [502, 130] on div "Create Line Item" at bounding box center [501, 132] width 50 height 8
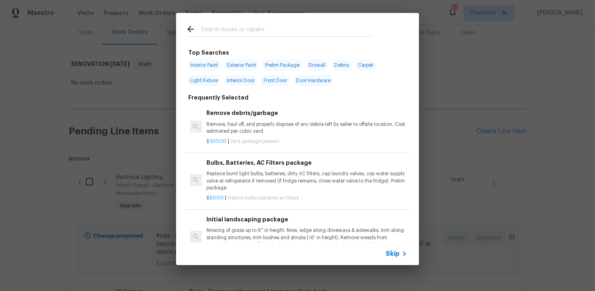
click at [395, 249] on div "Skip" at bounding box center [397, 254] width 23 height 10
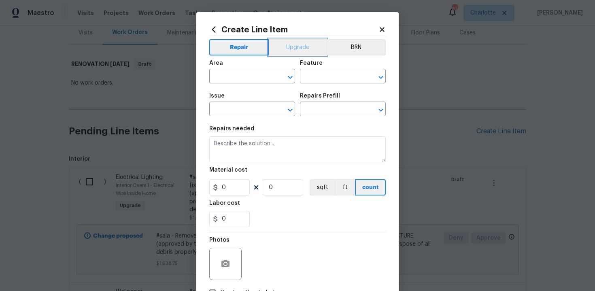
click at [300, 46] on button "Upgrade" at bounding box center [298, 47] width 58 height 16
click at [245, 72] on input "text" at bounding box center [240, 77] width 63 height 13
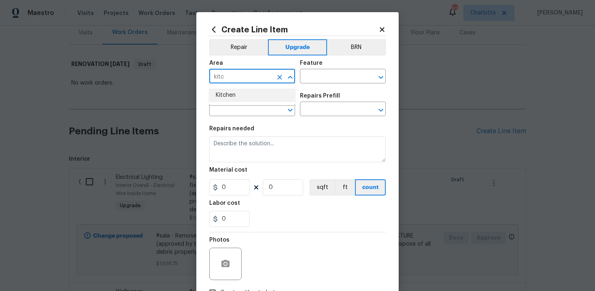
click at [238, 89] on li "Kitchen" at bounding box center [252, 95] width 86 height 13
type input "Kitchen"
click at [325, 79] on input "text" at bounding box center [331, 77] width 63 height 13
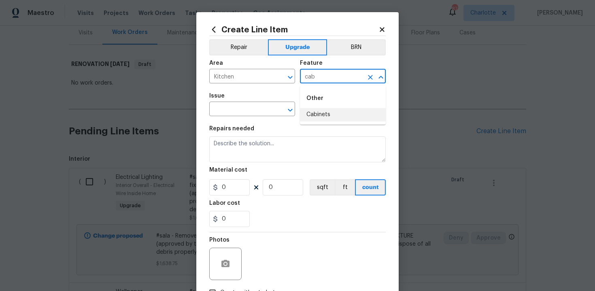
click at [325, 122] on ul "Other Cabinets" at bounding box center [343, 104] width 86 height 39
click at [323, 116] on li "Cabinets" at bounding box center [343, 114] width 86 height 13
type input "Cabinets"
click at [255, 113] on input "text" at bounding box center [240, 110] width 63 height 13
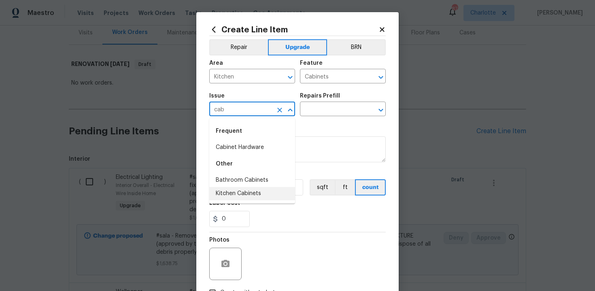
click at [247, 194] on li "Kitchen Cabinets" at bounding box center [252, 193] width 86 height 13
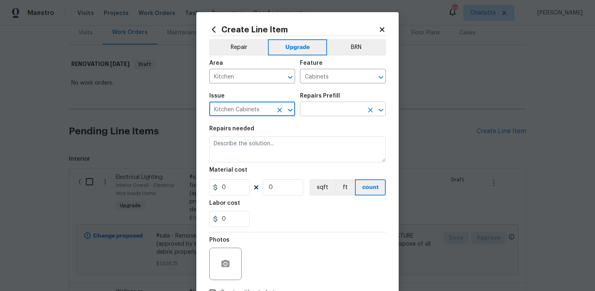
type input "Kitchen Cabinets"
click at [309, 105] on input "text" at bounding box center [331, 110] width 63 height 13
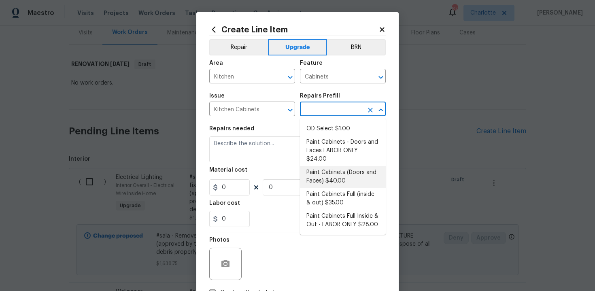
scroll to position [117, 0]
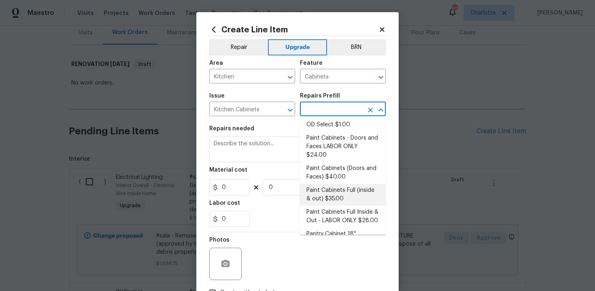
click at [342, 184] on li "Paint Cabinets Full (inside & out) $35.00" at bounding box center [343, 195] width 86 height 22
type input "Paint Cabinets Full (inside & out) $35.00"
type textarea "Prep, sand, mask and apply 2 coats of paint to the kitchen cabinet doors, inter…"
type input "35"
type input "1"
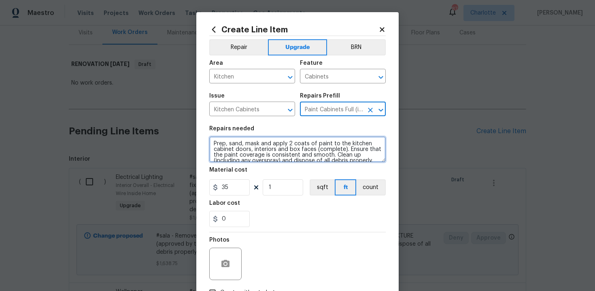
click at [212, 142] on textarea "Prep, sand, mask and apply 2 coats of paint to the kitchen cabinet doors, inter…" at bounding box center [297, 149] width 176 height 26
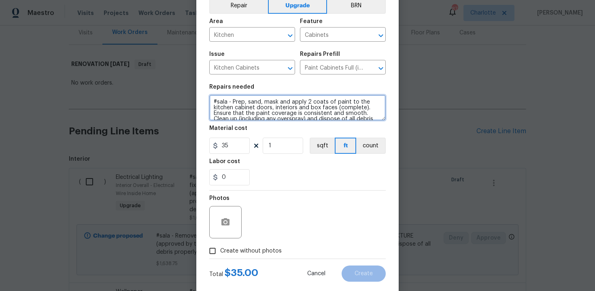
scroll to position [58, 0]
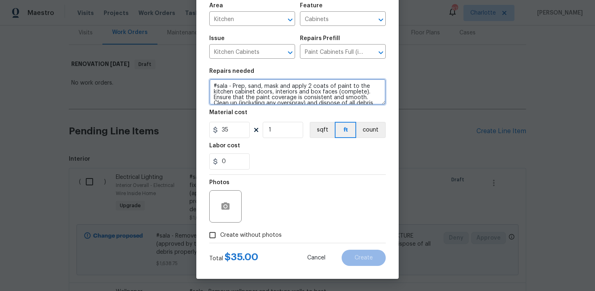
type textarea "#sala - Prep, sand, mask and apply 2 coats of paint to the kitchen cabinet door…"
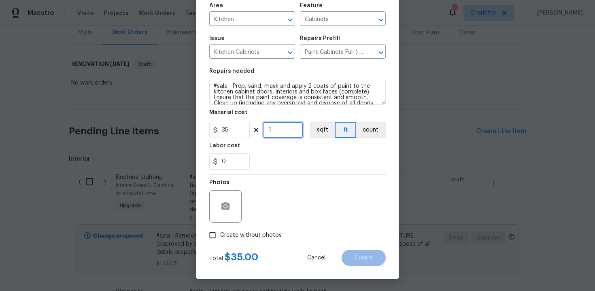
click at [279, 130] on input "1" at bounding box center [283, 130] width 40 height 16
type input "68"
click at [244, 230] on label "Create without photos" at bounding box center [243, 234] width 77 height 15
click at [220, 230] on input "Create without photos" at bounding box center [212, 234] width 15 height 15
checkbox input "true"
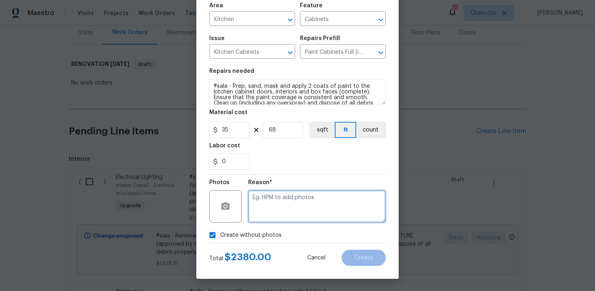
click at [287, 206] on textarea at bounding box center [317, 206] width 138 height 32
type textarea "n/a"
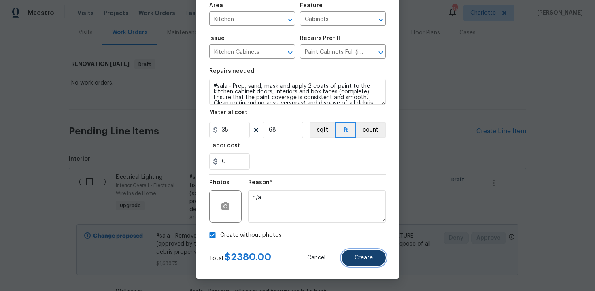
click at [374, 259] on button "Create" at bounding box center [364, 258] width 44 height 16
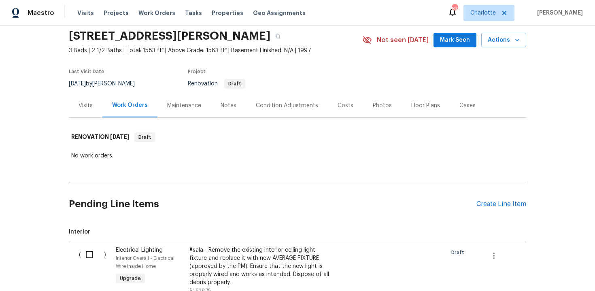
scroll to position [102, 0]
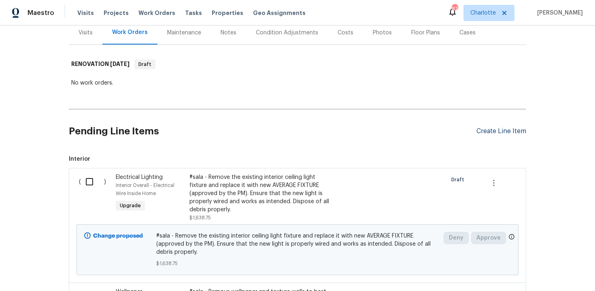
click at [489, 131] on div "Create Line Item" at bounding box center [501, 132] width 50 height 8
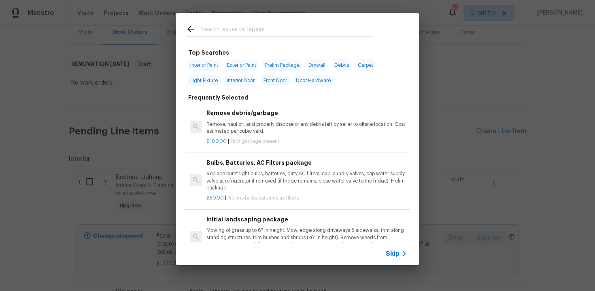
click at [400, 254] on icon at bounding box center [405, 254] width 10 height 10
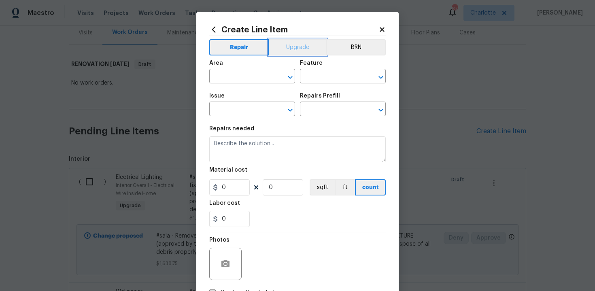
click at [288, 48] on button "Upgrade" at bounding box center [298, 47] width 58 height 16
click at [249, 78] on input "text" at bounding box center [240, 77] width 63 height 13
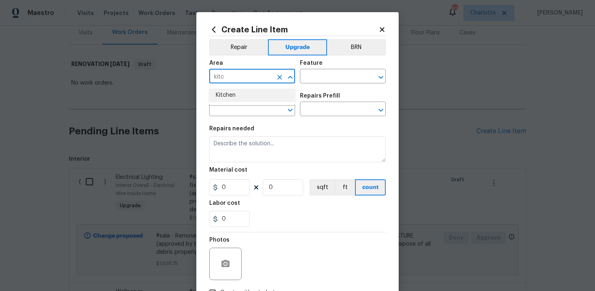
click at [242, 94] on li "Kitchen" at bounding box center [252, 95] width 86 height 13
type input "Kitchen"
click at [315, 80] on input "text" at bounding box center [331, 77] width 63 height 13
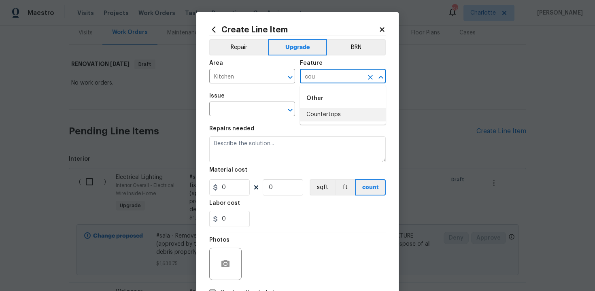
click at [317, 118] on li "Countertops" at bounding box center [343, 114] width 86 height 13
type input "Countertops"
click at [251, 113] on input "text" at bounding box center [240, 110] width 63 height 13
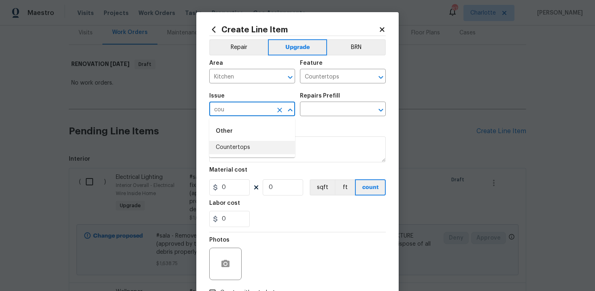
click at [249, 146] on li "Countertops" at bounding box center [252, 147] width 86 height 13
type input "Countertops"
click at [321, 109] on input "text" at bounding box center [331, 110] width 63 height 13
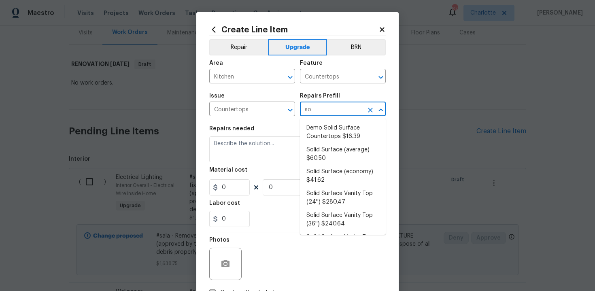
type input "sol"
click at [327, 152] on li "Solid Surface (average) $60.50" at bounding box center [343, 154] width 86 height 22
type input "Solid Surface (average) $60.50"
type textarea "Remove the existing countertops (if present) and prep the area. Install new sol…"
type input "60.5"
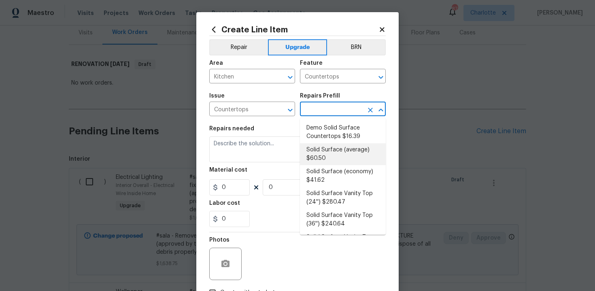
type input "1"
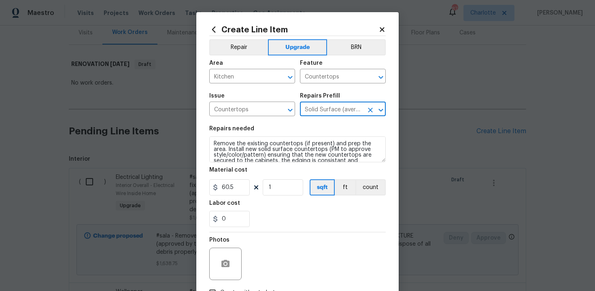
type input "Solid Surface (average) $60.50"
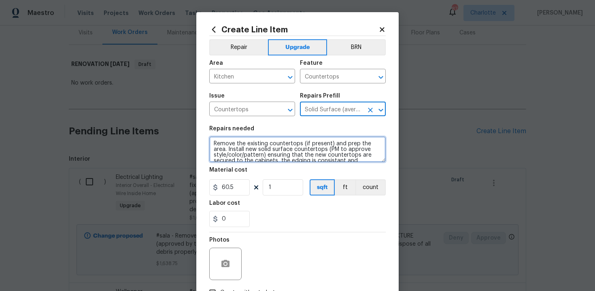
click at [210, 144] on textarea "Remove the existing countertops (if present) and prep the area. Install new sol…" at bounding box center [297, 149] width 176 height 26
type textarea "#sala - Remove the existing countertops (if present) and prep the area. Install…"
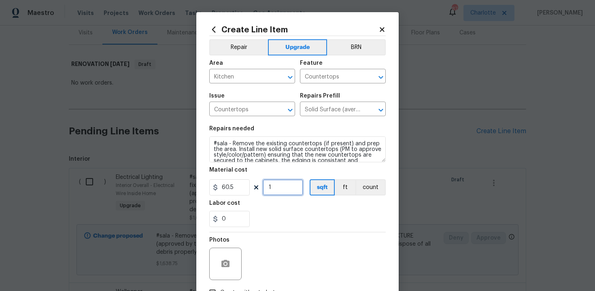
click at [280, 189] on input "1" at bounding box center [283, 187] width 40 height 16
type input "60"
click at [293, 226] on div "0" at bounding box center [297, 219] width 176 height 16
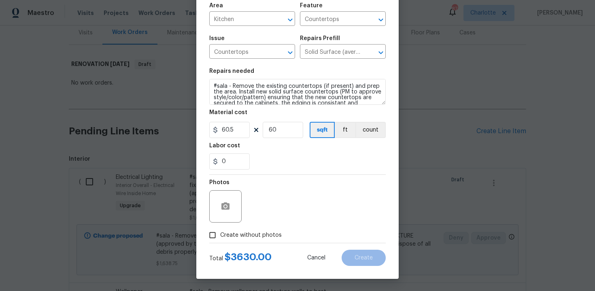
click at [234, 236] on span "Create without photos" at bounding box center [251, 235] width 62 height 9
click at [220, 236] on input "Create without photos" at bounding box center [212, 234] width 15 height 15
checkbox input "true"
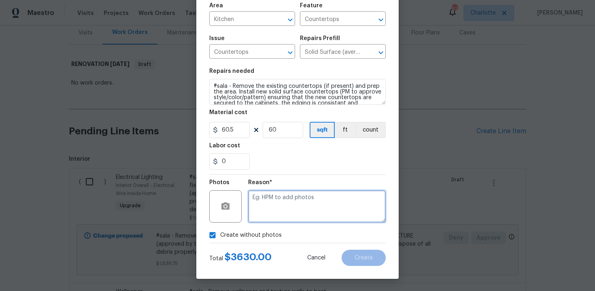
click at [269, 217] on textarea at bounding box center [317, 206] width 138 height 32
type textarea "n/a"
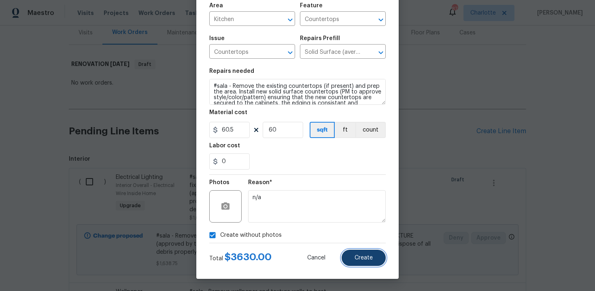
click at [354, 258] on button "Create" at bounding box center [364, 258] width 44 height 16
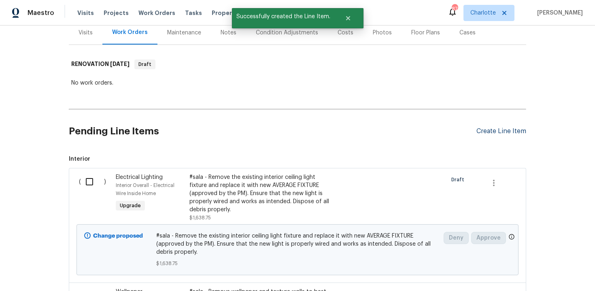
click at [496, 130] on div "Create Line Item" at bounding box center [501, 132] width 50 height 8
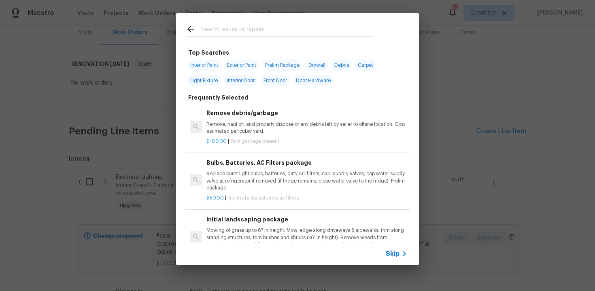
click at [394, 257] on span "Skip" at bounding box center [393, 254] width 14 height 8
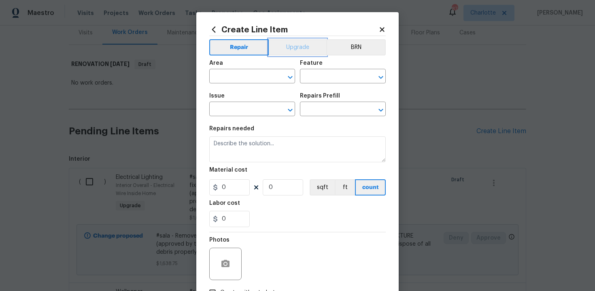
click at [291, 50] on button "Upgrade" at bounding box center [298, 47] width 58 height 16
click at [249, 74] on input "text" at bounding box center [240, 77] width 63 height 13
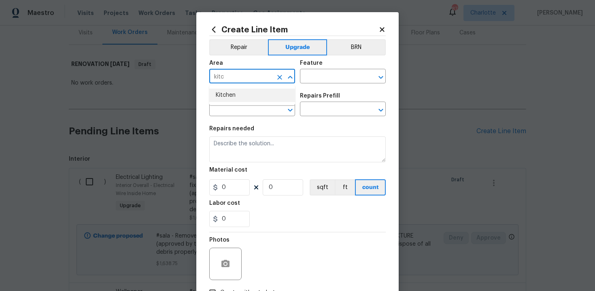
click at [243, 90] on li "Kitchen" at bounding box center [252, 95] width 86 height 13
type input "Kitchen"
click at [322, 73] on input "text" at bounding box center [331, 77] width 63 height 13
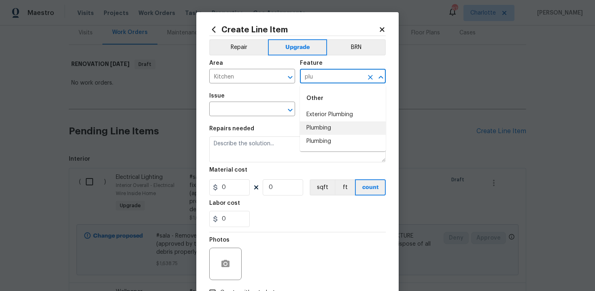
click at [332, 128] on li "Plumbing" at bounding box center [343, 127] width 86 height 13
type input "Plumbing"
click at [224, 108] on input "text" at bounding box center [240, 110] width 63 height 13
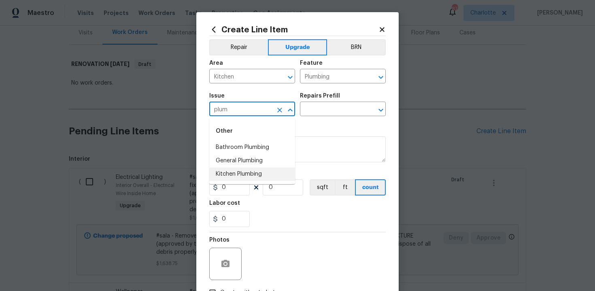
click at [232, 176] on li "Kitchen Plumbing" at bounding box center [252, 174] width 86 height 13
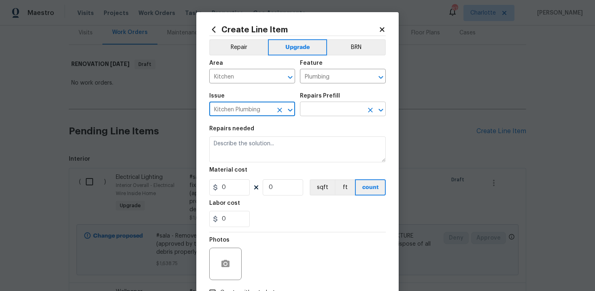
type input "Kitchen Plumbing"
click at [333, 111] on input "text" at bounding box center [331, 110] width 63 height 13
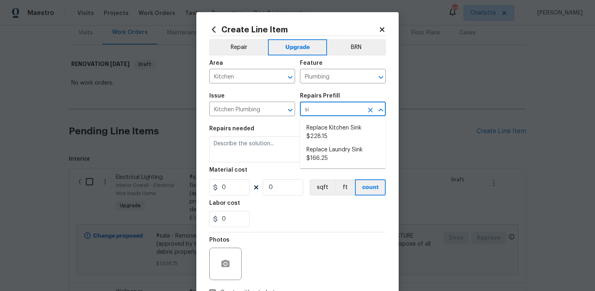
type input "sin"
click at [334, 132] on li "Replace Kitchen Sink $228.15" at bounding box center [343, 132] width 86 height 22
type input "Replace Kitchen Sink $228.15"
type textarea "Remove the existing kitchen sink and install a new single or double basin kitch…"
type input "228.15"
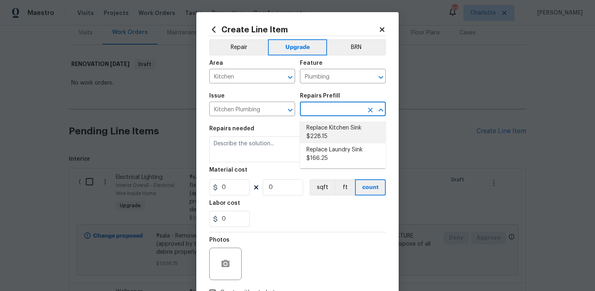
type input "1"
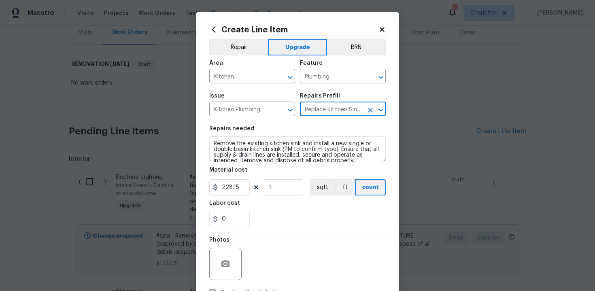
type input "Replace Kitchen Sink $228.15"
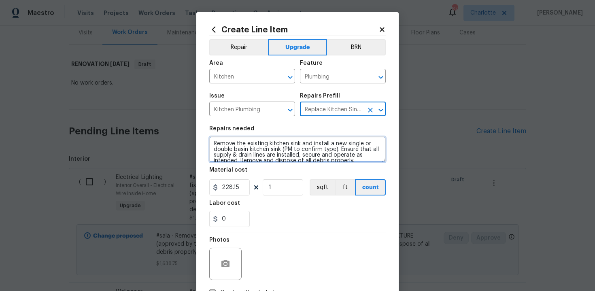
click at [211, 142] on textarea "Remove the existing kitchen sink and install a new single or double basin kitch…" at bounding box center [297, 149] width 176 height 26
type textarea "#sala - Remove the existing kitchen sink and install a new single or double bas…"
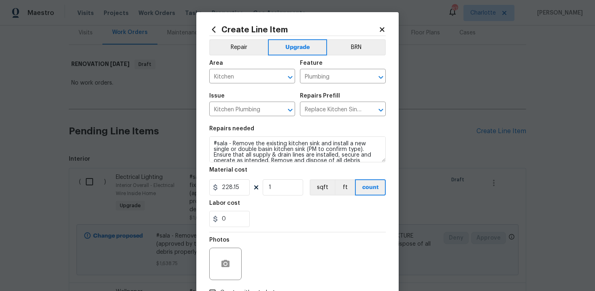
click at [286, 206] on div "Labor cost" at bounding box center [297, 205] width 176 height 11
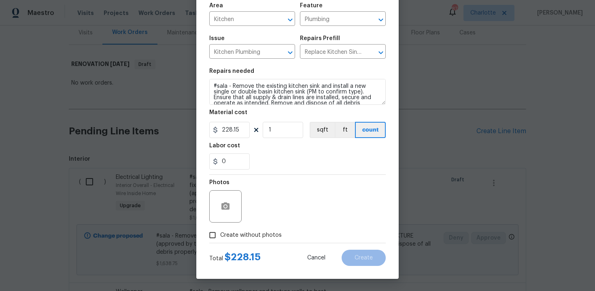
click at [237, 235] on span "Create without photos" at bounding box center [251, 235] width 62 height 9
click at [220, 235] on input "Create without photos" at bounding box center [212, 234] width 15 height 15
checkbox input "true"
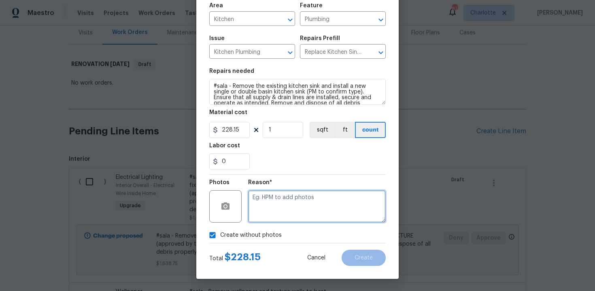
click at [279, 207] on textarea at bounding box center [317, 206] width 138 height 32
type textarea "n/a"
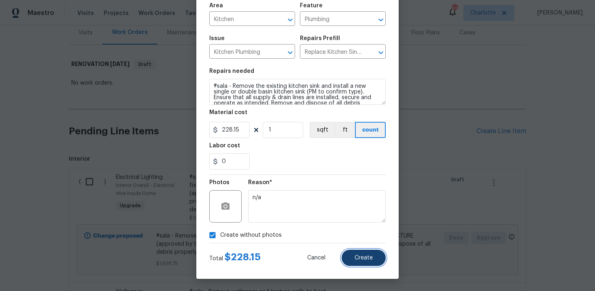
click at [369, 263] on button "Create" at bounding box center [364, 258] width 44 height 16
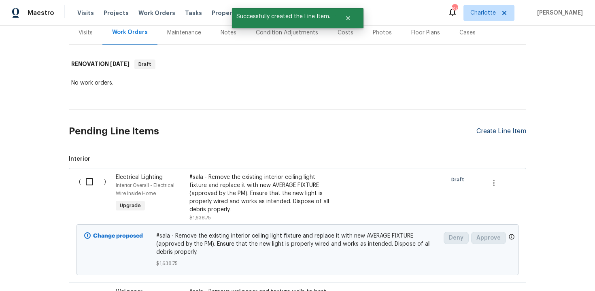
click at [498, 130] on div "Create Line Item" at bounding box center [501, 132] width 50 height 8
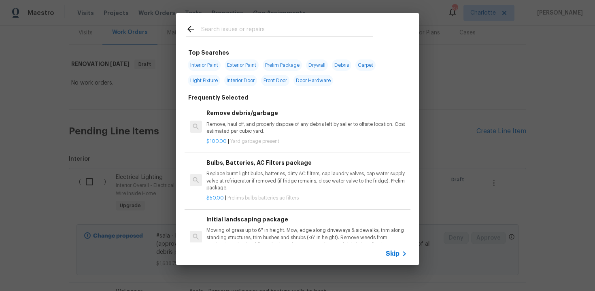
click at [392, 255] on span "Skip" at bounding box center [393, 254] width 14 height 8
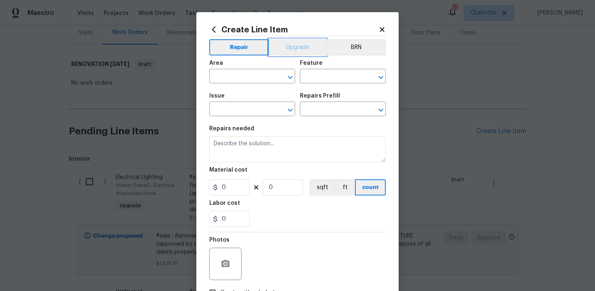
click at [288, 50] on button "Upgrade" at bounding box center [298, 47] width 58 height 16
click at [249, 81] on input "text" at bounding box center [240, 77] width 63 height 13
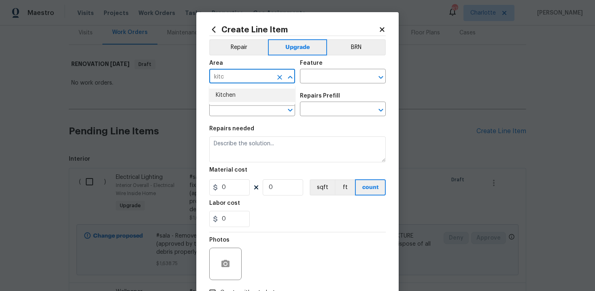
click at [246, 101] on li "Kitchen" at bounding box center [252, 95] width 86 height 13
type input "Kitchen"
click at [330, 71] on input "text" at bounding box center [331, 77] width 63 height 13
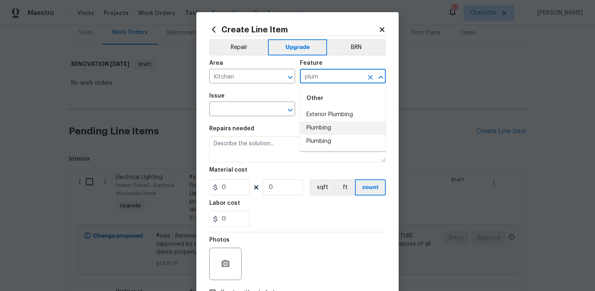
click at [324, 129] on li "Plumbing" at bounding box center [343, 127] width 86 height 13
type input "Plumbing"
click at [249, 114] on input "text" at bounding box center [240, 110] width 63 height 13
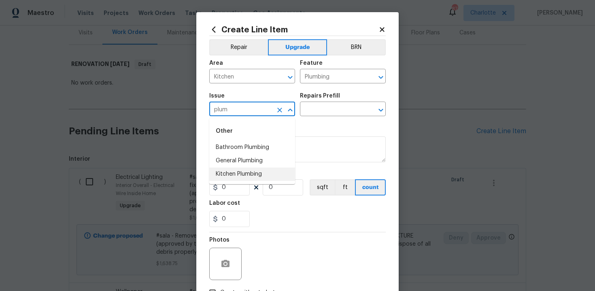
click at [251, 176] on li "Kitchen Plumbing" at bounding box center [252, 174] width 86 height 13
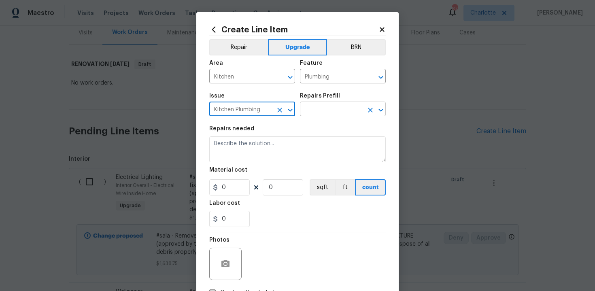
type input "Kitchen Plumbing"
click at [322, 110] on input "text" at bounding box center [331, 110] width 63 height 13
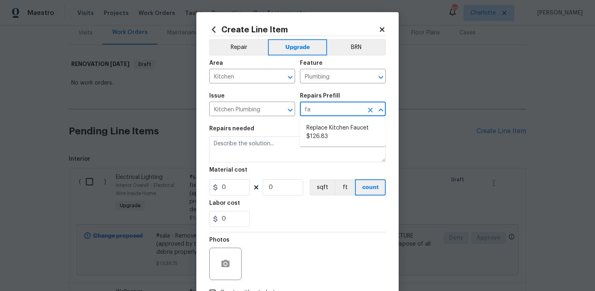
type input "fau"
click at [325, 130] on li "Replace Kitchen Faucet $126.83" at bounding box center [343, 132] width 86 height 22
type input "Replace Kitchen Faucet $126.83"
type textarea "Remove the existing kitchen faucet, prep the area and install a new kitchen fau…"
type input "126.83"
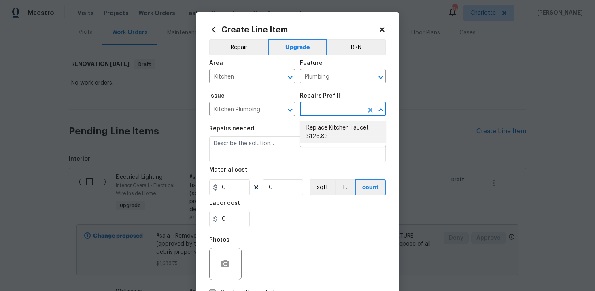
type input "1"
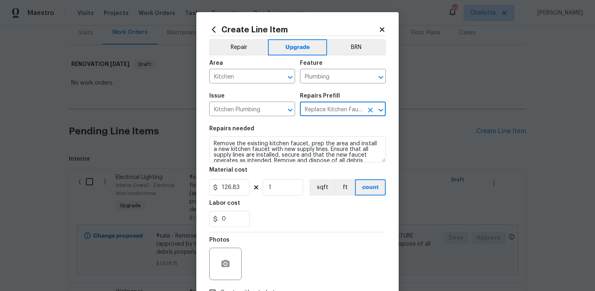
type input "Replace Kitchen Faucet $126.83"
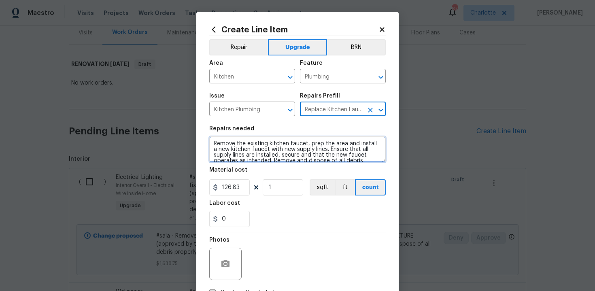
click at [212, 142] on textarea "Remove the existing kitchen faucet, prep the area and install a new kitchen fau…" at bounding box center [297, 149] width 176 height 26
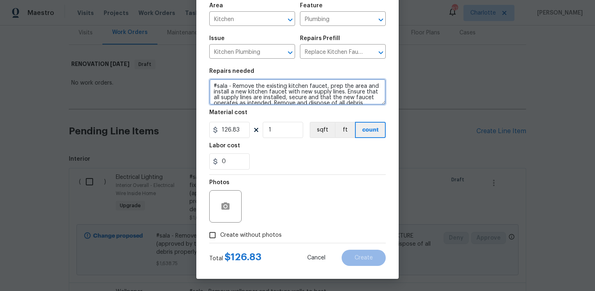
type textarea "#sala - Remove the existing kitchen faucet, prep the area and install a new kit…"
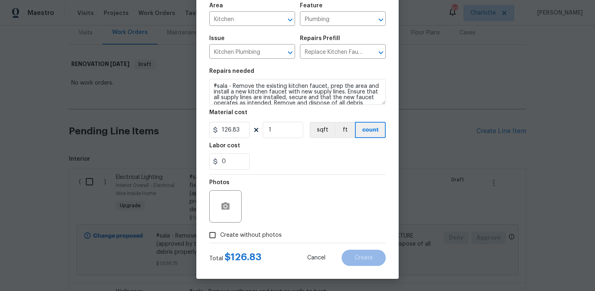
click at [251, 242] on label "Create without photos" at bounding box center [243, 234] width 77 height 15
click at [220, 242] on input "Create without photos" at bounding box center [212, 234] width 15 height 15
checkbox input "true"
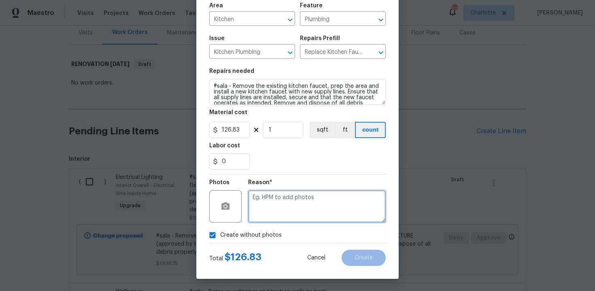
click at [305, 198] on textarea at bounding box center [317, 206] width 138 height 32
type textarea "n/a"
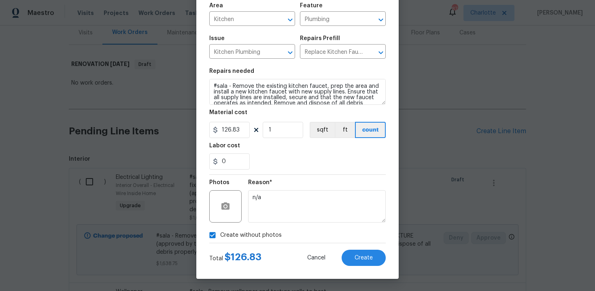
click at [367, 248] on div "Total $ 126.83 Cancel Create" at bounding box center [297, 254] width 176 height 23
click at [370, 255] on span "Create" at bounding box center [364, 258] width 18 height 6
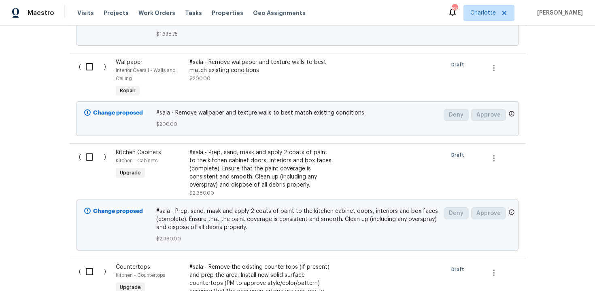
scroll to position [0, 0]
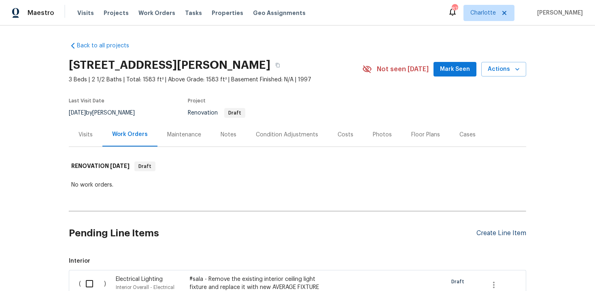
click at [493, 236] on div "Create Line Item" at bounding box center [501, 234] width 50 height 8
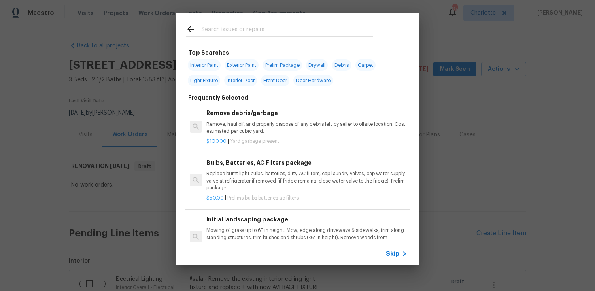
click at [392, 257] on span "Skip" at bounding box center [393, 254] width 14 height 8
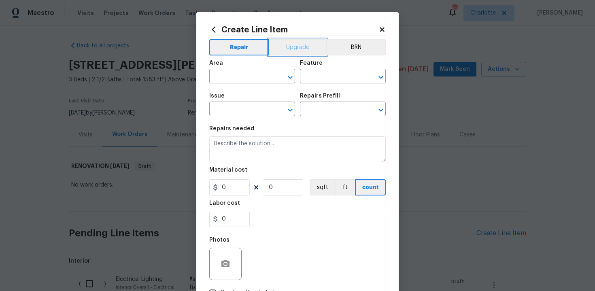
click at [299, 51] on button "Upgrade" at bounding box center [298, 47] width 58 height 16
click at [257, 73] on input "text" at bounding box center [240, 77] width 63 height 13
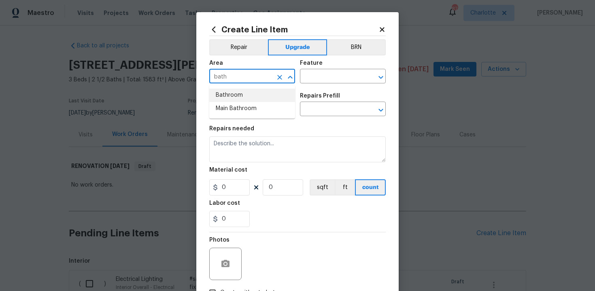
click at [253, 91] on li "Bathroom" at bounding box center [252, 95] width 86 height 13
type input "Bathroom"
click at [312, 79] on input "text" at bounding box center [331, 77] width 63 height 13
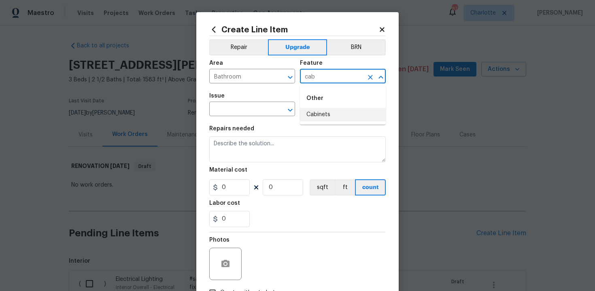
click at [321, 111] on li "Cabinets" at bounding box center [343, 114] width 86 height 13
type input "Cabinets"
click at [247, 110] on input "text" at bounding box center [240, 110] width 63 height 13
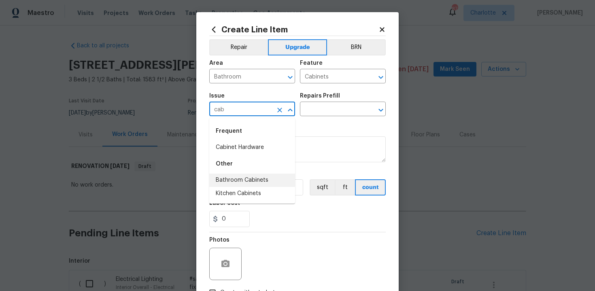
click at [258, 183] on li "Bathroom Cabinets" at bounding box center [252, 180] width 86 height 13
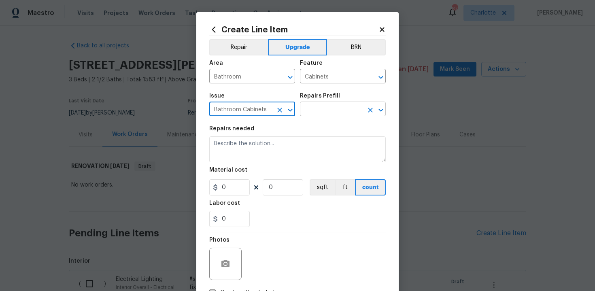
type input "Bathroom Cabinets"
click at [322, 111] on input "text" at bounding box center [331, 110] width 63 height 13
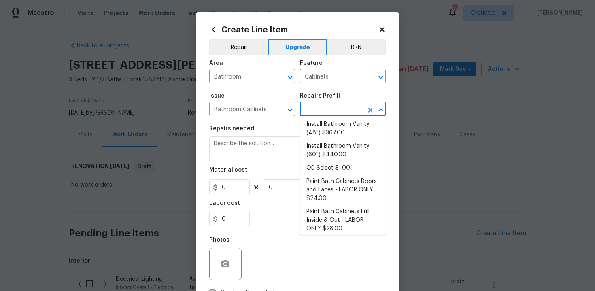
scroll to position [130, 0]
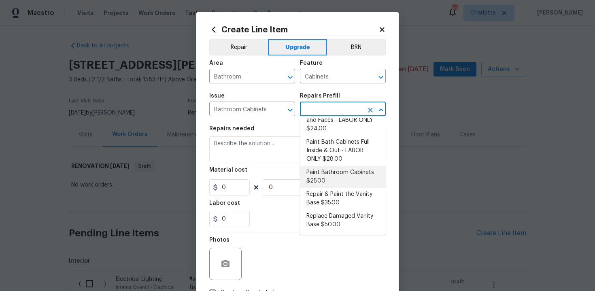
click at [336, 177] on li "Paint Bathroom Cabinets $25.00" at bounding box center [343, 177] width 86 height 22
type input "Paint Bathroom Cabinets $25.00"
type textarea "Prep, sand, mask and apply 2 coats of paint to the bathroom cabinet doors, inte…"
type input "25"
type input "1"
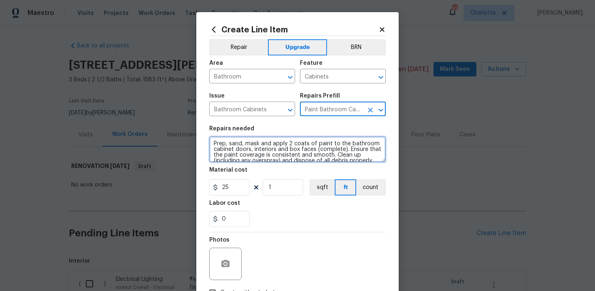
click at [211, 140] on textarea "Prep, sand, mask and apply 2 coats of paint to the bathroom cabinet doors, inte…" at bounding box center [297, 149] width 176 height 26
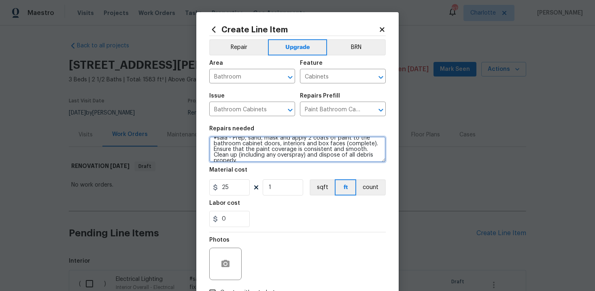
click at [376, 155] on textarea "#sala - Prep, sand, mask and apply 2 coats of paint to the bathroom cabinet doo…" at bounding box center [297, 149] width 176 height 26
paste textarea "Both bathrooms"
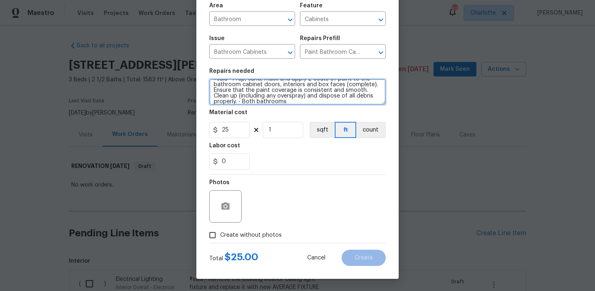
type textarea "#sala - Prep, sand, mask and apply 2 coats of paint to the bathroom cabinet doo…"
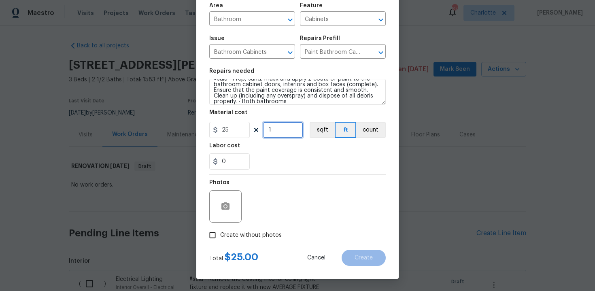
click at [279, 134] on input "1" at bounding box center [283, 130] width 40 height 16
type input "12"
click at [295, 170] on section "Repairs needed #sala - Prep, sand, mask and apply 2 coats of paint to the bathr…" at bounding box center [297, 119] width 176 height 111
click at [242, 233] on span "Create without photos" at bounding box center [251, 235] width 62 height 9
click at [220, 233] on input "Create without photos" at bounding box center [212, 234] width 15 height 15
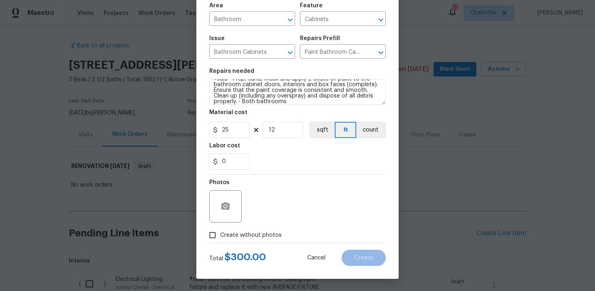
checkbox input "true"
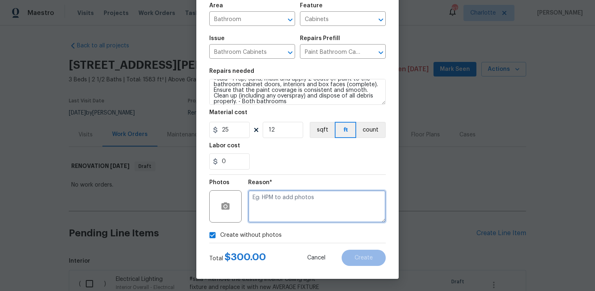
click at [298, 201] on textarea at bounding box center [317, 206] width 138 height 32
type textarea "n/a"
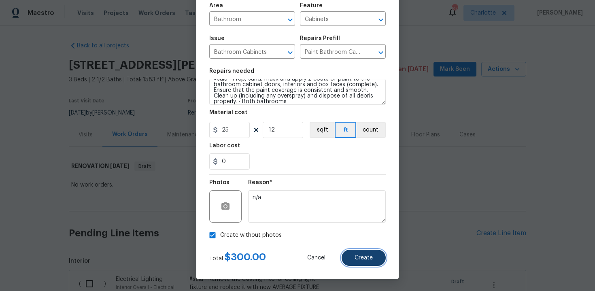
click at [370, 255] on span "Create" at bounding box center [364, 258] width 18 height 6
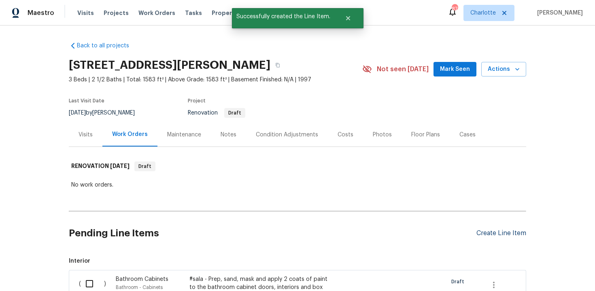
click at [502, 232] on div "Create Line Item" at bounding box center [501, 234] width 50 height 8
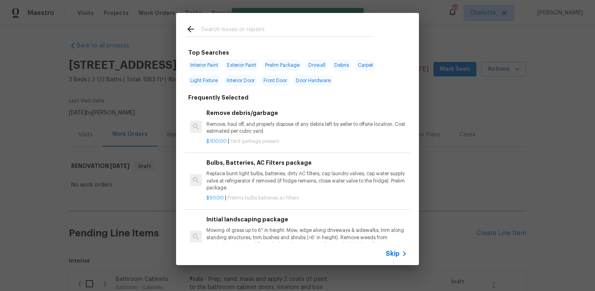
click at [395, 253] on span "Skip" at bounding box center [393, 254] width 14 height 8
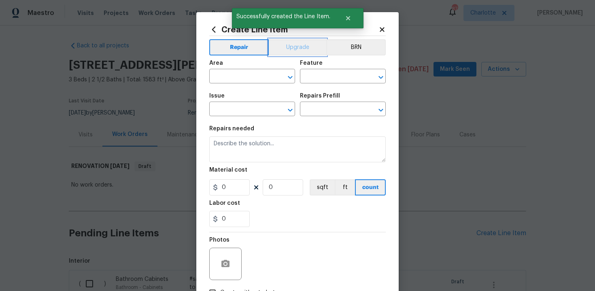
click at [296, 44] on button "Upgrade" at bounding box center [298, 47] width 58 height 16
click at [257, 77] on input "text" at bounding box center [240, 77] width 63 height 13
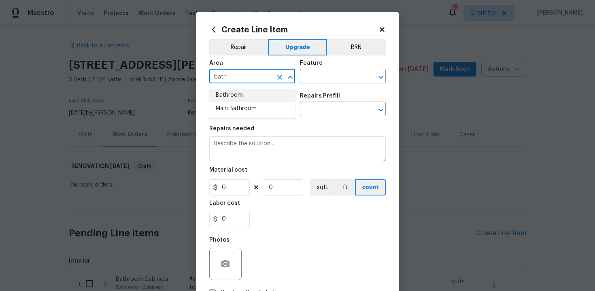
click at [252, 92] on li "Bathroom" at bounding box center [252, 95] width 86 height 13
type input "Bathroom"
click at [323, 80] on input "text" at bounding box center [331, 77] width 63 height 13
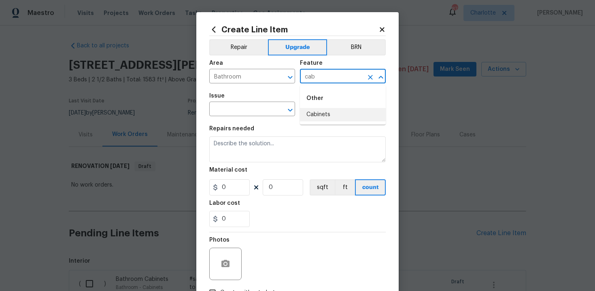
click at [326, 117] on li "Cabinets" at bounding box center [343, 114] width 86 height 13
type input "Cabinets"
click at [240, 110] on input "text" at bounding box center [240, 110] width 63 height 13
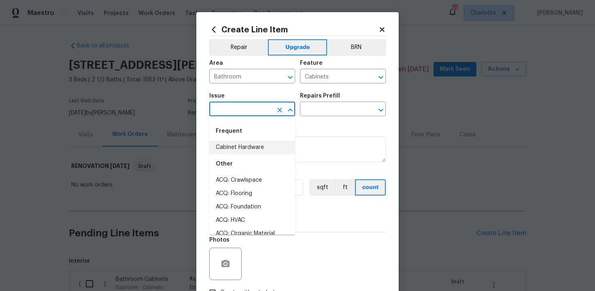
click at [245, 148] on li "Cabinet Hardware" at bounding box center [252, 147] width 86 height 13
type input "Cabinet Hardware"
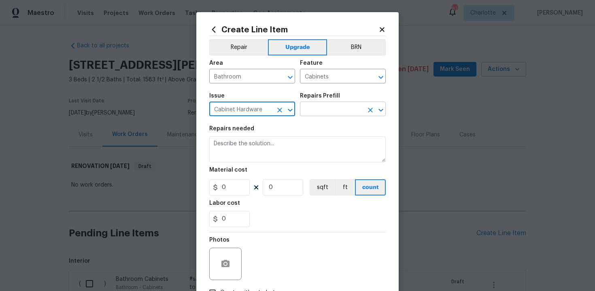
click at [331, 113] on input "text" at bounding box center [331, 110] width 63 height 13
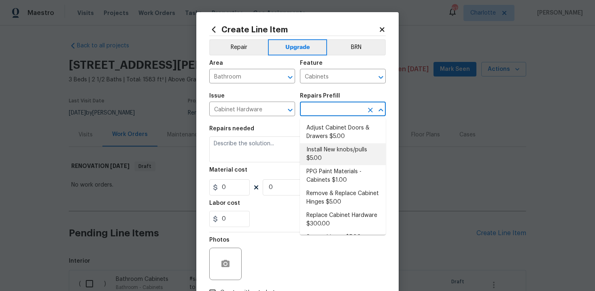
click at [329, 154] on li "Install New knobs/pulls $5.00" at bounding box center [343, 154] width 86 height 22
type input "Install New knobs/pulls $5.00"
type textarea "Remove the existing cabinet pulls/handles if present; prep and drill for new ca…"
type input "5"
type input "1"
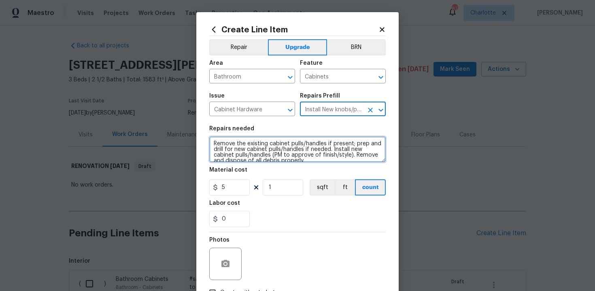
click at [211, 142] on textarea "Remove the existing cabinet pulls/handles if present; prep and drill for new ca…" at bounding box center [297, 149] width 176 height 26
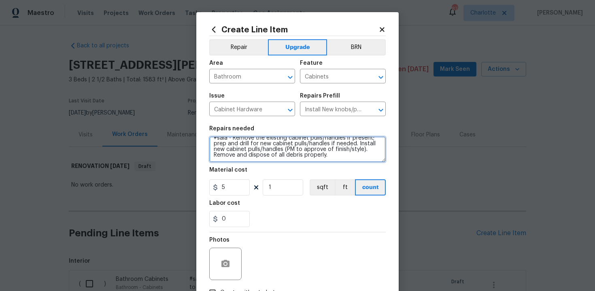
click at [338, 159] on textarea "#sala - Remove the existing cabinet pulls/handles if present; prep and drill fo…" at bounding box center [297, 149] width 176 height 26
paste textarea "Both bathrooms"
type textarea "#sala - Remove the existing cabinet pulls/handles if present; prep and drill fo…"
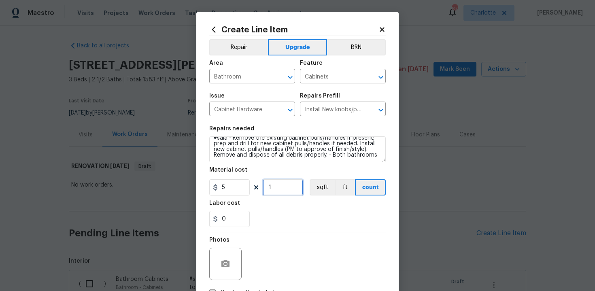
click at [276, 186] on input "1" at bounding box center [283, 187] width 40 height 16
type input "10"
click at [287, 216] on div "0" at bounding box center [297, 219] width 176 height 16
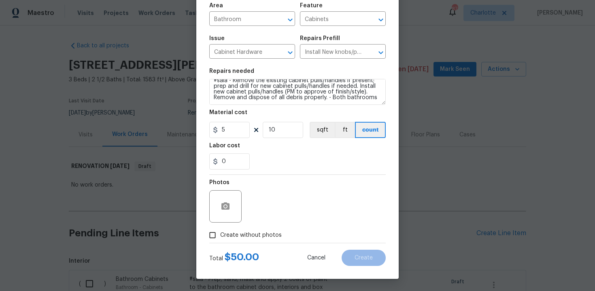
click at [239, 238] on span "Create without photos" at bounding box center [251, 235] width 62 height 9
click at [220, 238] on input "Create without photos" at bounding box center [212, 234] width 15 height 15
checkbox input "true"
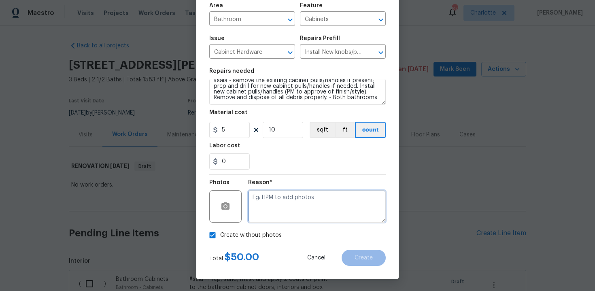
click at [278, 208] on textarea at bounding box center [317, 206] width 138 height 32
type textarea "n/a"
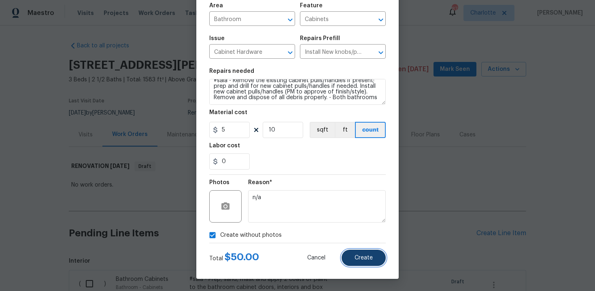
click at [366, 258] on span "Create" at bounding box center [364, 258] width 18 height 6
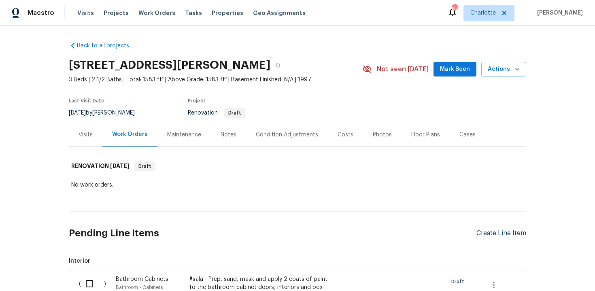
click at [498, 233] on div "Create Line Item" at bounding box center [501, 234] width 50 height 8
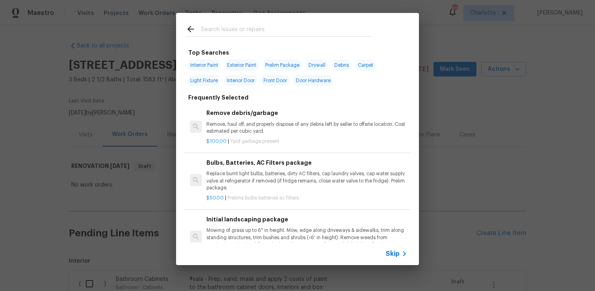
click at [399, 255] on span "Skip" at bounding box center [393, 254] width 14 height 8
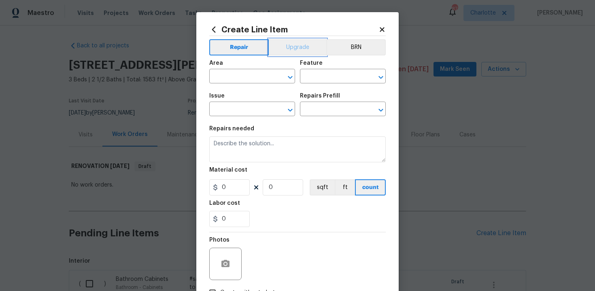
click at [302, 49] on button "Upgrade" at bounding box center [298, 47] width 58 height 16
click at [256, 76] on input "text" at bounding box center [240, 77] width 63 height 13
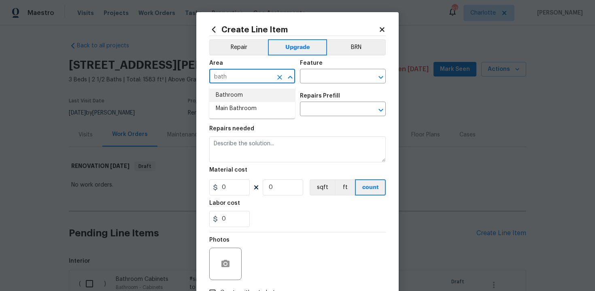
click at [253, 96] on li "Bathroom" at bounding box center [252, 95] width 86 height 13
type input "Bathroom"
click at [332, 77] on input "text" at bounding box center [331, 77] width 63 height 13
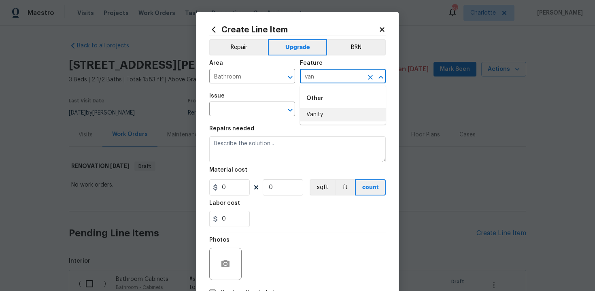
click at [306, 116] on li "Vanity" at bounding box center [343, 114] width 86 height 13
type input "Vanity"
click at [253, 115] on input "text" at bounding box center [240, 110] width 63 height 13
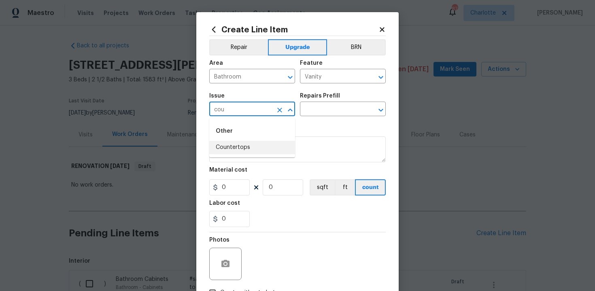
click at [252, 145] on li "Countertops" at bounding box center [252, 147] width 86 height 13
type input "Countertops"
click at [326, 110] on input "text" at bounding box center [331, 110] width 63 height 13
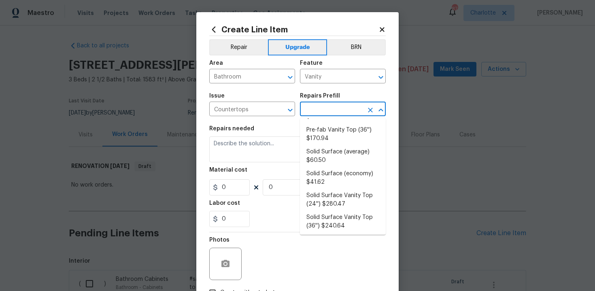
scroll to position [227, 0]
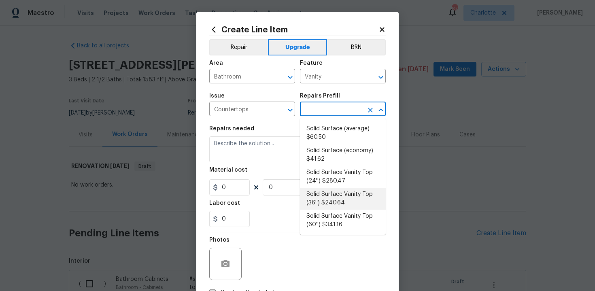
click at [348, 198] on li "Solid Surface Vanity Top (36'') $240.64" at bounding box center [343, 199] width 86 height 22
type input "Countertops"
type input "Solid Surface Vanity Top (36'') $240.64"
type textarea "Remove the existing 36'' vanity countertop to ensure that no damage is done to …"
type input "240.64"
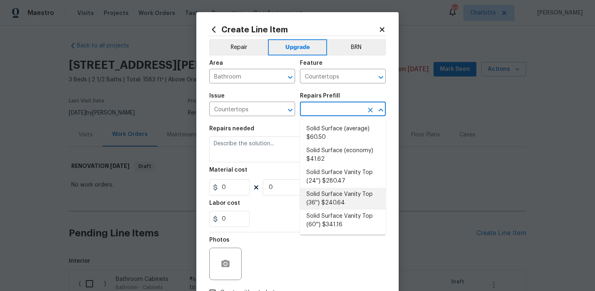
type input "1"
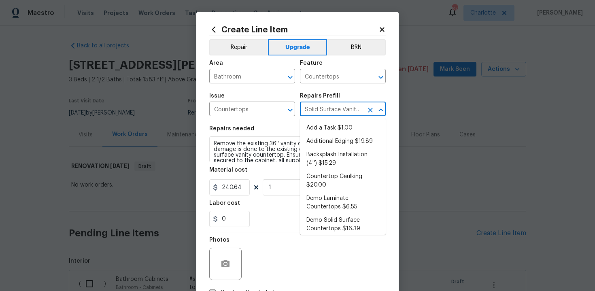
scroll to position [202, 0]
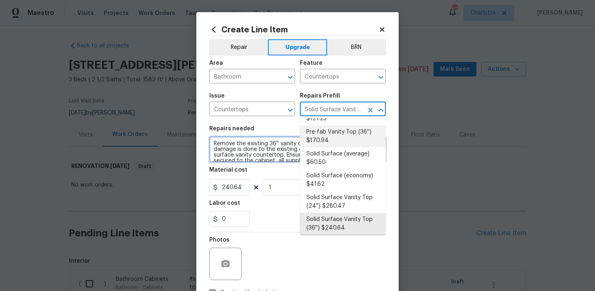
click at [212, 143] on textarea "Remove the existing 36'' vanity countertop to ensure that no damage is done to …" at bounding box center [297, 149] width 176 height 26
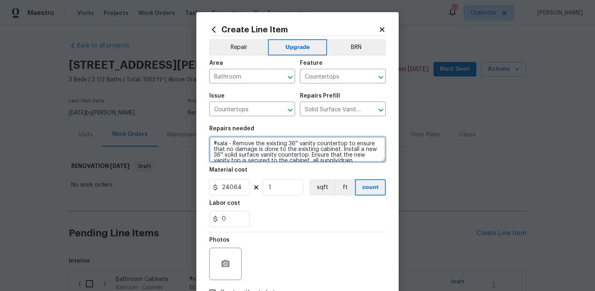
type textarea "#sala - Remove the existing 36'' vanity countertop to ensure that no damage is …"
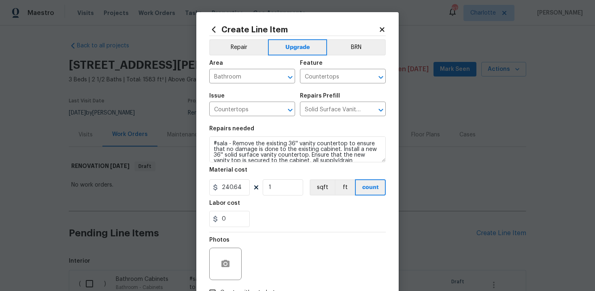
click at [266, 207] on div "Labor cost" at bounding box center [297, 205] width 176 height 11
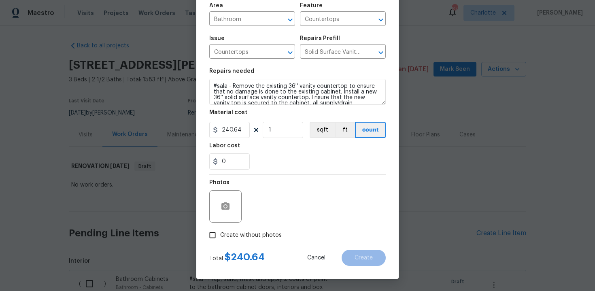
click at [236, 233] on span "Create without photos" at bounding box center [251, 235] width 62 height 9
click at [220, 233] on input "Create without photos" at bounding box center [212, 234] width 15 height 15
checkbox input "true"
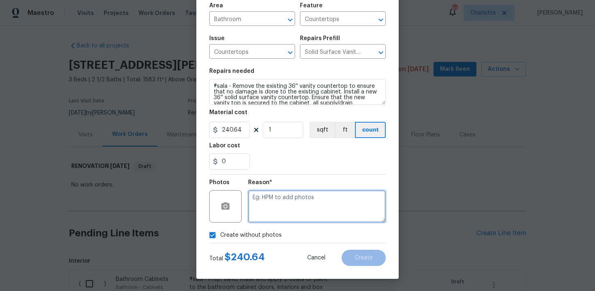
click at [286, 206] on textarea at bounding box center [317, 206] width 138 height 32
type textarea "n/a"
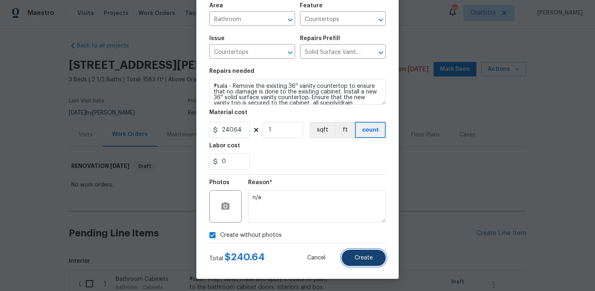
click at [360, 261] on button "Create" at bounding box center [364, 258] width 44 height 16
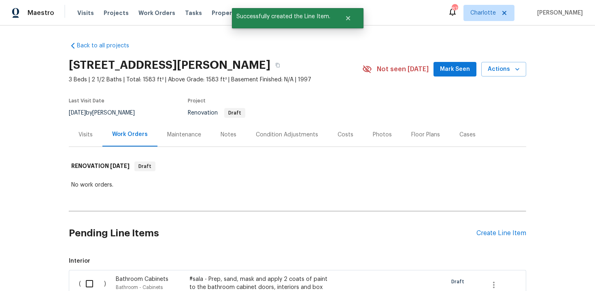
scroll to position [91, 0]
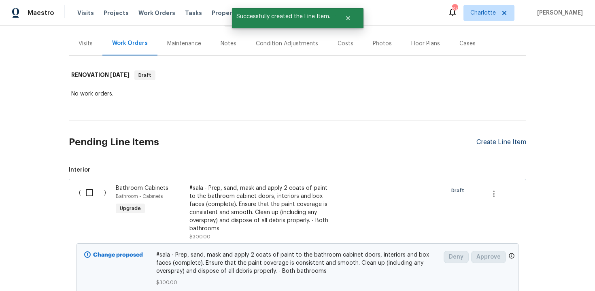
click at [501, 140] on div "Create Line Item" at bounding box center [501, 142] width 50 height 8
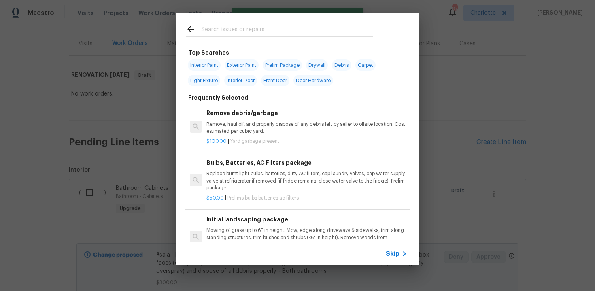
click at [389, 258] on div "Skip" at bounding box center [397, 254] width 23 height 10
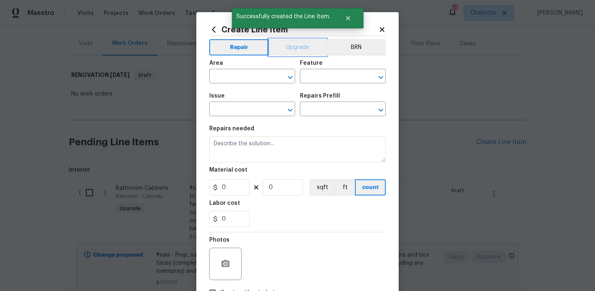
click at [289, 46] on button "Upgrade" at bounding box center [298, 47] width 58 height 16
click at [247, 74] on input "text" at bounding box center [240, 77] width 63 height 13
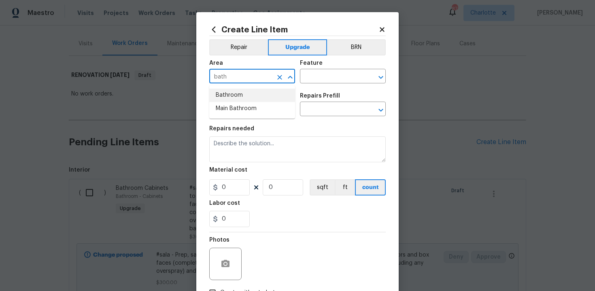
click at [238, 96] on li "Bathroom" at bounding box center [252, 95] width 86 height 13
type input "Bathroom"
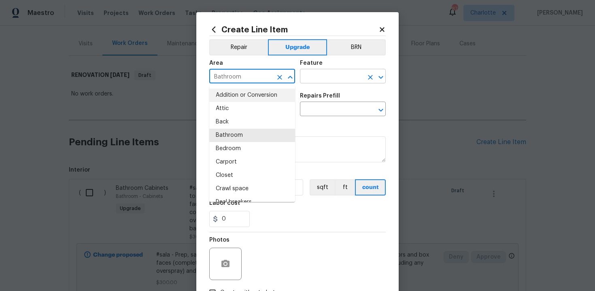
click at [330, 77] on input "text" at bounding box center [331, 77] width 63 height 13
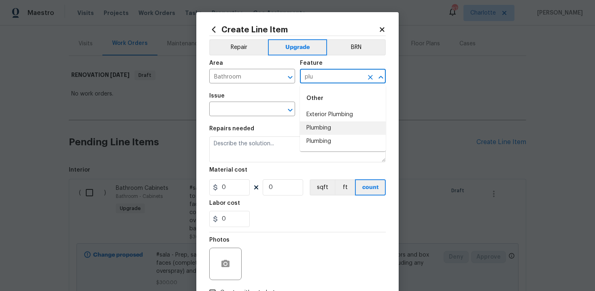
click at [332, 130] on li "Plumbing" at bounding box center [343, 127] width 86 height 13
type input "Plumbing"
click at [238, 112] on input "text" at bounding box center [240, 110] width 63 height 13
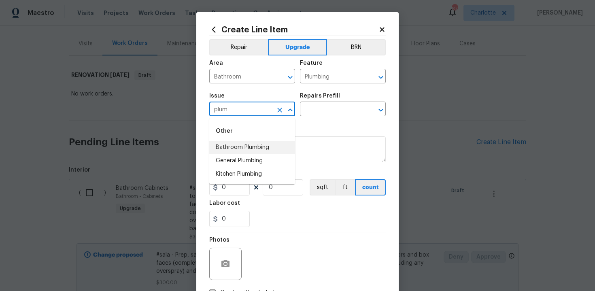
click at [242, 142] on li "Bathroom Plumbing" at bounding box center [252, 147] width 86 height 13
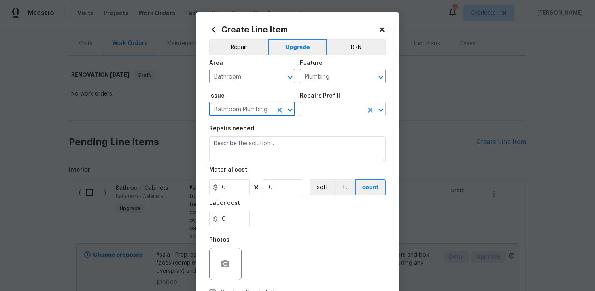
type input "Bathroom Plumbing"
click at [324, 113] on input "text" at bounding box center [331, 110] width 63 height 13
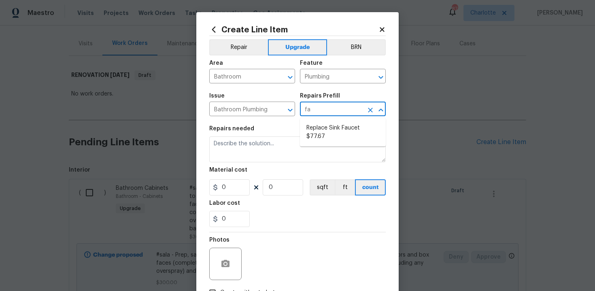
type input "fau"
click at [325, 132] on li "Replace Sink Faucet $77.67" at bounding box center [343, 132] width 86 height 22
type input "Replace Sink Faucet $77.67"
type textarea "Remove and replace the existing sink faucet with new (PM to approve finish). En…"
type input "77.67"
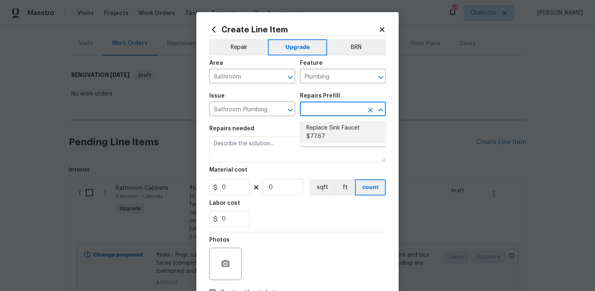
type input "1"
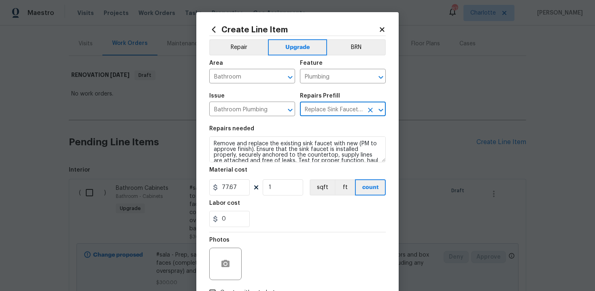
type input "Replace Sink Faucet $77.67"
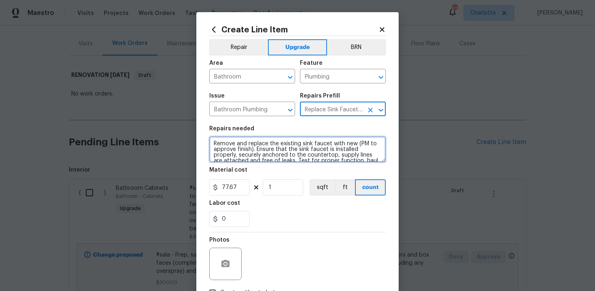
click at [210, 142] on textarea "Remove and replace the existing sink faucet with new (PM to approve finish). En…" at bounding box center [297, 149] width 176 height 26
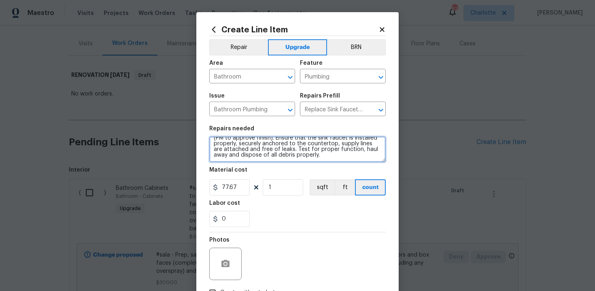
click at [315, 158] on textarea "#sala - Remove and replace the existing sink faucet with new (PM to approve fin…" at bounding box center [297, 149] width 176 height 26
paste textarea "Both bathrooms"
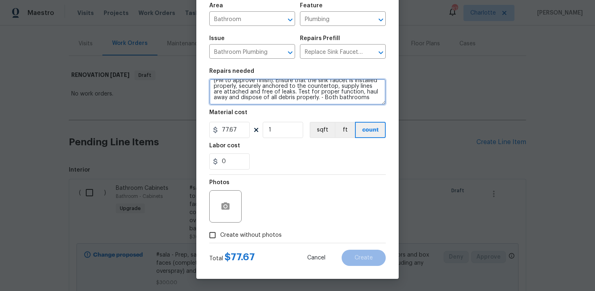
type textarea "#sala - Remove and replace the existing sink faucet with new (PM to approve fin…"
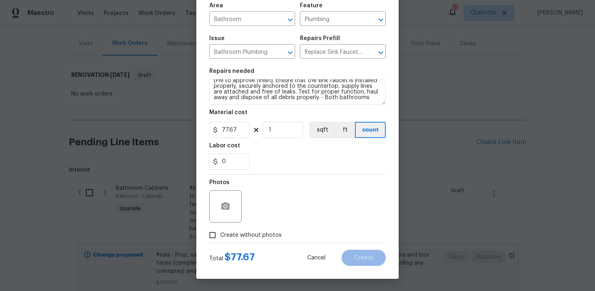
click at [240, 234] on span "Create without photos" at bounding box center [251, 235] width 62 height 9
click at [220, 234] on input "Create without photos" at bounding box center [212, 234] width 15 height 15
checkbox input "true"
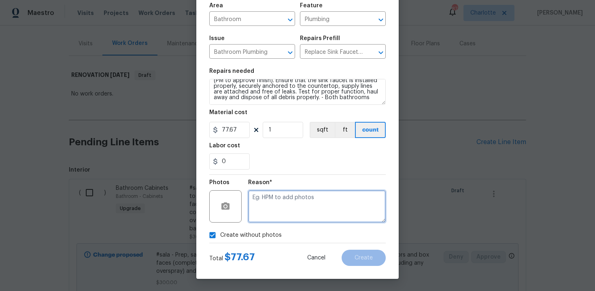
click at [282, 208] on textarea at bounding box center [317, 206] width 138 height 32
type textarea "n/a"
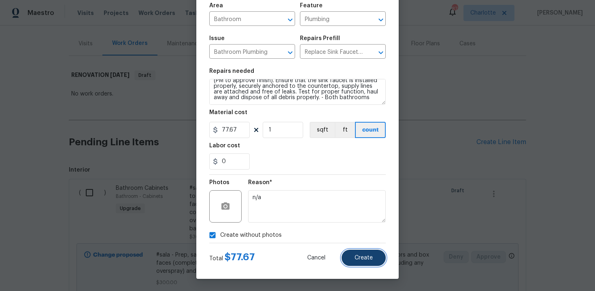
click at [368, 257] on span "Create" at bounding box center [364, 258] width 18 height 6
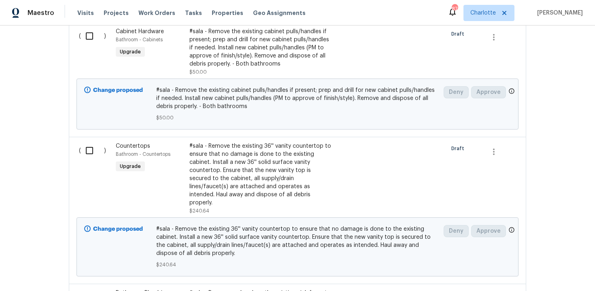
scroll to position [381, 0]
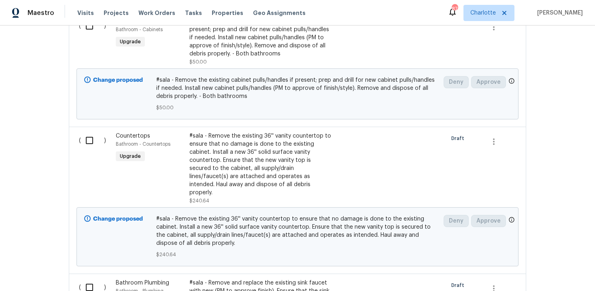
click at [214, 184] on div "#sala - Remove the existing 36'' vanity countertop to ensure that no damage is …" at bounding box center [260, 164] width 142 height 65
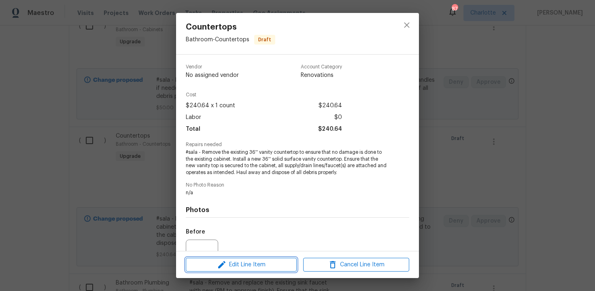
click at [220, 264] on icon "button" at bounding box center [222, 265] width 10 height 10
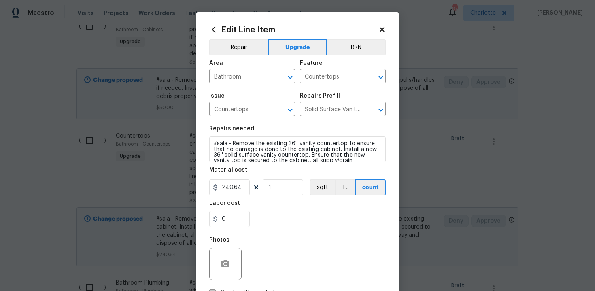
scroll to position [17, 0]
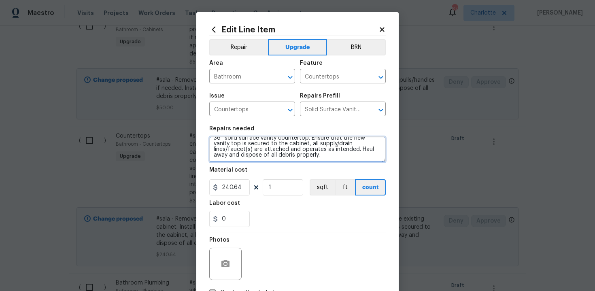
click at [316, 157] on textarea "#sala - Remove the existing 36'' vanity countertop to ensure that no damage is …" at bounding box center [297, 149] width 176 height 26
paste textarea "Both bathrooms"
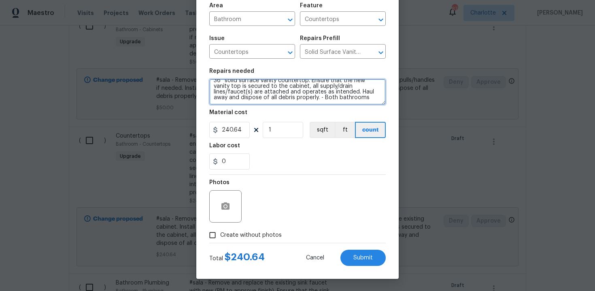
type textarea "#sala - Remove the existing 36'' vanity countertop to ensure that no damage is …"
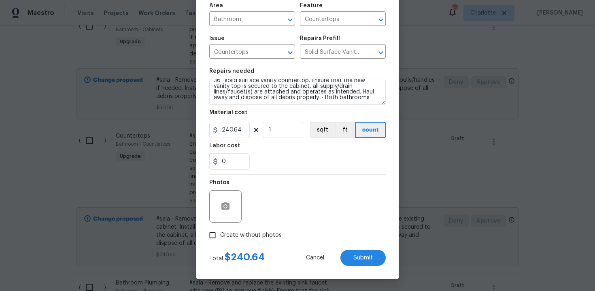
click at [252, 232] on span "Create without photos" at bounding box center [251, 235] width 62 height 9
click at [220, 232] on input "Create without photos" at bounding box center [212, 234] width 15 height 15
checkbox input "true"
click at [353, 259] on button "Submit" at bounding box center [362, 258] width 45 height 16
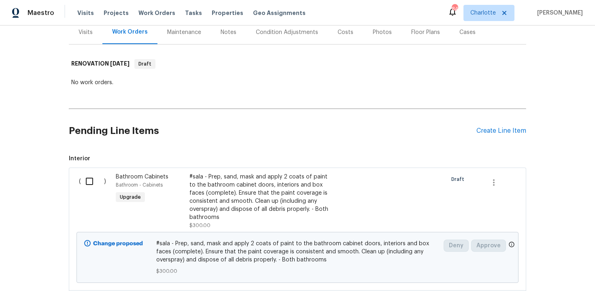
scroll to position [89, 0]
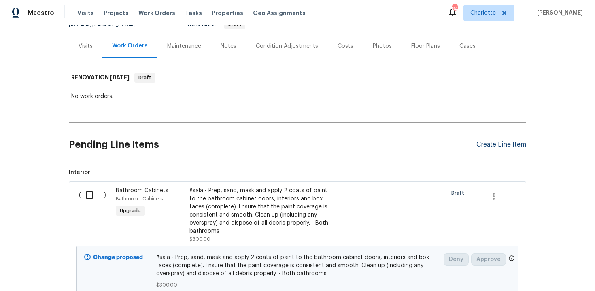
click at [499, 147] on div "Create Line Item" at bounding box center [501, 145] width 50 height 8
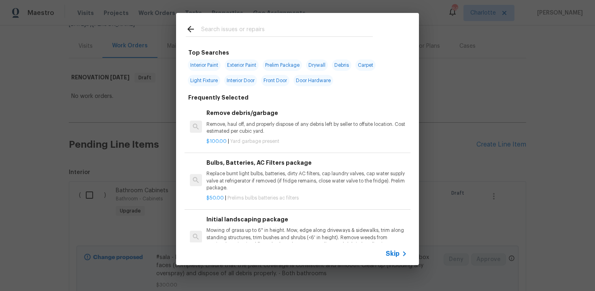
click at [387, 253] on span "Skip" at bounding box center [393, 254] width 14 height 8
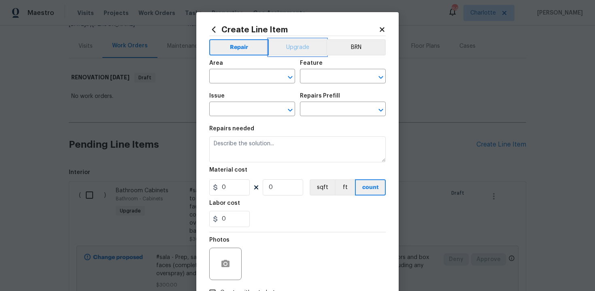
click at [299, 45] on button "Upgrade" at bounding box center [298, 47] width 58 height 16
click at [249, 78] on input "text" at bounding box center [240, 77] width 63 height 13
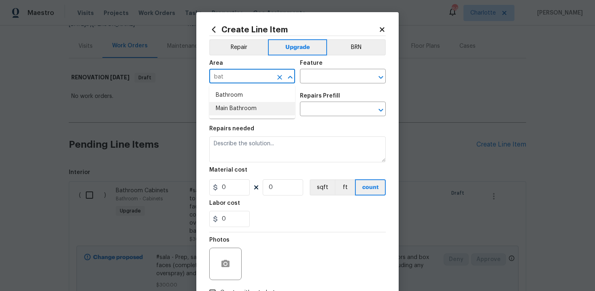
click at [251, 109] on li "Main Bathroom" at bounding box center [252, 108] width 86 height 13
type input "Main Bathroom"
click at [328, 77] on input "text" at bounding box center [331, 77] width 63 height 13
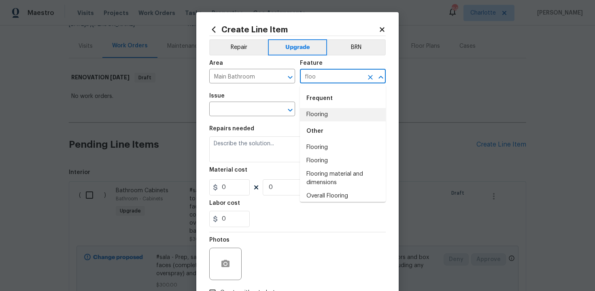
click at [329, 114] on li "Flooring" at bounding box center [343, 114] width 86 height 13
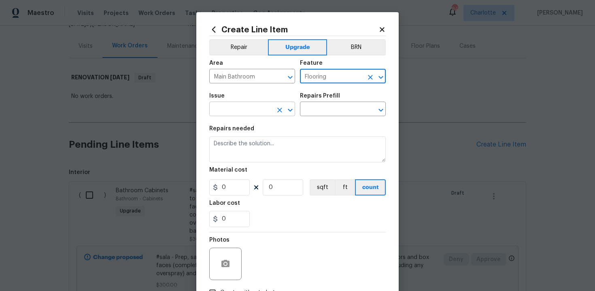
type input "Flooring"
click at [247, 111] on input "text" at bounding box center [240, 110] width 63 height 13
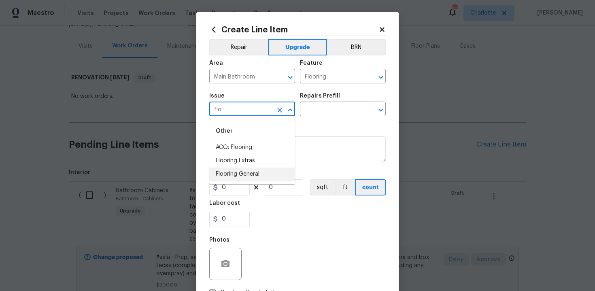
click at [251, 176] on li "Flooring General" at bounding box center [252, 174] width 86 height 13
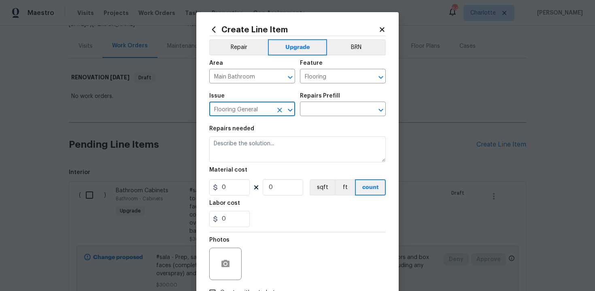
type input "Flooring General"
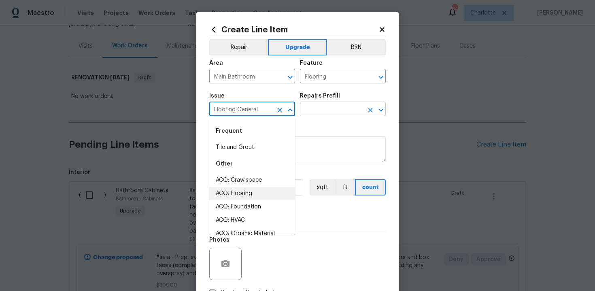
click at [353, 111] on input "text" at bounding box center [331, 110] width 63 height 13
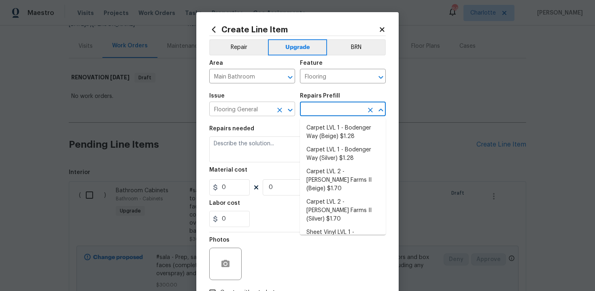
click at [280, 109] on icon "Clear" at bounding box center [280, 110] width 8 height 8
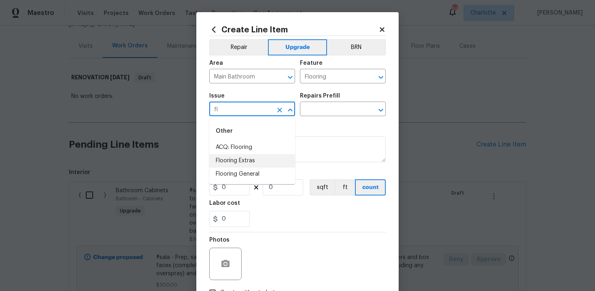
click at [262, 164] on li "Flooring Extras" at bounding box center [252, 160] width 86 height 13
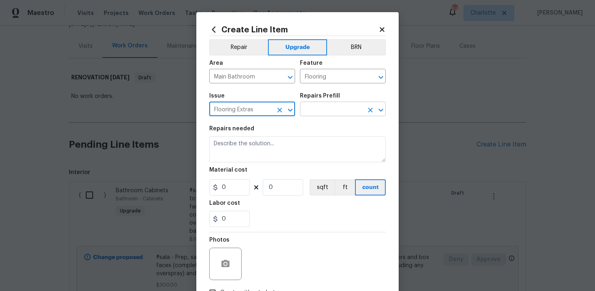
type input "Flooring Extras"
click at [322, 116] on input "text" at bounding box center [331, 110] width 63 height 13
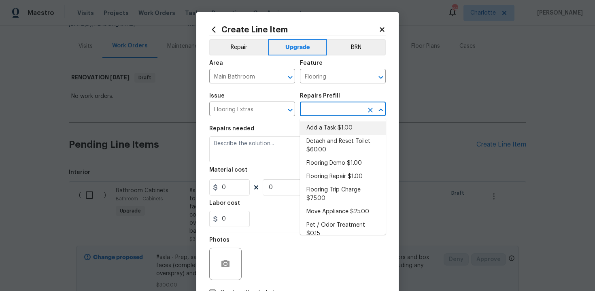
click at [326, 131] on li "Add a Task $1.00" at bounding box center [343, 127] width 86 height 13
type input "Overall Flooring"
type input "Add a Task $1.00"
type textarea "HPM to detail"
type input "1"
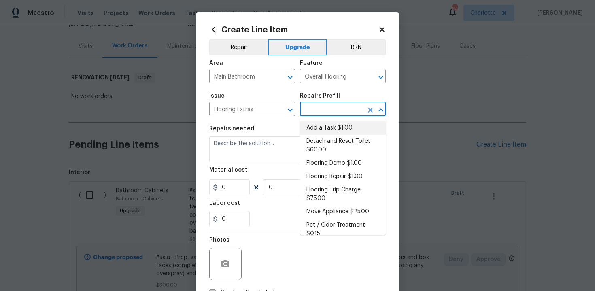
type input "1"
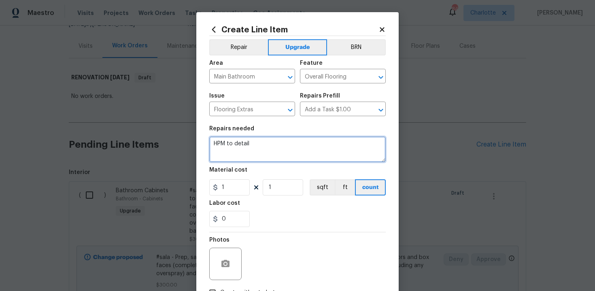
drag, startPoint x: 215, startPoint y: 145, endPoint x: 278, endPoint y: 146, distance: 63.2
click at [278, 146] on textarea "HPM to detail" at bounding box center [297, 149] width 176 height 26
paste textarea "Replace with Sheet Vinyl"
type textarea "#sala - Replace with Sheet Vinyl"
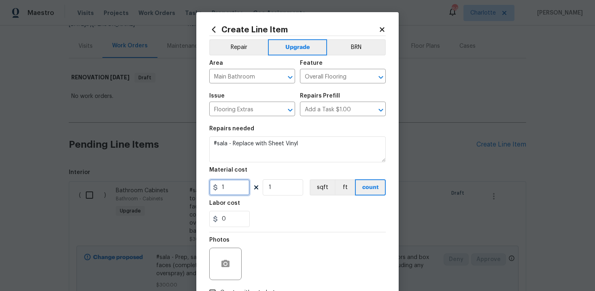
click at [234, 187] on input "1" at bounding box center [229, 187] width 40 height 16
type input "411"
click at [268, 224] on div "0" at bounding box center [297, 219] width 176 height 16
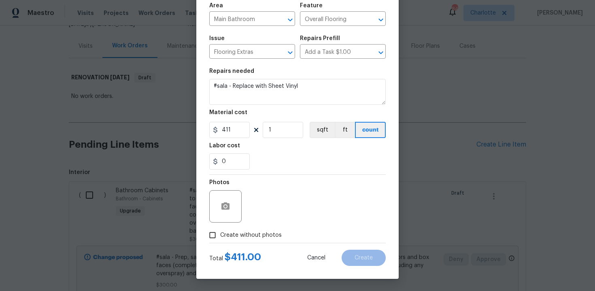
click at [237, 232] on span "Create without photos" at bounding box center [251, 235] width 62 height 9
click at [220, 232] on input "Create without photos" at bounding box center [212, 234] width 15 height 15
checkbox input "true"
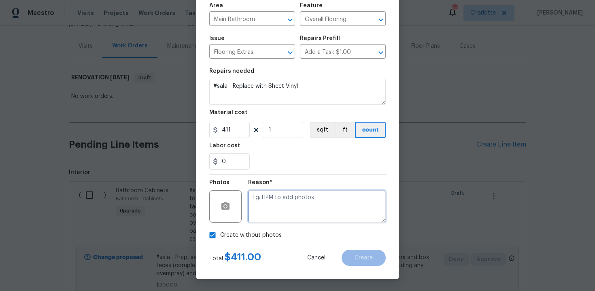
click at [282, 215] on textarea at bounding box center [317, 206] width 138 height 32
type textarea "n/a"
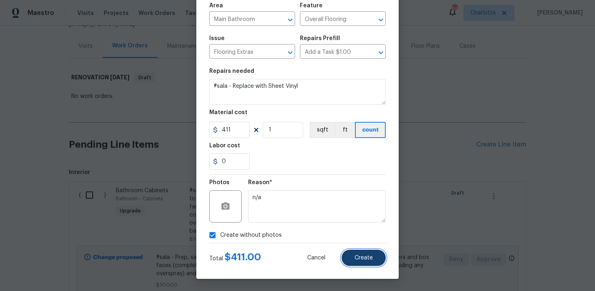
click at [365, 264] on button "Create" at bounding box center [364, 258] width 44 height 16
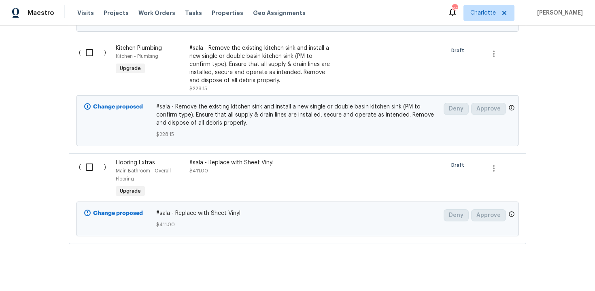
scroll to position [1313, 0]
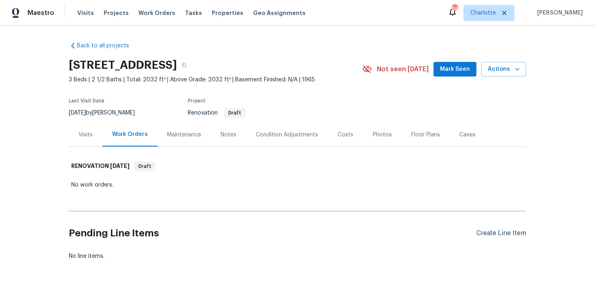
click at [503, 230] on div "Create Line Item" at bounding box center [501, 234] width 50 height 8
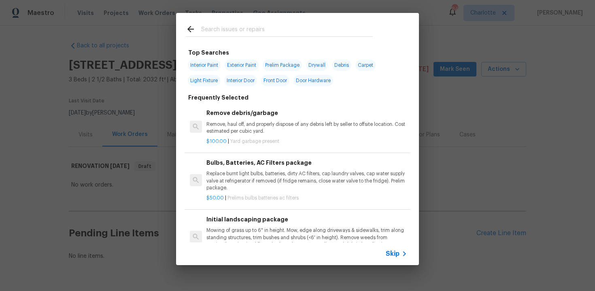
click at [394, 257] on span "Skip" at bounding box center [393, 254] width 14 height 8
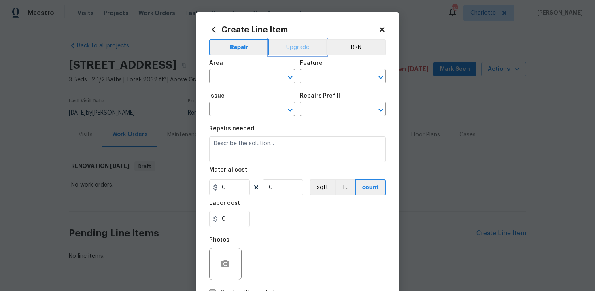
click at [303, 50] on button "Upgrade" at bounding box center [298, 47] width 58 height 16
click at [257, 73] on input "text" at bounding box center [240, 77] width 63 height 13
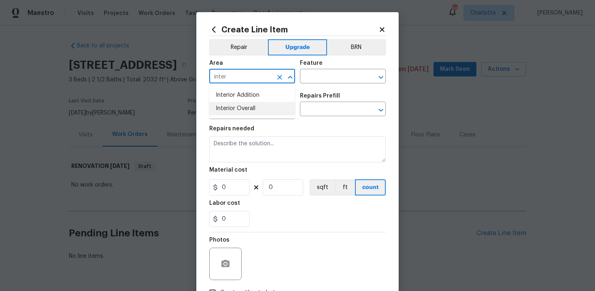
click at [253, 111] on li "Interior Overall" at bounding box center [252, 108] width 86 height 13
type input "Interior Overall"
click at [327, 74] on input "text" at bounding box center [331, 77] width 63 height 13
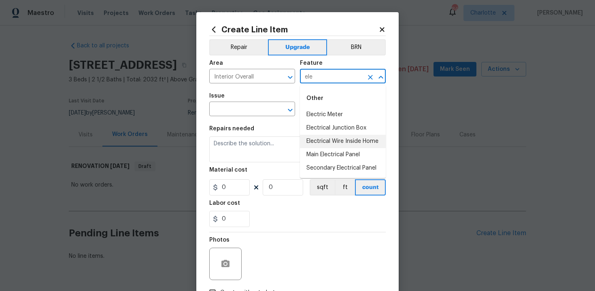
click at [331, 140] on li "Electrical Wire Inside Home" at bounding box center [343, 141] width 86 height 13
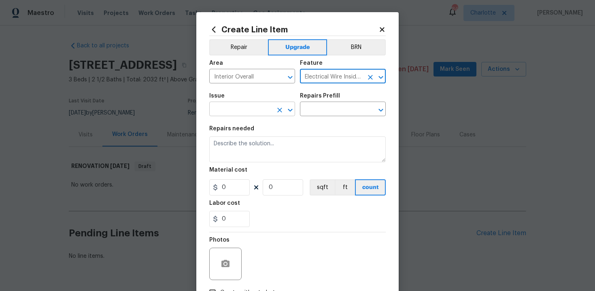
type input "Electrical Wire Inside Home"
click at [244, 113] on input "text" at bounding box center [240, 110] width 63 height 13
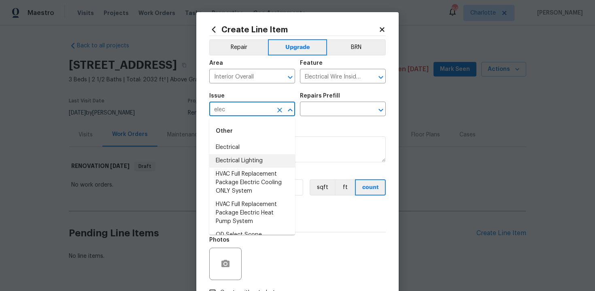
click at [244, 159] on li "Electrical Lighting" at bounding box center [252, 160] width 86 height 13
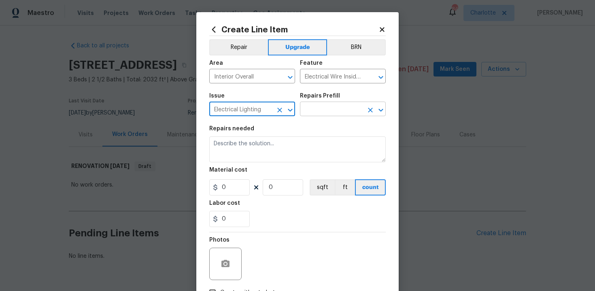
type input "Electrical Lighting"
click at [329, 108] on input "text" at bounding box center [331, 110] width 63 height 13
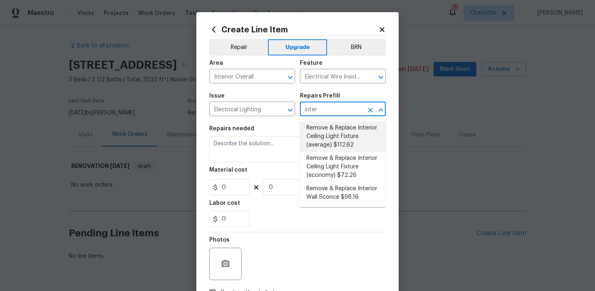
click at [336, 136] on li "Remove & Replace Interior Ceiling Light Fixture (average) $112.62" at bounding box center [343, 136] width 86 height 30
type input "Remove & Replace Interior Ceiling Light Fixture (average) $112.62"
type textarea "Remove the existing interior ceiling light fixture and replace it with new AVER…"
type input "112.62"
type input "1"
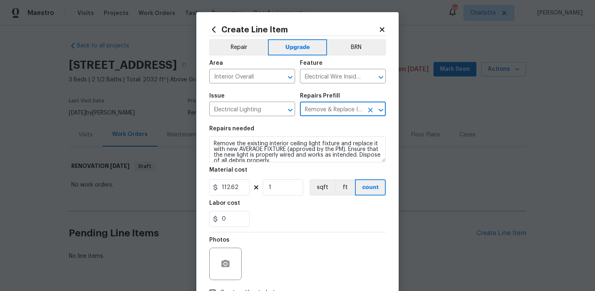
type input "Remove & Replace Interior Ceiling Light Fixture (average) $112.62"
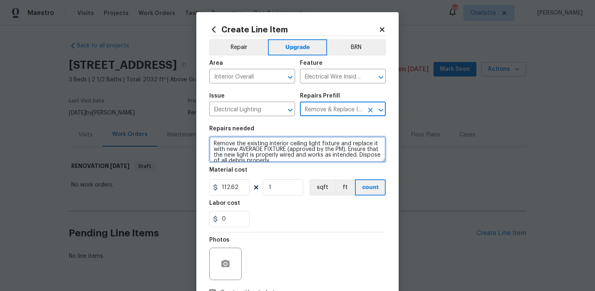
click at [209, 142] on textarea "Remove the existing interior ceiling light fixture and replace it with new AVER…" at bounding box center [297, 149] width 176 height 26
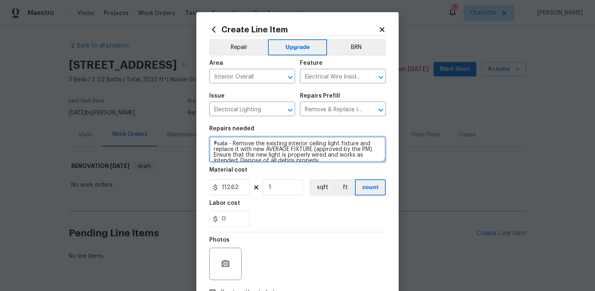
type textarea "#sala - Remove the existing interior ceiling light fixture and replace it with …"
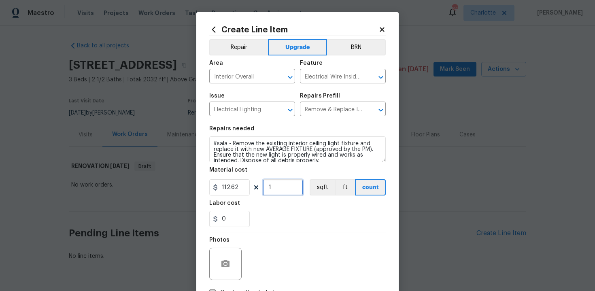
click at [294, 187] on input "1" at bounding box center [283, 187] width 40 height 16
type input "15"
click at [299, 232] on div at bounding box center [297, 232] width 176 height 0
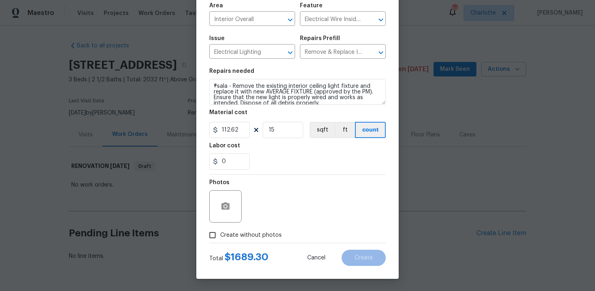
click at [259, 236] on span "Create without photos" at bounding box center [251, 235] width 62 height 9
click at [220, 236] on input "Create without photos" at bounding box center [212, 234] width 15 height 15
checkbox input "true"
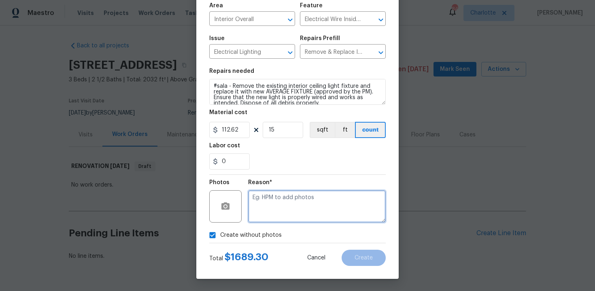
click at [298, 199] on textarea at bounding box center [317, 206] width 138 height 32
type textarea "n/a"
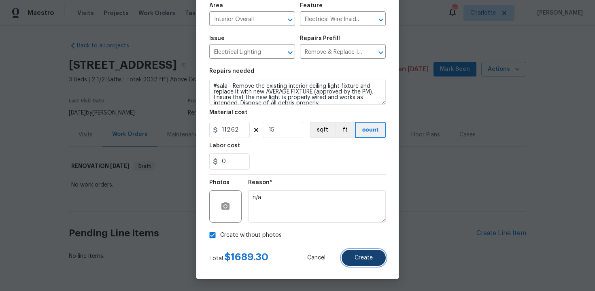
click at [366, 252] on button "Create" at bounding box center [364, 258] width 44 height 16
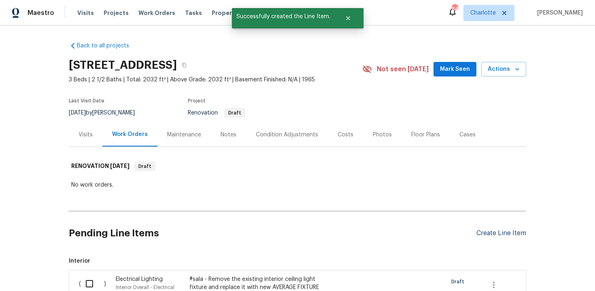
click at [499, 232] on div "Create Line Item" at bounding box center [501, 234] width 50 height 8
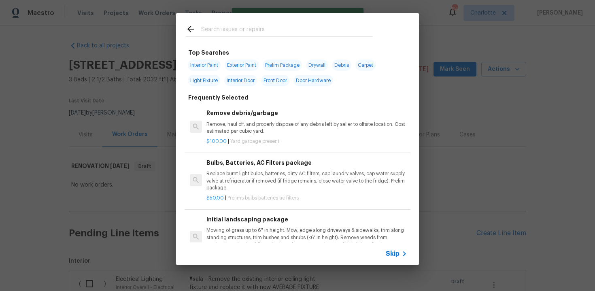
click at [388, 255] on span "Skip" at bounding box center [393, 254] width 14 height 8
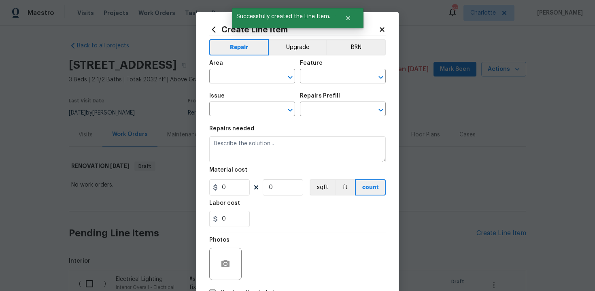
click at [293, 55] on span "Area ​" at bounding box center [252, 71] width 86 height 33
click at [286, 51] on button "Upgrade" at bounding box center [298, 47] width 58 height 16
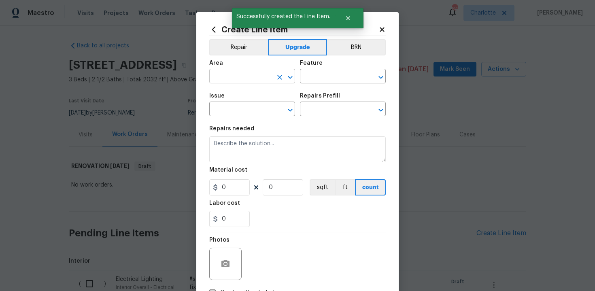
click at [251, 75] on input "text" at bounding box center [240, 77] width 63 height 13
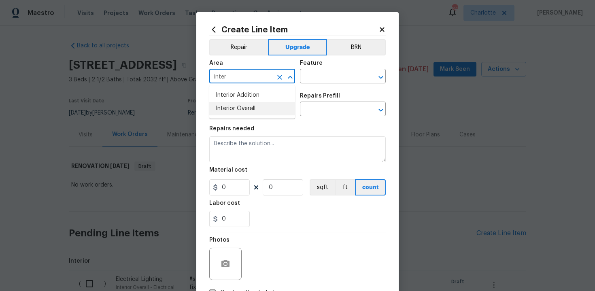
click at [248, 102] on li "Interior Overall" at bounding box center [252, 108] width 86 height 13
type input "Interior Overall"
click at [309, 79] on input "text" at bounding box center [331, 77] width 63 height 13
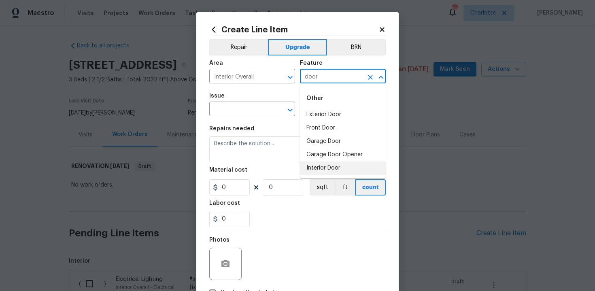
click at [320, 167] on li "Interior Door" at bounding box center [343, 168] width 86 height 13
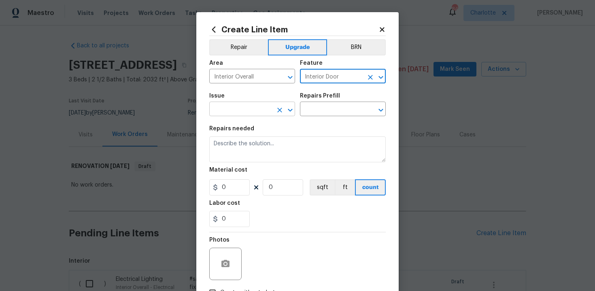
type input "Interior Door"
click at [249, 111] on input "text" at bounding box center [240, 110] width 63 height 13
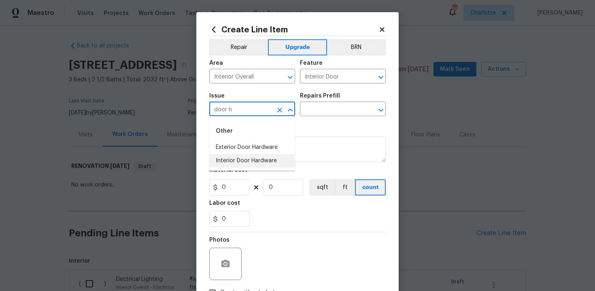
click at [247, 163] on li "Interior Door Hardware" at bounding box center [252, 160] width 86 height 13
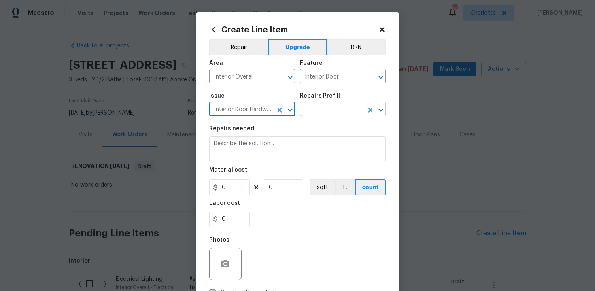
type input "Interior Door Hardware"
click at [329, 108] on input "text" at bounding box center [331, 110] width 63 height 13
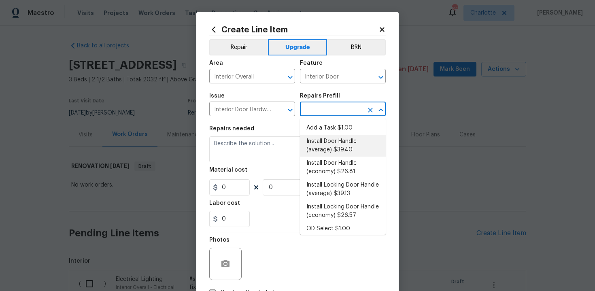
click at [329, 149] on li "Install Door Handle (average) $39.40" at bounding box center [343, 146] width 86 height 22
type input "Install Door Handle (average) $39.40"
type textarea "Remove the existing interior door handle (if present). Install a new (average) …"
type input "39.4"
type input "1"
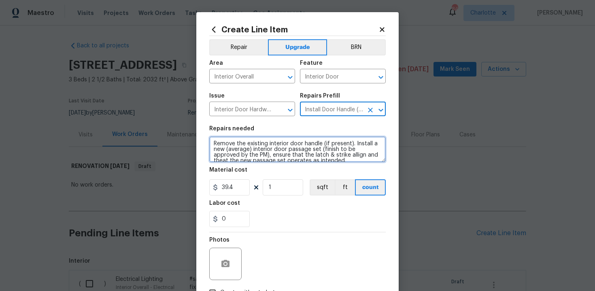
click at [212, 143] on textarea "Remove the existing interior door handle (if present). Install a new (average) …" at bounding box center [297, 149] width 176 height 26
type textarea "#sala - Remove the existing interior door handle (if present). Install a new (a…"
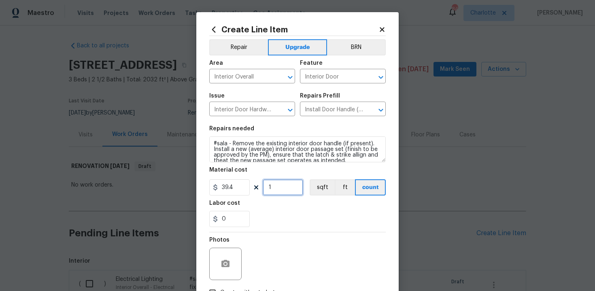
click at [280, 187] on input "1" at bounding box center [283, 187] width 40 height 16
type input "15"
click at [297, 208] on div "Labor cost" at bounding box center [297, 205] width 176 height 11
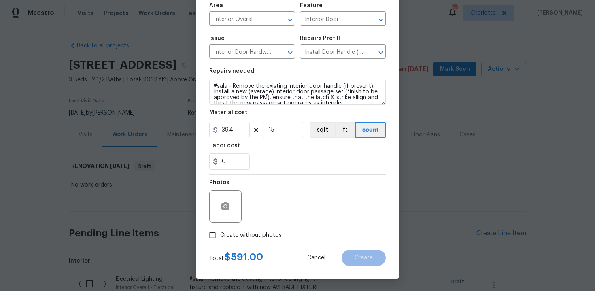
click at [241, 234] on span "Create without photos" at bounding box center [251, 235] width 62 height 9
click at [220, 234] on input "Create without photos" at bounding box center [212, 234] width 15 height 15
checkbox input "true"
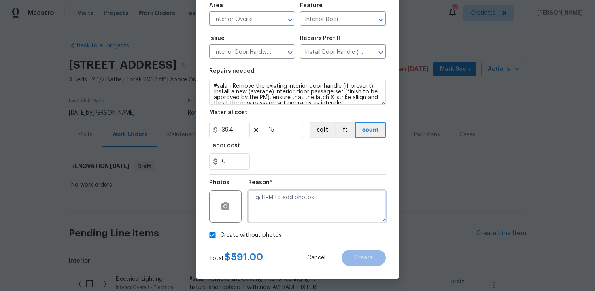
click at [282, 208] on textarea at bounding box center [317, 206] width 138 height 32
type textarea "n/a"
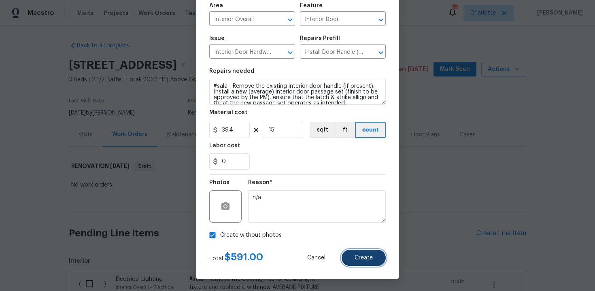
click at [359, 253] on button "Create" at bounding box center [364, 258] width 44 height 16
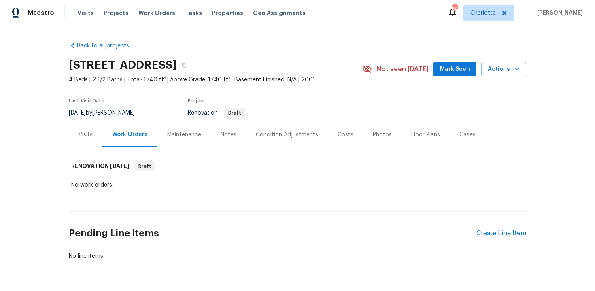
click at [491, 228] on div "Pending Line Items Create Line Item" at bounding box center [297, 234] width 457 height 38
click at [485, 232] on div "Create Line Item" at bounding box center [501, 234] width 50 height 8
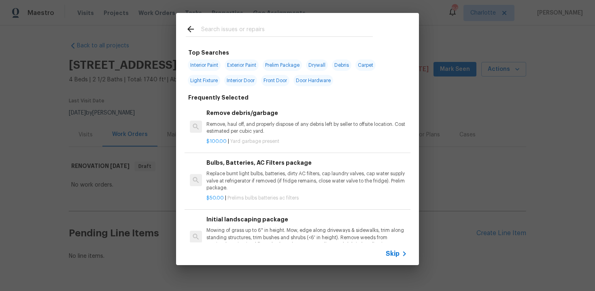
click at [399, 252] on span "Skip" at bounding box center [393, 254] width 14 height 8
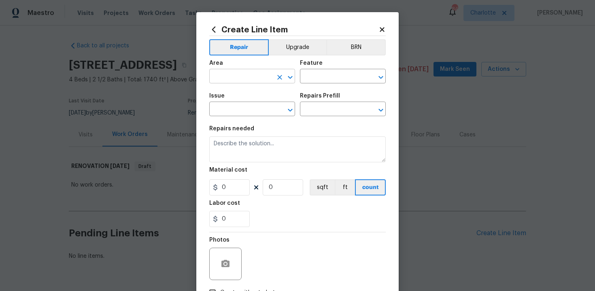
click at [263, 73] on input "text" at bounding box center [240, 77] width 63 height 13
click at [265, 105] on li "Interior Overall" at bounding box center [252, 108] width 86 height 13
type input "Interior Overall"
click at [313, 81] on input "text" at bounding box center [331, 77] width 63 height 13
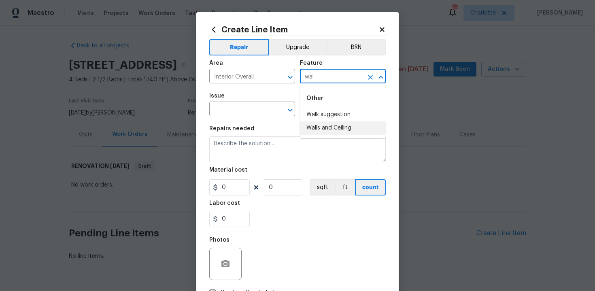
click at [335, 128] on li "Walls and Ceiling" at bounding box center [343, 127] width 86 height 13
type input "Walls and Ceiling"
click at [256, 110] on input "text" at bounding box center [240, 110] width 63 height 13
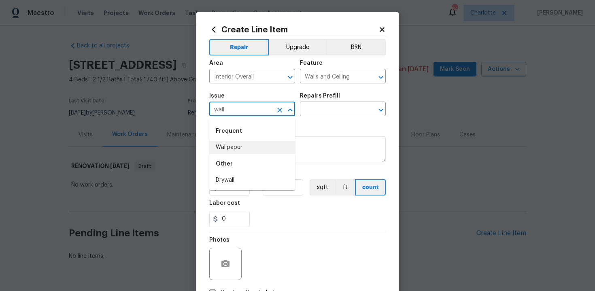
click at [259, 149] on li "Wallpaper" at bounding box center [252, 147] width 86 height 13
type input "Wallpaper"
click at [331, 112] on input "text" at bounding box center [331, 110] width 63 height 13
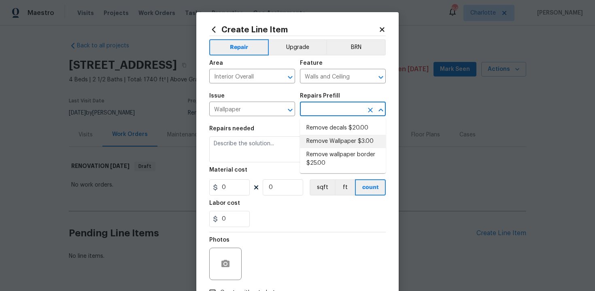
click at [330, 141] on li "Remove Wallpaper $3.00" at bounding box center [343, 141] width 86 height 13
type input "Remove Wallpaper $3.00"
type textarea "Remove wallpaper and texture walls to best match existing conditions"
type input "3"
type input "1"
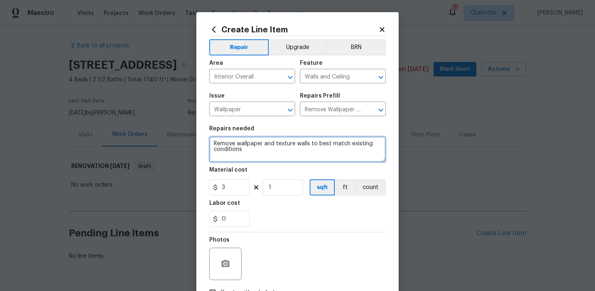
click at [212, 143] on textarea "Remove wallpaper and texture walls to best match existing conditions" at bounding box center [297, 149] width 176 height 26
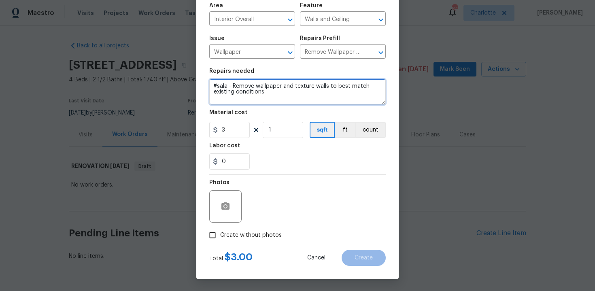
type textarea "#sala - Remove wallpaper and texture walls to best match existing conditions"
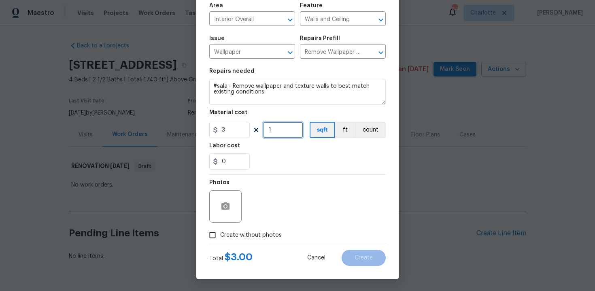
click at [279, 131] on input "1" at bounding box center [283, 130] width 40 height 16
type input "66"
click at [240, 231] on span "Create without photos" at bounding box center [251, 235] width 62 height 9
click at [220, 231] on input "Create without photos" at bounding box center [212, 234] width 15 height 15
checkbox input "true"
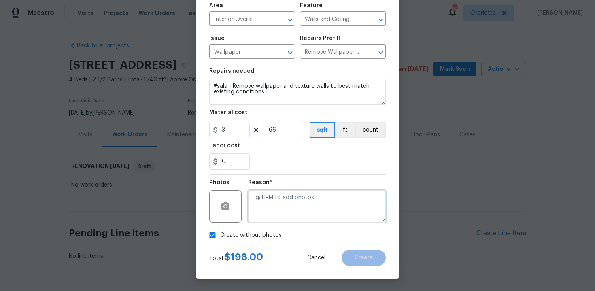
click at [289, 201] on textarea at bounding box center [317, 206] width 138 height 32
type textarea "n/a"
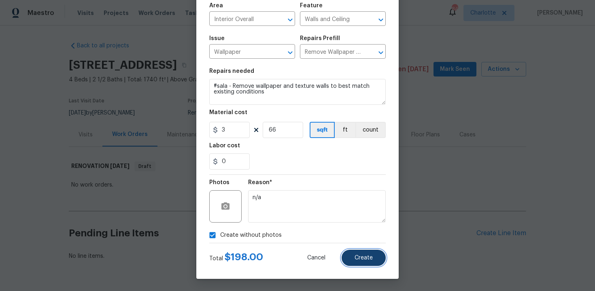
click at [363, 262] on button "Create" at bounding box center [364, 258] width 44 height 16
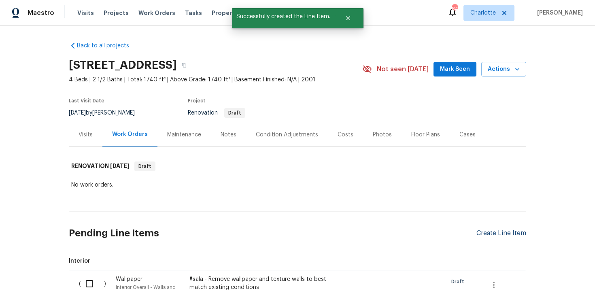
click at [488, 232] on div "Create Line Item" at bounding box center [501, 234] width 50 height 8
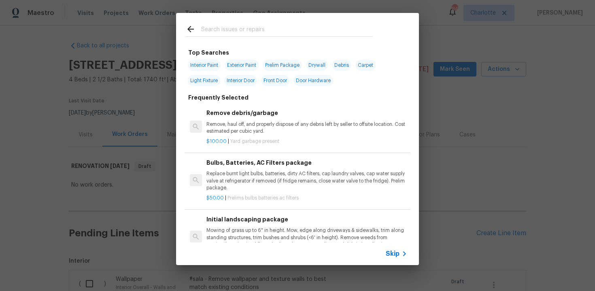
click at [393, 253] on span "Skip" at bounding box center [393, 254] width 14 height 8
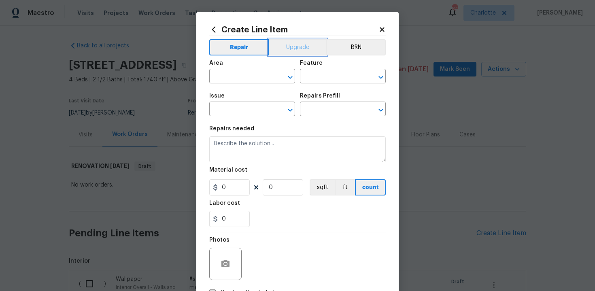
click at [291, 53] on button "Upgrade" at bounding box center [298, 47] width 58 height 16
click at [258, 77] on input "text" at bounding box center [240, 77] width 63 height 13
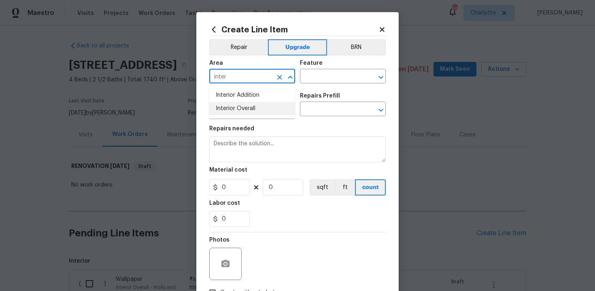
click at [256, 108] on li "Interior Overall" at bounding box center [252, 108] width 86 height 13
type input "Interior Overall"
click at [323, 80] on input "text" at bounding box center [331, 77] width 63 height 13
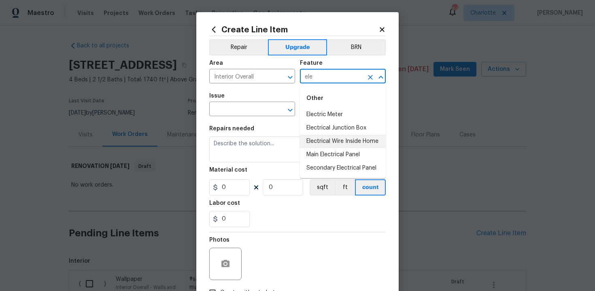
click at [342, 140] on li "Electrical Wire Inside Home" at bounding box center [343, 141] width 86 height 13
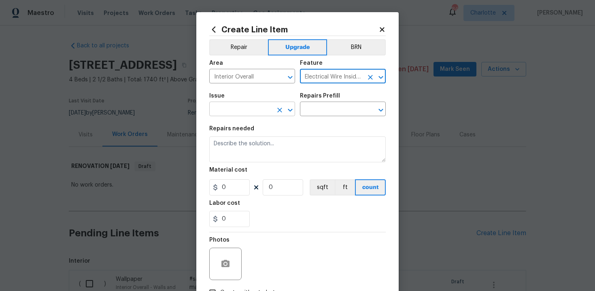
type input "Electrical Wire Inside Home"
click at [260, 109] on input "text" at bounding box center [240, 110] width 63 height 13
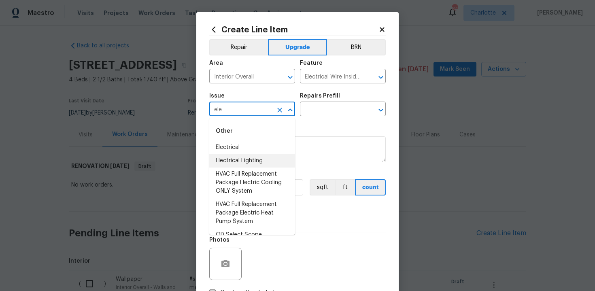
click at [265, 156] on li "Electrical Lighting" at bounding box center [252, 160] width 86 height 13
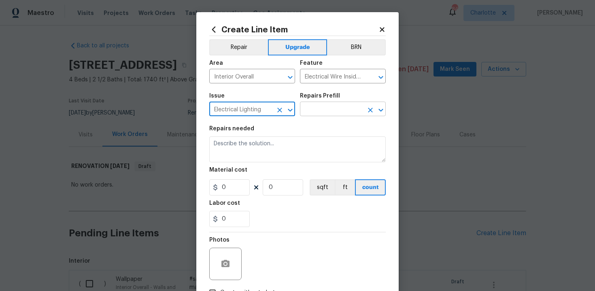
type input "Electrical Lighting"
click at [315, 111] on input "text" at bounding box center [331, 110] width 63 height 13
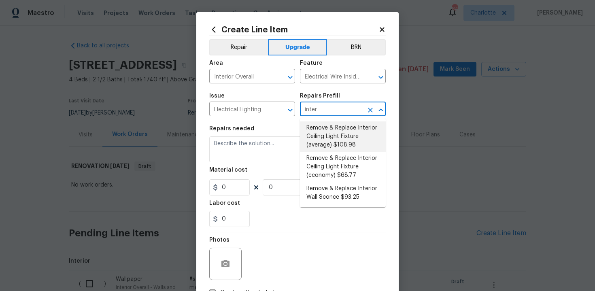
click at [325, 145] on li "Remove & Replace Interior Ceiling Light Fixture (average) $108.98" at bounding box center [343, 136] width 86 height 30
type input "Remove & Replace Interior Ceiling Light Fixture (average) $108.98"
type textarea "Remove the existing interior ceiling light fixture and replace it with new AVER…"
type input "108.98"
type input "1"
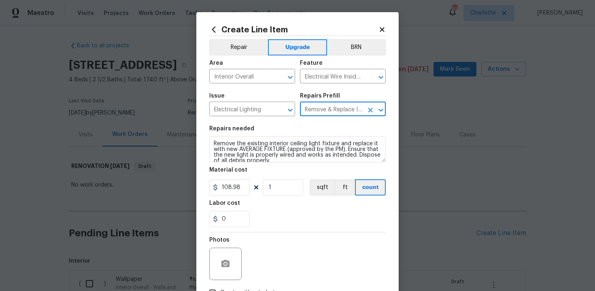
type input "Remove & Replace Interior Ceiling Light Fixture (average) $108.98"
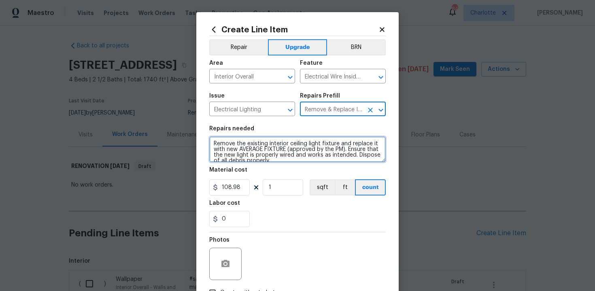
click at [212, 140] on textarea "Remove the existing interior ceiling light fixture and replace it with new AVER…" at bounding box center [297, 149] width 176 height 26
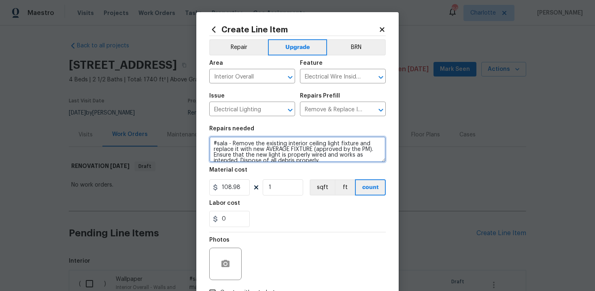
type textarea "#sala - Remove the existing interior ceiling light fixture and replace it with …"
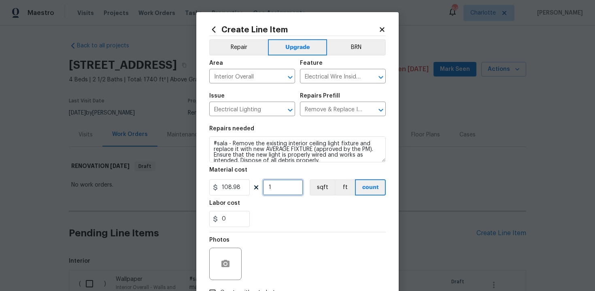
click at [283, 184] on input "1" at bounding box center [283, 187] width 40 height 16
type input "15"
click at [301, 229] on section "Repairs needed #sala - Remove the existing interior ceiling light fixture and r…" at bounding box center [297, 176] width 176 height 111
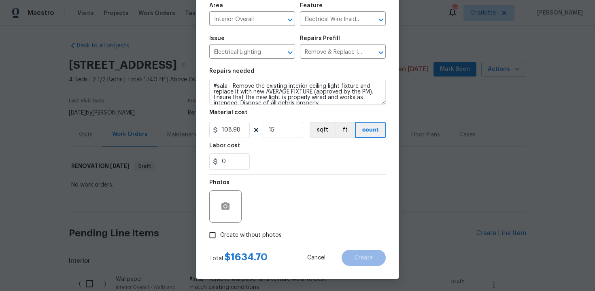
click at [250, 236] on span "Create without photos" at bounding box center [251, 235] width 62 height 9
click at [220, 236] on input "Create without photos" at bounding box center [212, 234] width 15 height 15
checkbox input "true"
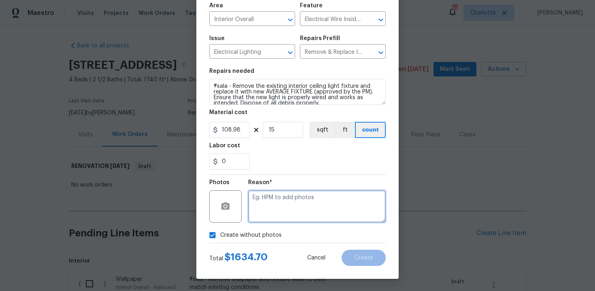
click at [276, 217] on textarea at bounding box center [317, 206] width 138 height 32
type textarea "n/a"
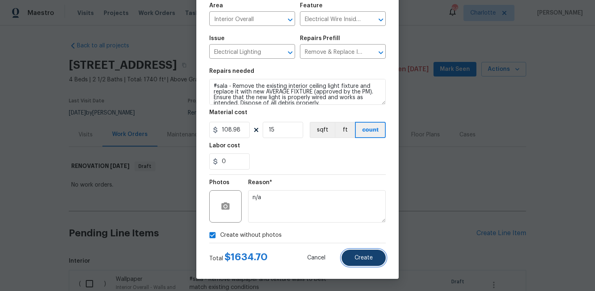
click at [354, 261] on button "Create" at bounding box center [364, 258] width 44 height 16
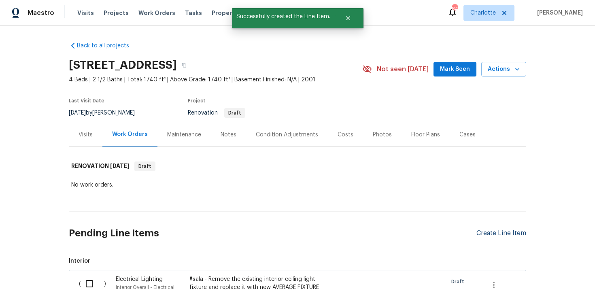
click at [493, 234] on div "Create Line Item" at bounding box center [501, 234] width 50 height 8
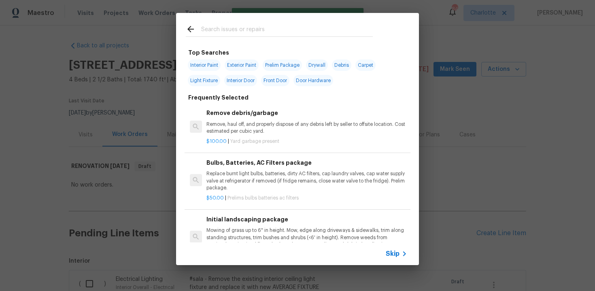
click at [388, 253] on span "Skip" at bounding box center [393, 254] width 14 height 8
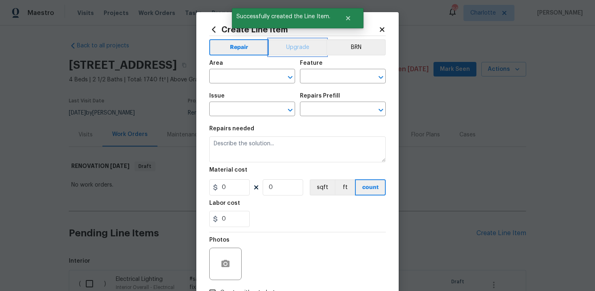
click at [286, 50] on button "Upgrade" at bounding box center [298, 47] width 58 height 16
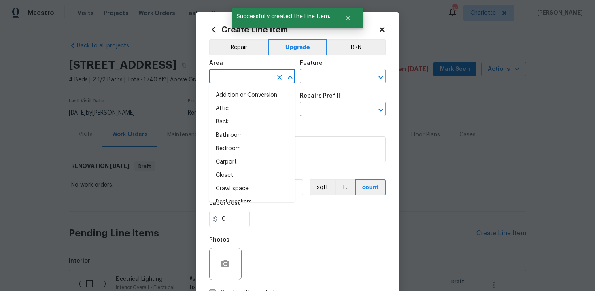
click at [254, 76] on input "text" at bounding box center [240, 77] width 63 height 13
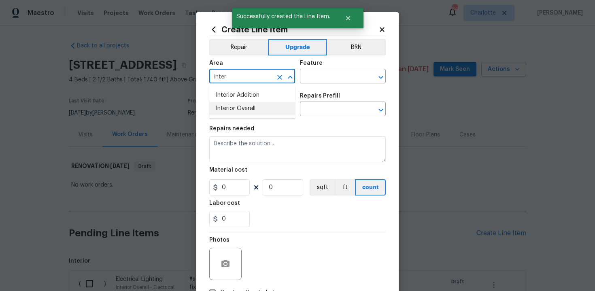
click at [258, 106] on li "Interior Overall" at bounding box center [252, 108] width 86 height 13
type input "Interior Overall"
click at [317, 81] on input "text" at bounding box center [331, 77] width 63 height 13
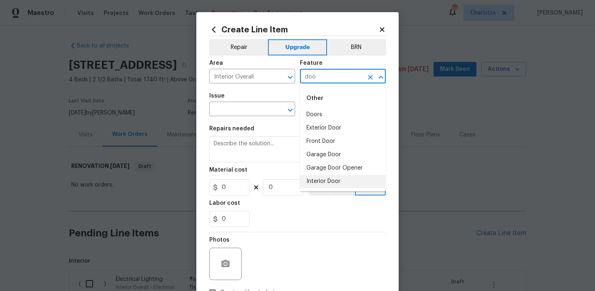
click at [329, 176] on li "Interior Door" at bounding box center [343, 181] width 86 height 13
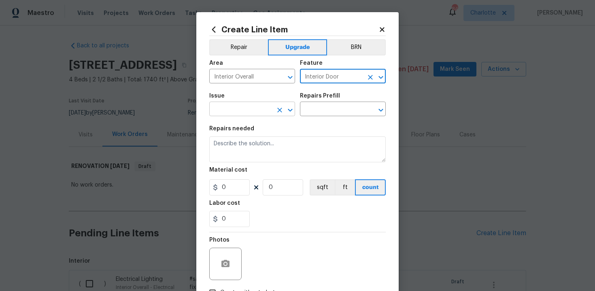
type input "Interior Door"
click at [242, 108] on input "text" at bounding box center [240, 110] width 63 height 13
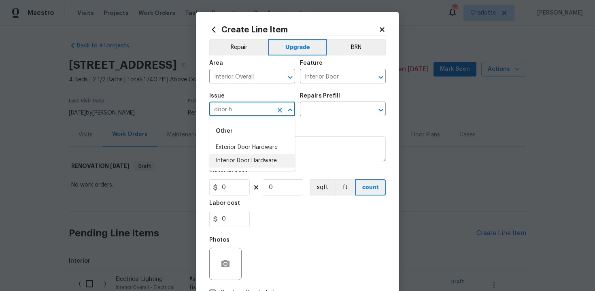
click at [247, 158] on li "Interior Door Hardware" at bounding box center [252, 160] width 86 height 13
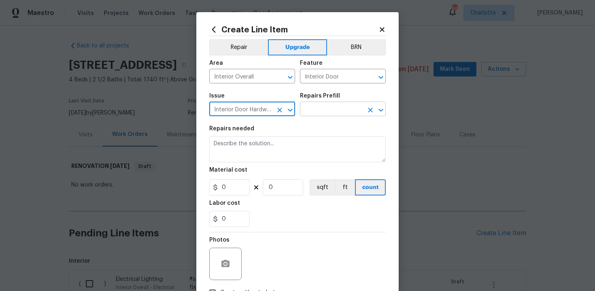
type input "Interior Door Hardware"
click at [327, 106] on input "text" at bounding box center [331, 110] width 63 height 13
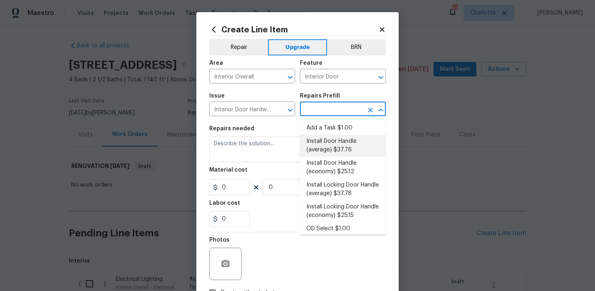
click at [329, 145] on li "Install Door Handle (average) $37.76" at bounding box center [343, 146] width 86 height 22
type input "Install Door Handle (average) $37.76"
type textarea "Remove the existing interior door handle (if present). Install a new (average) …"
type input "37.76"
type input "1"
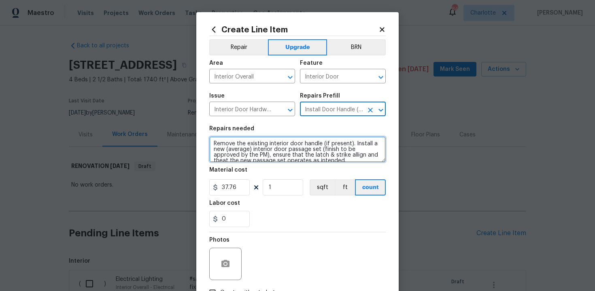
click at [212, 143] on textarea "Remove the existing interior door handle (if present). Install a new (average) …" at bounding box center [297, 149] width 176 height 26
type textarea "#sala - Remove the existing interior door handle (if present). Install a new (a…"
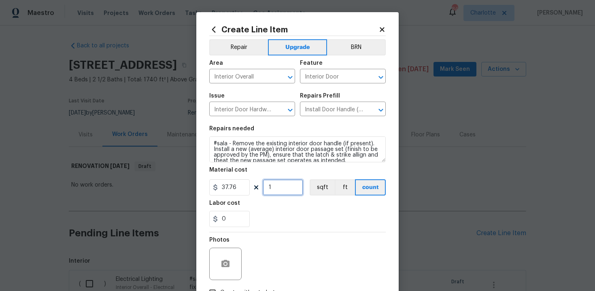
click at [281, 190] on input "1" at bounding box center [283, 187] width 40 height 16
type input "15"
click at [293, 225] on div "0" at bounding box center [297, 219] width 176 height 16
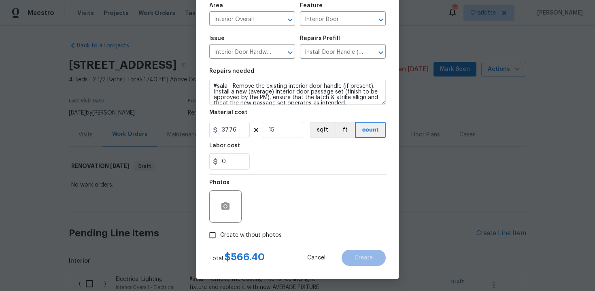
click at [247, 234] on span "Create without photos" at bounding box center [251, 235] width 62 height 9
click at [220, 234] on input "Create without photos" at bounding box center [212, 234] width 15 height 15
checkbox input "true"
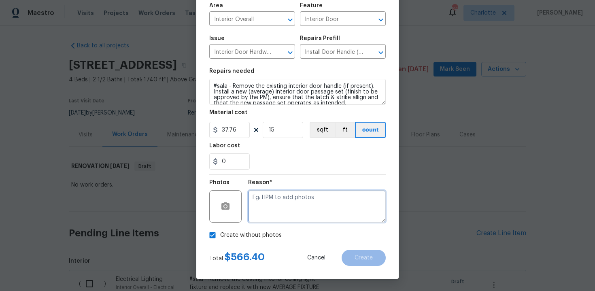
click at [280, 212] on textarea at bounding box center [317, 206] width 138 height 32
type textarea "n/a"
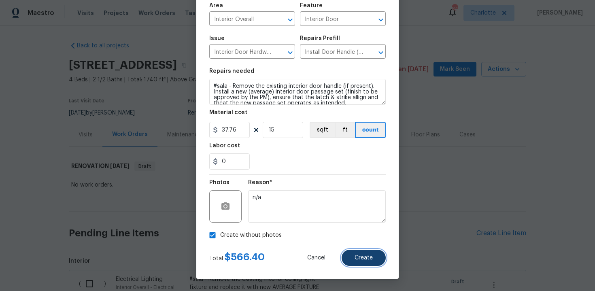
click at [358, 258] on span "Create" at bounding box center [364, 258] width 18 height 6
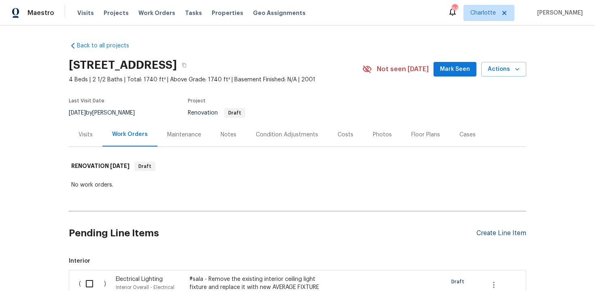
click at [489, 231] on div "Create Line Item" at bounding box center [501, 234] width 50 height 8
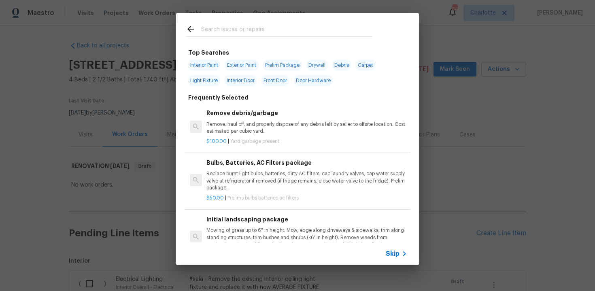
click at [387, 251] on span "Skip" at bounding box center [393, 254] width 14 height 8
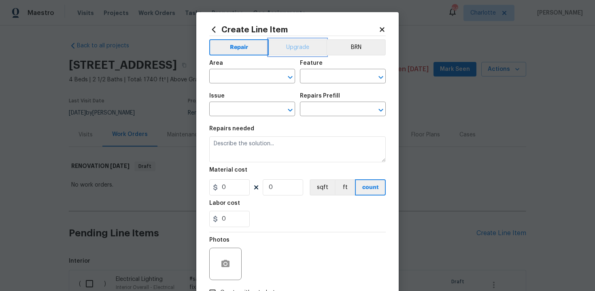
click at [300, 51] on button "Upgrade" at bounding box center [298, 47] width 58 height 16
click at [253, 74] on input "text" at bounding box center [240, 77] width 63 height 13
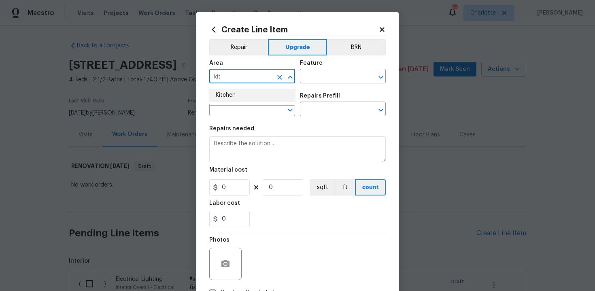
click at [244, 97] on li "Kitchen" at bounding box center [252, 95] width 86 height 13
type input "Kitchen"
click at [320, 82] on input "text" at bounding box center [331, 77] width 63 height 13
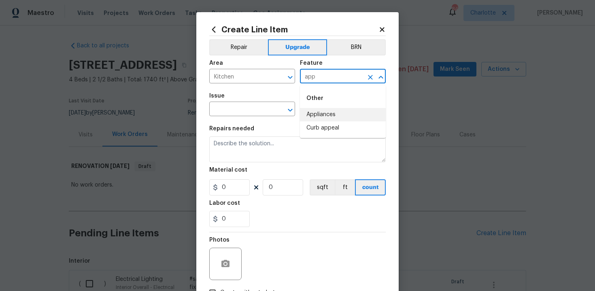
click at [325, 112] on li "Appliances" at bounding box center [343, 114] width 86 height 13
type input "Appliances"
click at [262, 110] on input "text" at bounding box center [240, 110] width 63 height 13
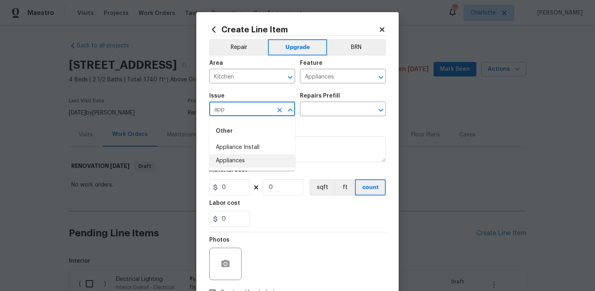
click at [266, 162] on li "Appliances" at bounding box center [252, 160] width 86 height 13
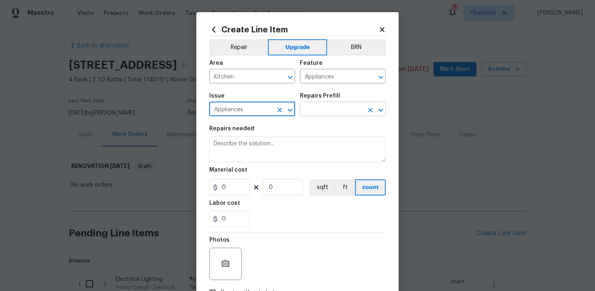
type input "Appliances"
click at [319, 112] on input "text" at bounding box center [331, 110] width 63 height 13
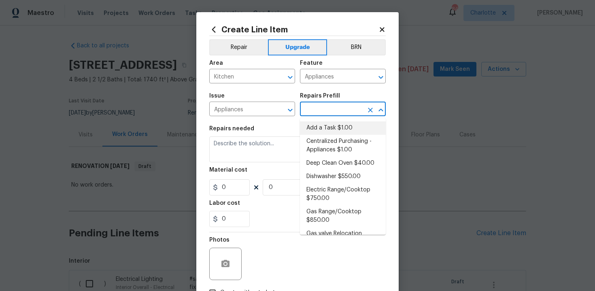
click at [323, 129] on li "Add a Task $1.00" at bounding box center [343, 127] width 86 height 13
type input "Add a Task $1.00"
type textarea "HPM to detail"
type input "1"
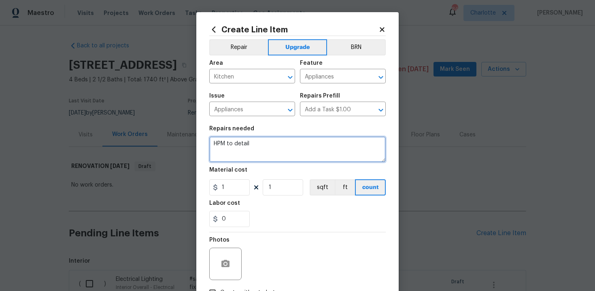
drag, startPoint x: 212, startPoint y: 143, endPoint x: 289, endPoint y: 147, distance: 76.6
click at [289, 147] on textarea "HPM to detail" at bounding box center [297, 149] width 176 height 26
paste textarea "Install stainless steel dishwasher"
type textarea "#sala - Install stainless steel dishwasher"
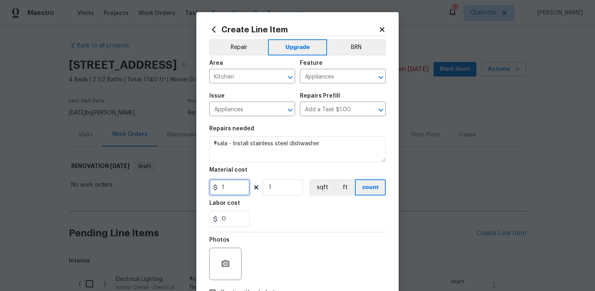
click at [243, 186] on input "1" at bounding box center [229, 187] width 40 height 16
type input "700"
click at [287, 223] on div "0" at bounding box center [297, 219] width 176 height 16
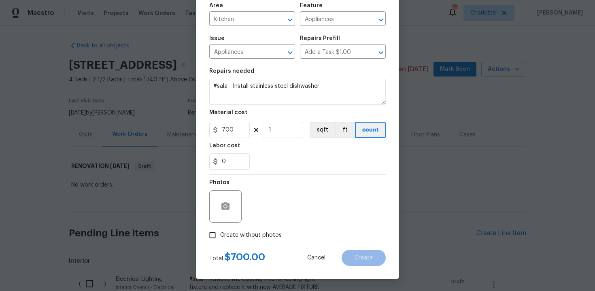
click at [255, 237] on span "Create without photos" at bounding box center [251, 235] width 62 height 9
click at [220, 237] on input "Create without photos" at bounding box center [212, 234] width 15 height 15
checkbox input "true"
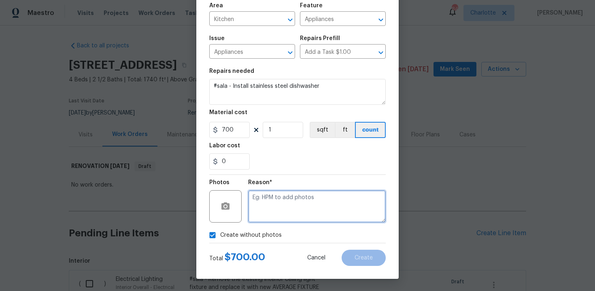
click at [284, 212] on textarea at bounding box center [317, 206] width 138 height 32
type textarea "n/a"
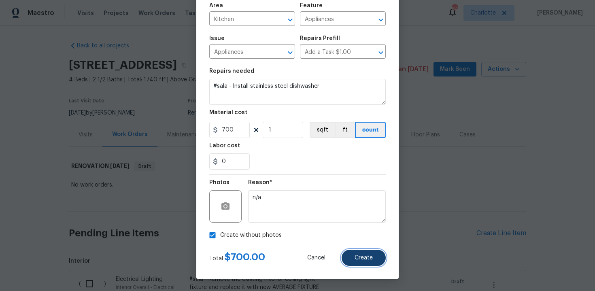
click at [368, 256] on span "Create" at bounding box center [364, 258] width 18 height 6
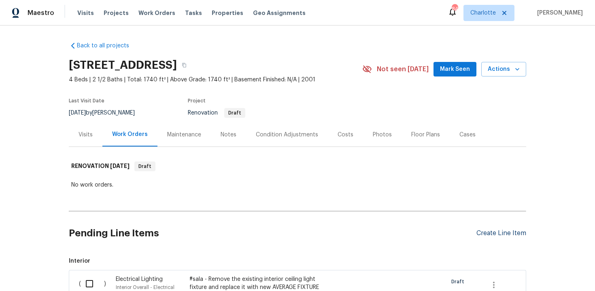
click at [512, 235] on div "Create Line Item" at bounding box center [501, 234] width 50 height 8
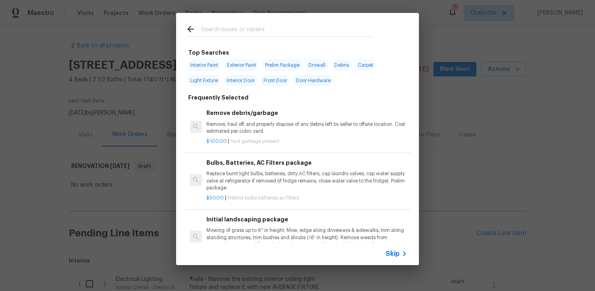
click at [401, 254] on icon at bounding box center [405, 254] width 10 height 10
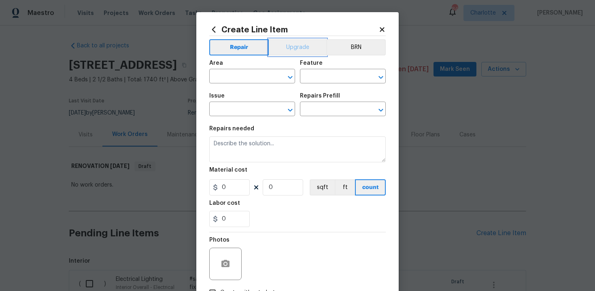
click at [293, 51] on button "Upgrade" at bounding box center [298, 47] width 58 height 16
click at [253, 79] on input "text" at bounding box center [240, 77] width 63 height 13
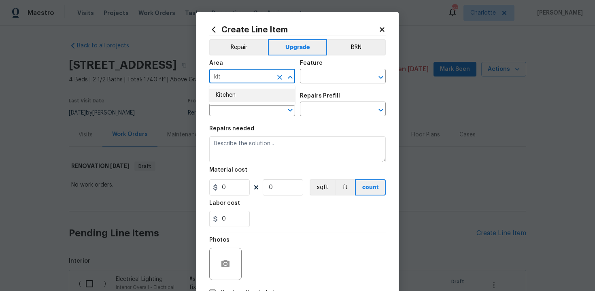
click at [248, 95] on li "Kitchen" at bounding box center [252, 95] width 86 height 13
type input "Kitchen"
click at [318, 72] on input "text" at bounding box center [331, 77] width 63 height 13
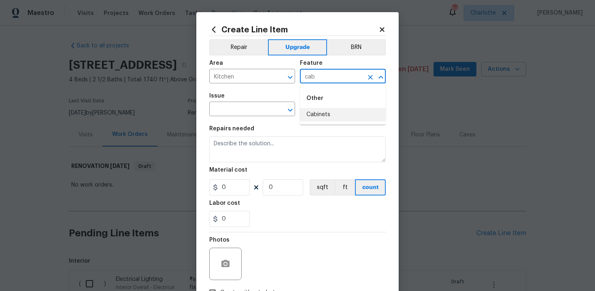
click at [321, 120] on li "Cabinets" at bounding box center [343, 114] width 86 height 13
type input "Cabinets"
click at [238, 113] on input "text" at bounding box center [240, 110] width 63 height 13
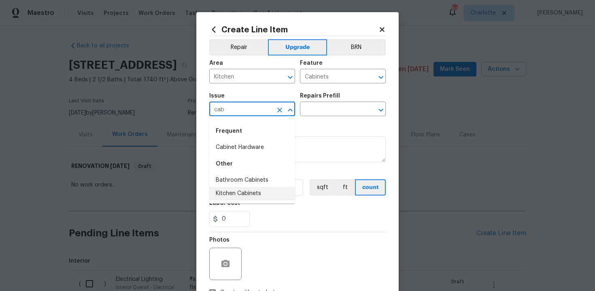
click at [251, 192] on li "Kitchen Cabinets" at bounding box center [252, 193] width 86 height 13
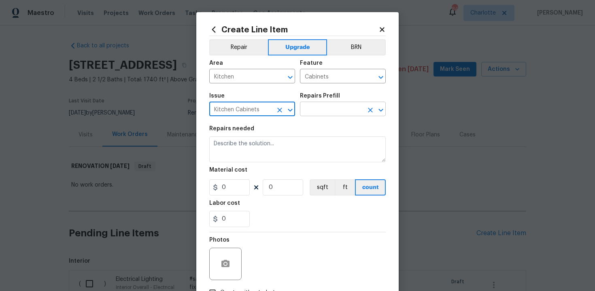
type input "Kitchen Cabinets"
click at [327, 115] on input "text" at bounding box center [331, 110] width 63 height 13
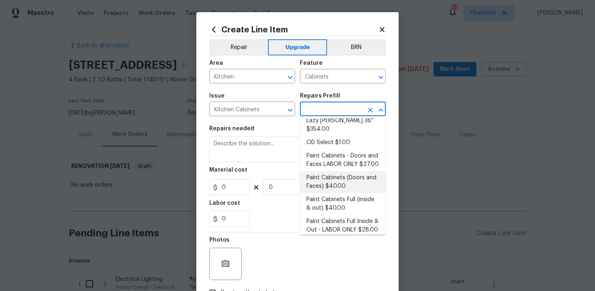
scroll to position [104, 0]
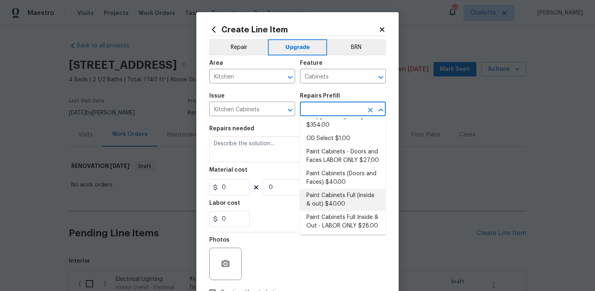
click at [342, 192] on li "Paint Cabinets Full (inside & out) $40.00" at bounding box center [343, 200] width 86 height 22
type input "Paint Cabinets Full (inside & out) $40.00"
type textarea "Prep, sand, mask and apply 2 coats of paint to the kitchen cabinet doors, inter…"
type input "40"
type input "1"
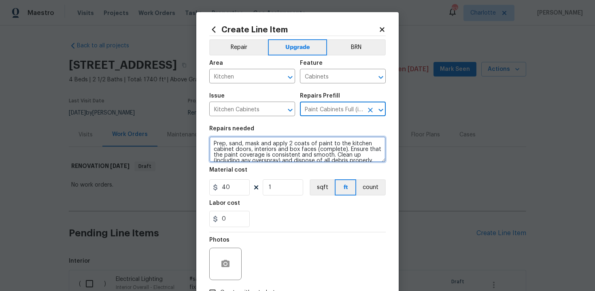
click at [211, 140] on textarea "Prep, sand, mask and apply 2 coats of paint to the kitchen cabinet doors, inter…" at bounding box center [297, 149] width 176 height 26
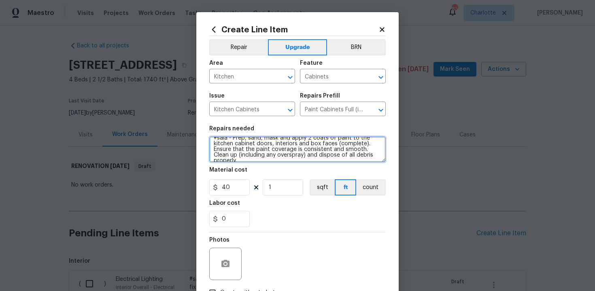
type textarea "#sala - Prep, sand, mask and apply 2 coats of paint to the kitchen cabinet door…"
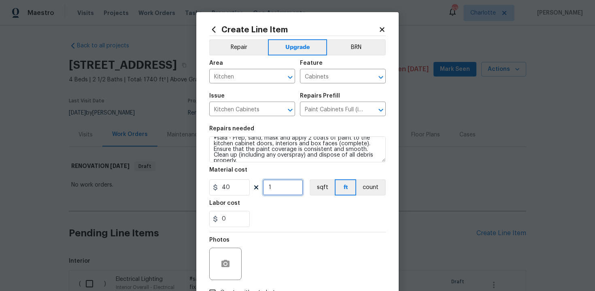
click at [277, 195] on input "1" at bounding box center [283, 187] width 40 height 16
type input "60"
click at [290, 240] on div "Photos" at bounding box center [297, 258] width 176 height 53
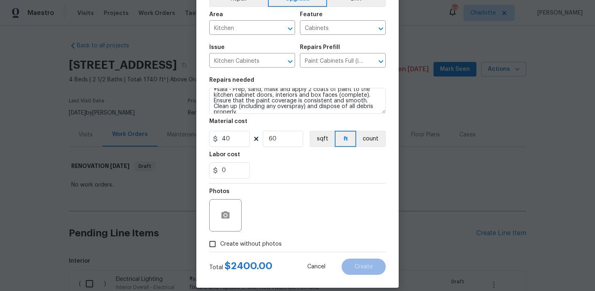
scroll to position [58, 0]
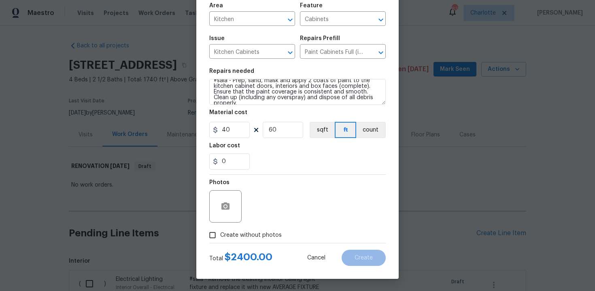
click at [259, 233] on span "Create without photos" at bounding box center [251, 235] width 62 height 9
click at [220, 233] on input "Create without photos" at bounding box center [212, 234] width 15 height 15
checkbox input "true"
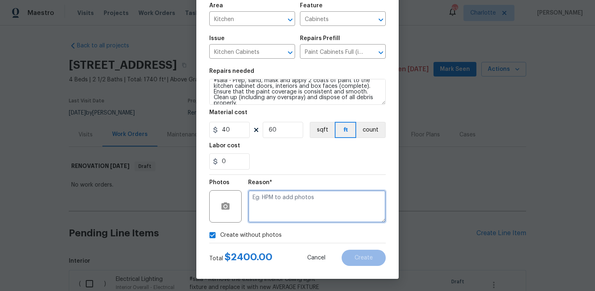
click at [289, 211] on textarea at bounding box center [317, 206] width 138 height 32
type textarea "n/a"
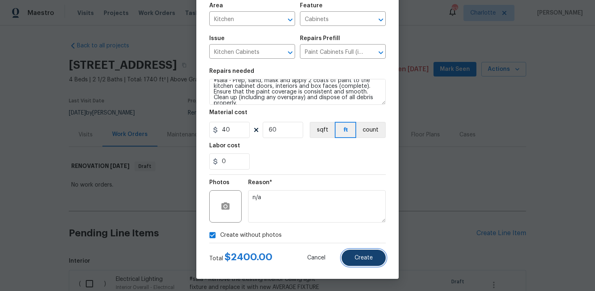
click at [359, 259] on span "Create" at bounding box center [364, 258] width 18 height 6
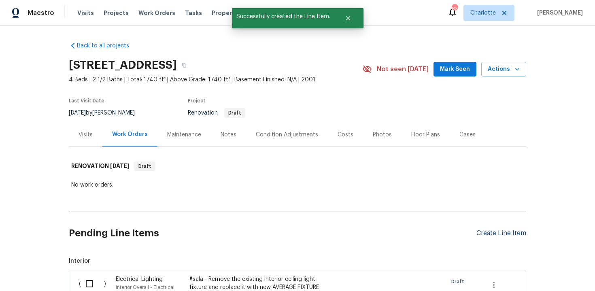
click at [493, 232] on div "Create Line Item" at bounding box center [501, 234] width 50 height 8
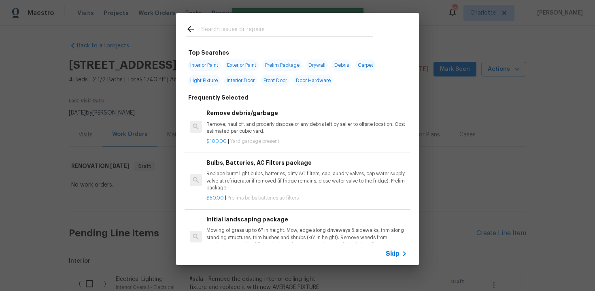
click at [393, 254] on span "Skip" at bounding box center [393, 254] width 14 height 8
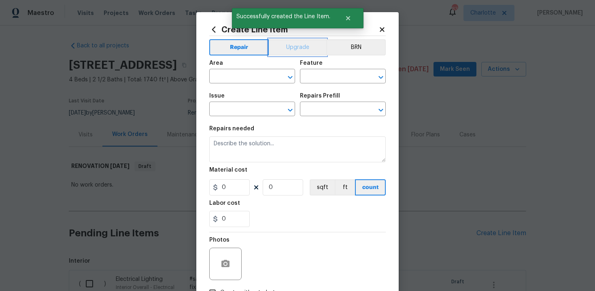
click at [298, 52] on button "Upgrade" at bounding box center [298, 47] width 58 height 16
click at [252, 77] on input "text" at bounding box center [240, 77] width 63 height 13
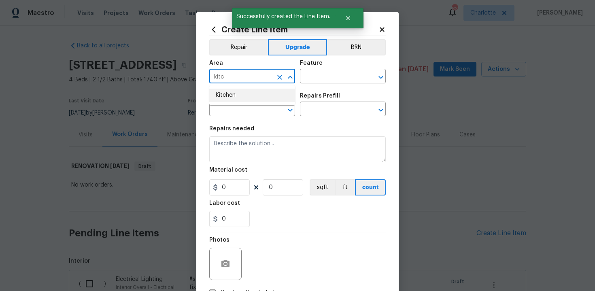
click at [243, 97] on li "Kitchen" at bounding box center [252, 95] width 86 height 13
type input "Kitchen"
click at [323, 79] on input "text" at bounding box center [331, 77] width 63 height 13
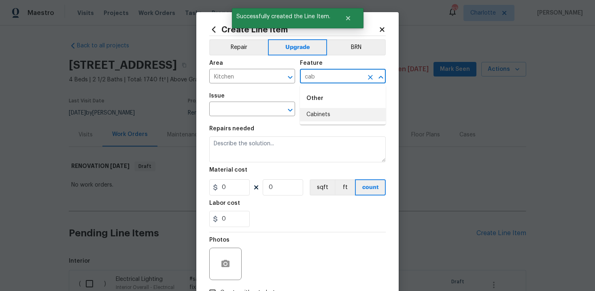
click at [327, 111] on li "Cabinets" at bounding box center [343, 114] width 86 height 13
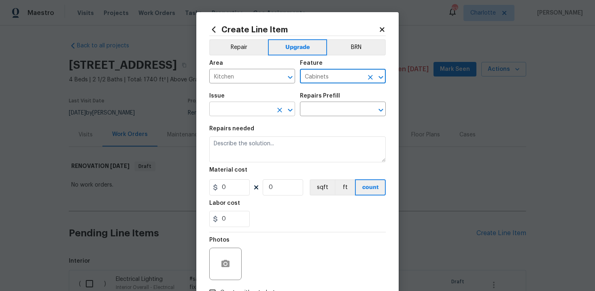
type input "Cabinets"
click at [237, 112] on input "text" at bounding box center [240, 110] width 63 height 13
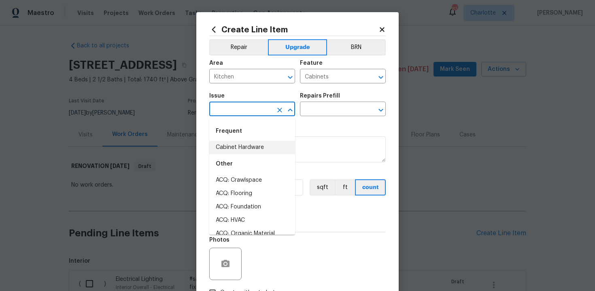
click at [240, 152] on li "Cabinet Hardware" at bounding box center [252, 147] width 86 height 13
type input "Cabinet Hardware"
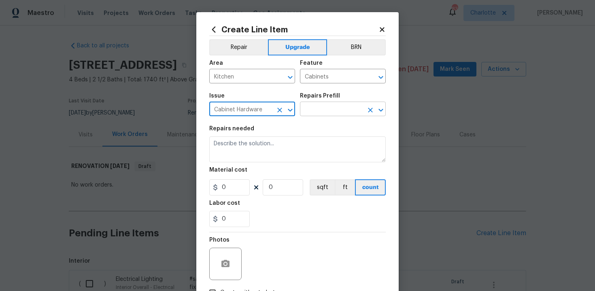
click at [337, 108] on input "text" at bounding box center [331, 110] width 63 height 13
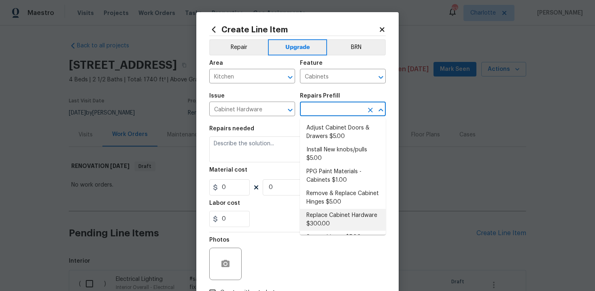
click at [336, 216] on li "Replace Cabinet Hardware $300.00" at bounding box center [343, 220] width 86 height 22
type input "Replace Cabinet Hardware $300.00"
type textarea "Replace cabinet hardware with new hinges and pulls. HPM to provide specs"
type input "300"
type input "1"
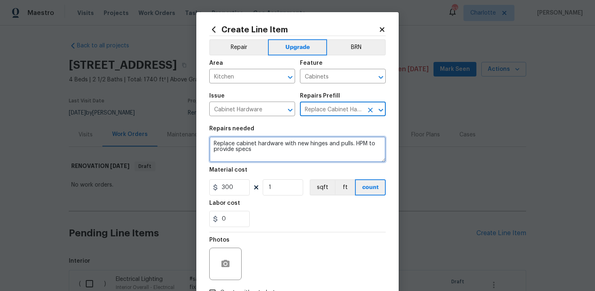
click at [212, 141] on textarea "Replace cabinet hardware with new hinges and pulls. HPM to provide specs" at bounding box center [297, 149] width 176 height 26
type textarea "#sala - Replace cabinet hardware with new hinges and pulls. HPM to provide specs"
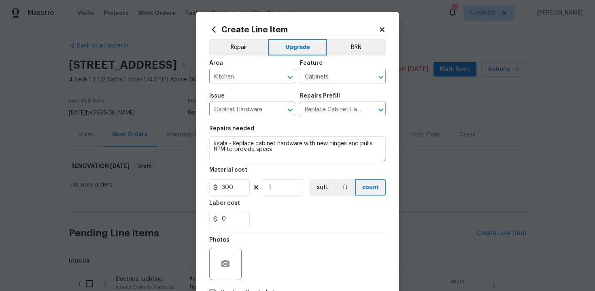
click at [261, 212] on div "0" at bounding box center [297, 219] width 176 height 16
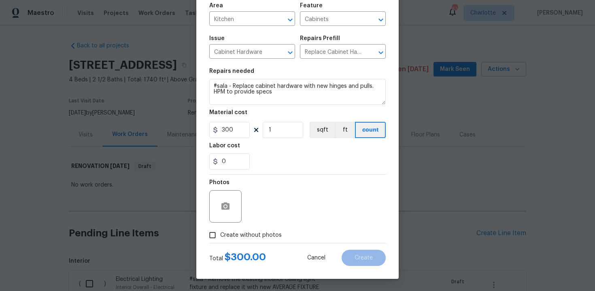
click at [241, 236] on span "Create without photos" at bounding box center [251, 235] width 62 height 9
click at [220, 236] on input "Create without photos" at bounding box center [212, 234] width 15 height 15
checkbox input "true"
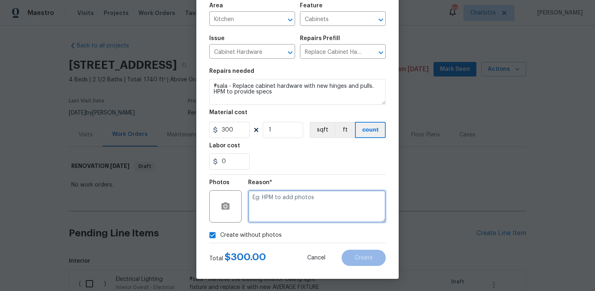
click at [278, 210] on textarea at bounding box center [317, 206] width 138 height 32
type textarea "n/a"
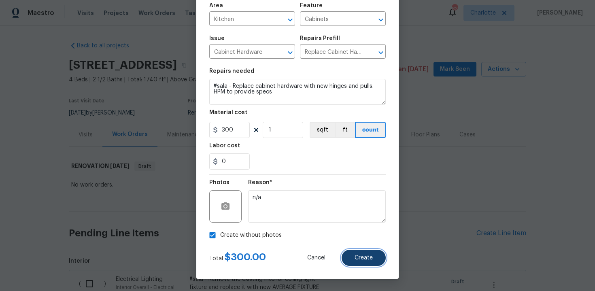
click at [370, 263] on button "Create" at bounding box center [364, 258] width 44 height 16
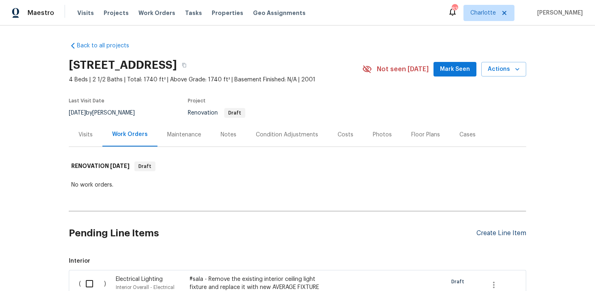
click at [489, 233] on div "Create Line Item" at bounding box center [501, 234] width 50 height 8
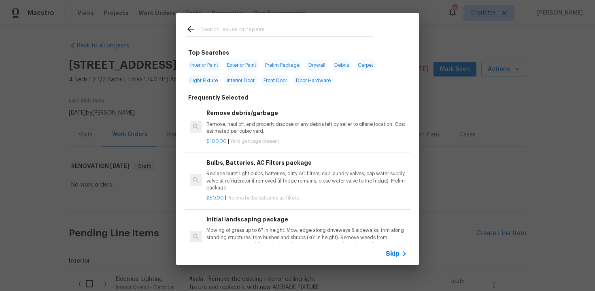
click at [393, 253] on span "Skip" at bounding box center [393, 254] width 14 height 8
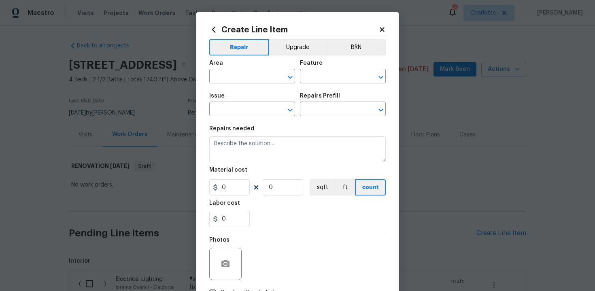
click at [298, 56] on div "Area ​ Feature ​" at bounding box center [297, 71] width 176 height 33
click at [287, 50] on button "Upgrade" at bounding box center [298, 47] width 58 height 16
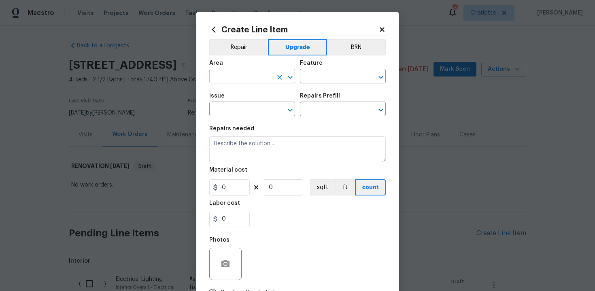
click at [251, 76] on input "text" at bounding box center [240, 77] width 63 height 13
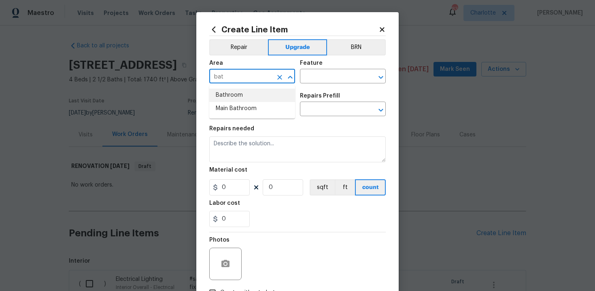
click at [251, 97] on li "Bathroom" at bounding box center [252, 95] width 86 height 13
type input "Bathroom"
click at [325, 79] on input "text" at bounding box center [331, 77] width 63 height 13
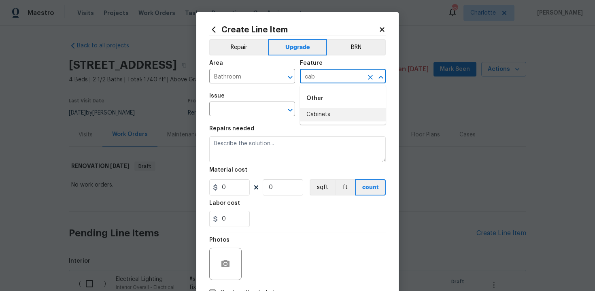
click at [326, 111] on li "Cabinets" at bounding box center [343, 114] width 86 height 13
type input "Cabinets"
click at [239, 108] on input "text" at bounding box center [240, 110] width 63 height 13
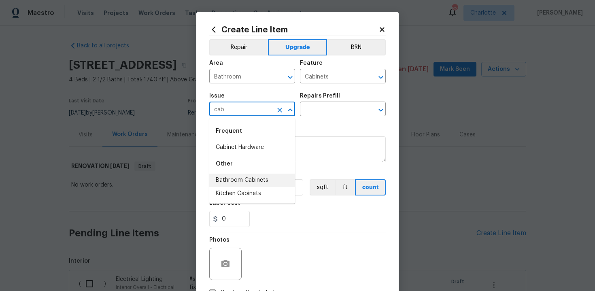
click at [246, 179] on li "Bathroom Cabinets" at bounding box center [252, 180] width 86 height 13
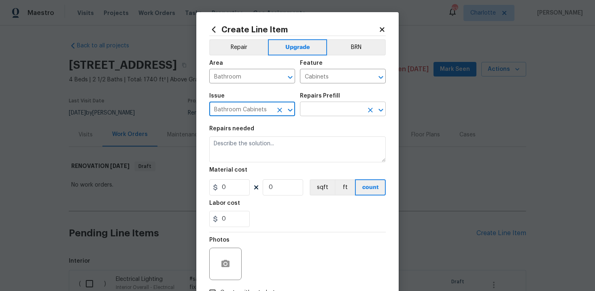
type input "Bathroom Cabinets"
click at [325, 110] on input "text" at bounding box center [331, 110] width 63 height 13
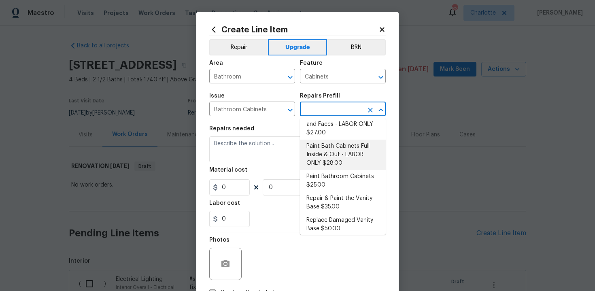
scroll to position [130, 0]
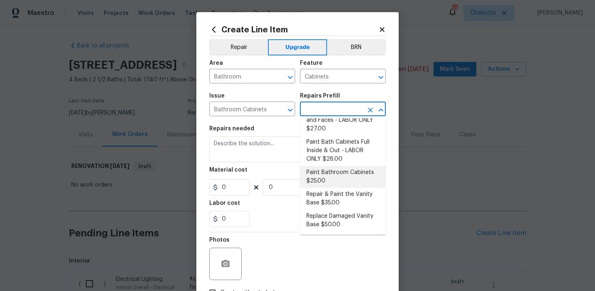
click at [325, 174] on li "Paint Bathroom Cabinets $25.00" at bounding box center [343, 177] width 86 height 22
type input "Paint Bathroom Cabinets $25.00"
type textarea "Prep, sand, mask and apply 2 coats of paint to the bathroom cabinet doors, inte…"
type input "25"
type input "1"
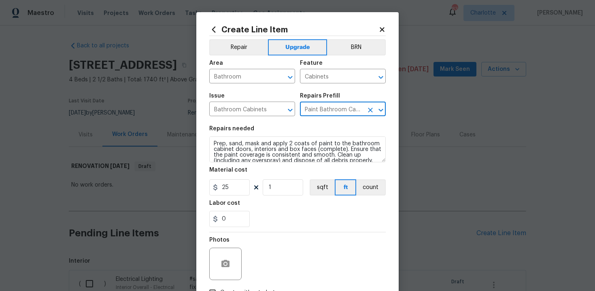
click at [209, 142] on div "Create Line Item Repair Upgrade BRN Area Bathroom ​ Feature Cabinets ​ Issue Ba…" at bounding box center [297, 174] width 202 height 324
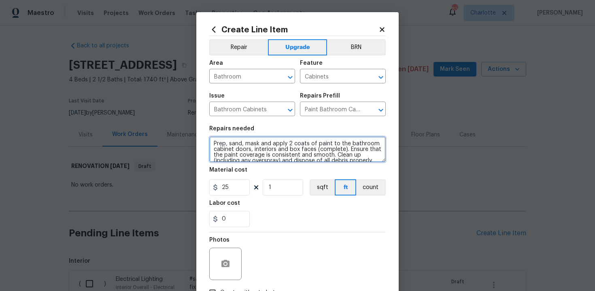
click at [210, 142] on textarea "Prep, sand, mask and apply 2 coats of paint to the bathroom cabinet doors, inte…" at bounding box center [297, 149] width 176 height 26
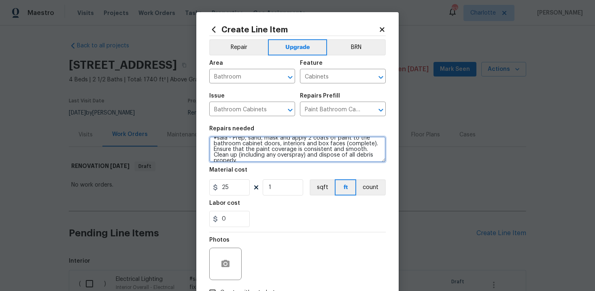
click at [366, 157] on textarea "#sala - Prep, sand, mask and apply 2 coats of paint to the bathroom cabinet doo…" at bounding box center [297, 149] width 176 height 26
paste textarea "Both bathrooms"
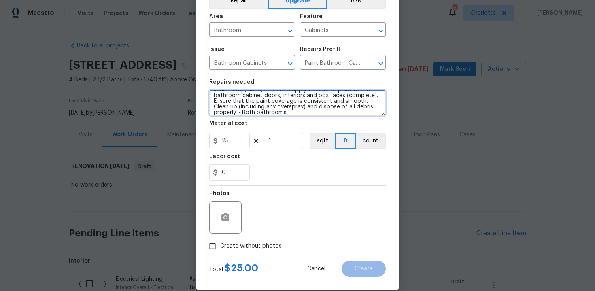
scroll to position [58, 0]
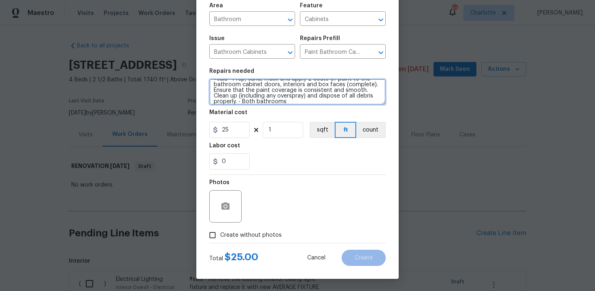
type textarea "#sala - Prep, sand, mask and apply 2 coats of paint to the bathroom cabinet doo…"
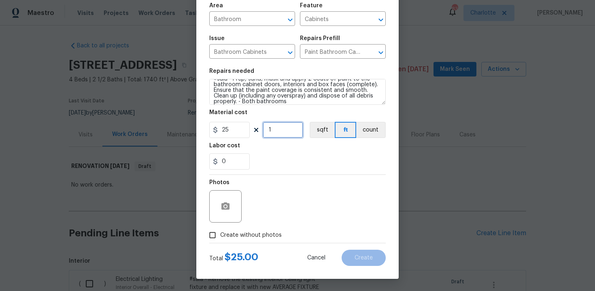
click at [283, 132] on input "1" at bounding box center [283, 130] width 40 height 16
type input "15"
click at [244, 234] on span "Create without photos" at bounding box center [251, 235] width 62 height 9
click at [220, 234] on input "Create without photos" at bounding box center [212, 234] width 15 height 15
checkbox input "true"
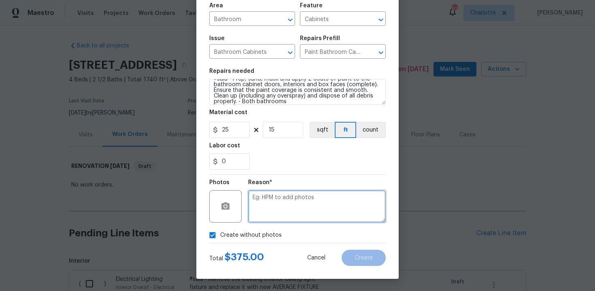
click at [287, 200] on textarea at bounding box center [317, 206] width 138 height 32
type textarea "n/a"
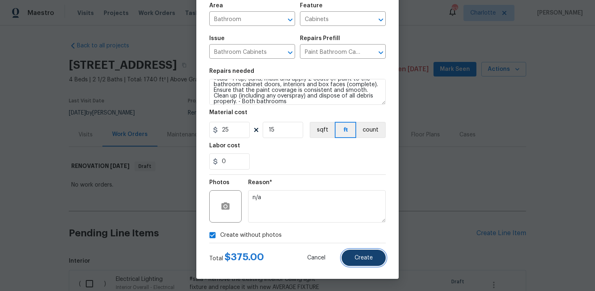
click at [371, 259] on span "Create" at bounding box center [364, 258] width 18 height 6
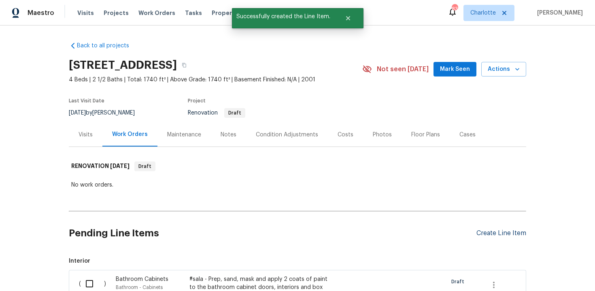
click at [500, 233] on div "Create Line Item" at bounding box center [501, 234] width 50 height 8
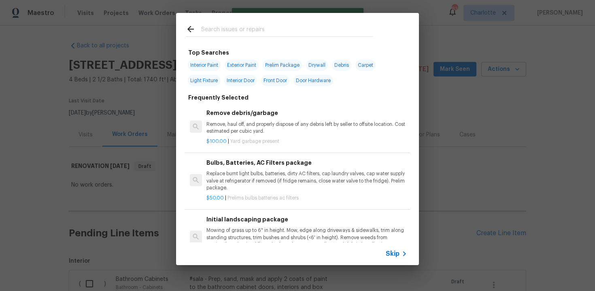
click at [387, 255] on span "Skip" at bounding box center [393, 254] width 14 height 8
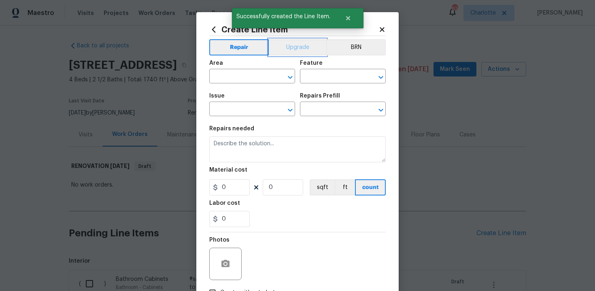
click at [289, 45] on button "Upgrade" at bounding box center [298, 47] width 58 height 16
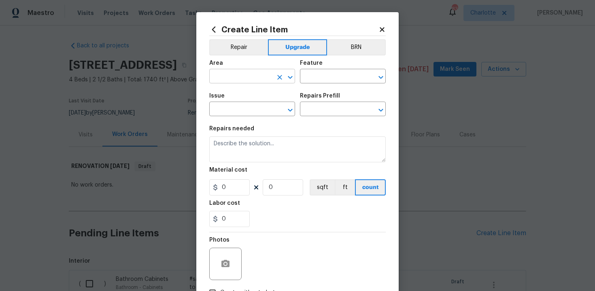
click at [258, 77] on input "text" at bounding box center [240, 77] width 63 height 13
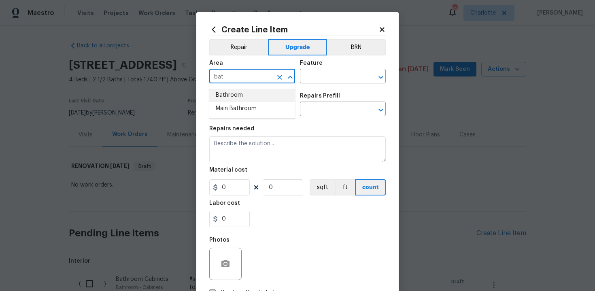
click at [252, 96] on li "Bathroom" at bounding box center [252, 95] width 86 height 13
type input "Bathroom"
click at [321, 73] on input "text" at bounding box center [331, 77] width 63 height 13
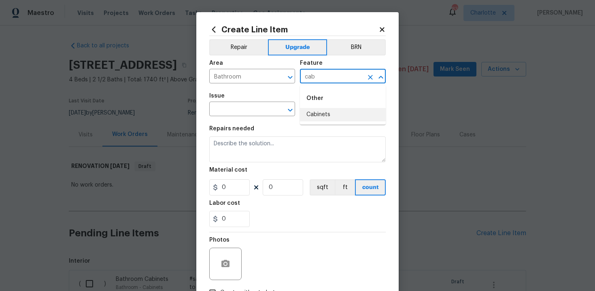
click at [320, 115] on li "Cabinets" at bounding box center [343, 114] width 86 height 13
type input "Cabinets"
click at [247, 107] on input "text" at bounding box center [240, 110] width 63 height 13
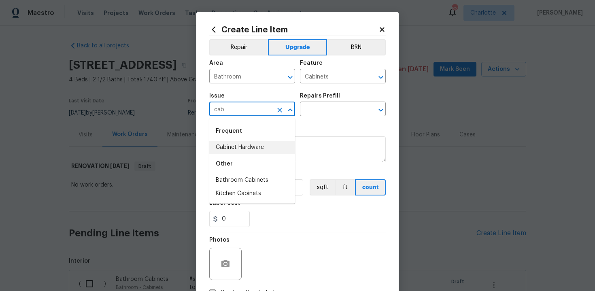
click at [248, 147] on li "Cabinet Hardware" at bounding box center [252, 147] width 86 height 13
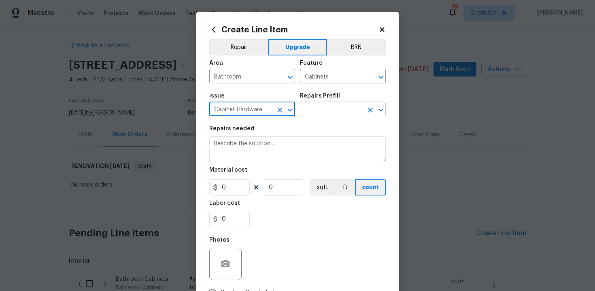
type input "Cabinet Hardware"
click at [316, 106] on input "text" at bounding box center [331, 110] width 63 height 13
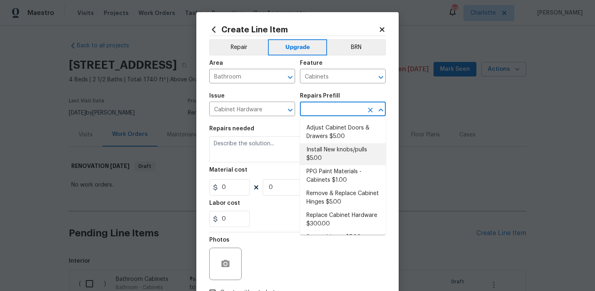
click at [329, 162] on li "Install New knobs/pulls $5.00" at bounding box center [343, 154] width 86 height 22
type input "Install New knobs/pulls $5.00"
type textarea "Remove the existing cabinet pulls/handles if present; prep and drill for new ca…"
type input "5"
type input "1"
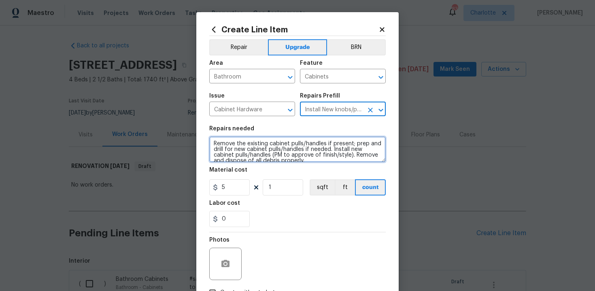
click at [210, 143] on textarea "Remove the existing cabinet pulls/handles if present; prep and drill for new ca…" at bounding box center [297, 149] width 176 height 26
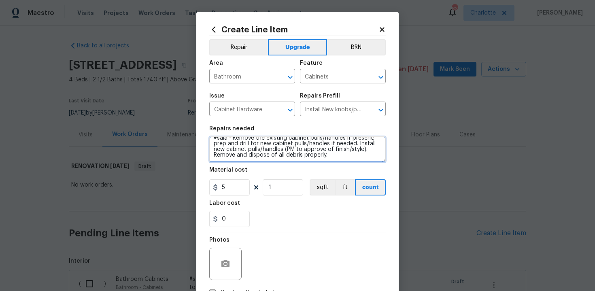
click at [340, 158] on textarea "#sala - Remove the existing cabinet pulls/handles if present; prep and drill fo…" at bounding box center [297, 149] width 176 height 26
paste textarea "Both bathrooms"
type textarea "#sala - Remove the existing cabinet pulls/handles if present; prep and drill fo…"
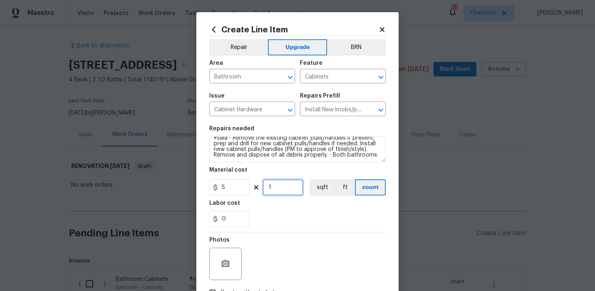
click at [279, 193] on input "1" at bounding box center [283, 187] width 40 height 16
type input "15"
click at [288, 223] on div "0" at bounding box center [297, 219] width 176 height 16
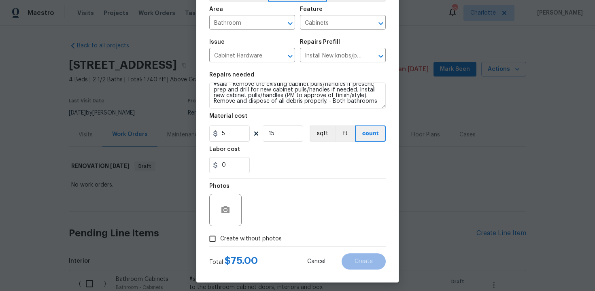
scroll to position [58, 0]
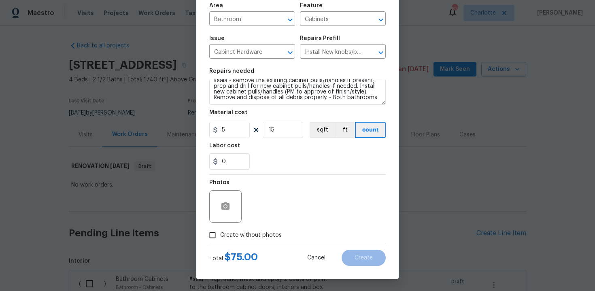
click at [254, 232] on span "Create without photos" at bounding box center [251, 235] width 62 height 9
click at [220, 232] on input "Create without photos" at bounding box center [212, 234] width 15 height 15
checkbox input "true"
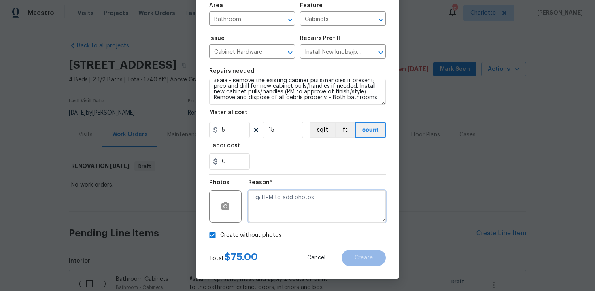
click at [283, 212] on textarea at bounding box center [317, 206] width 138 height 32
type textarea "n/a"
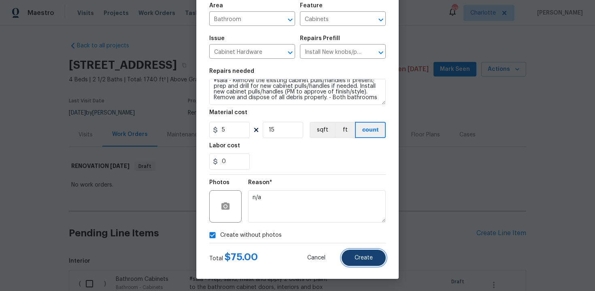
click at [359, 256] on span "Create" at bounding box center [364, 258] width 18 height 6
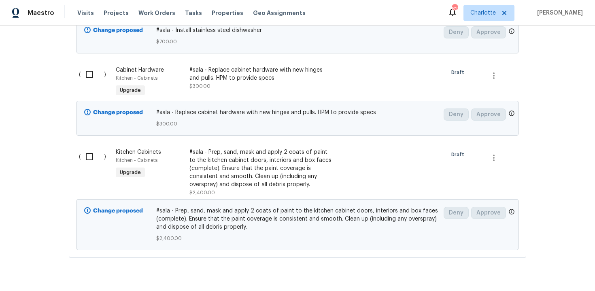
scroll to position [872, 0]
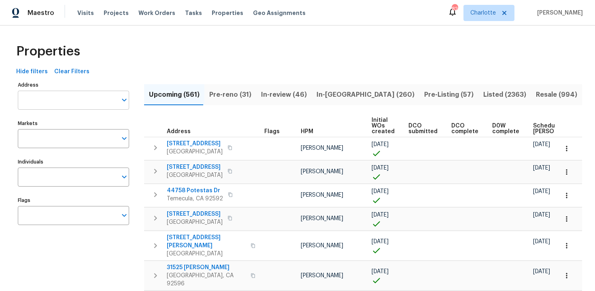
click at [32, 98] on input "Address" at bounding box center [67, 100] width 99 height 19
click at [42, 100] on input "Address" at bounding box center [67, 100] width 99 height 19
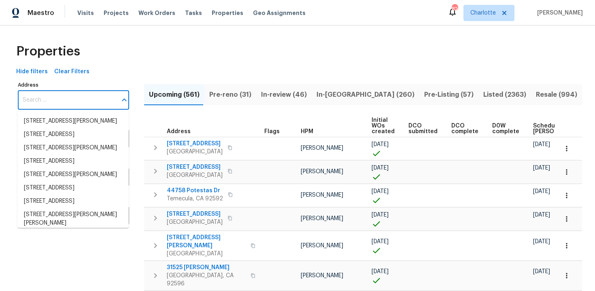
paste input "[STREET_ADDRESS]"
type input "[STREET_ADDRESS]"
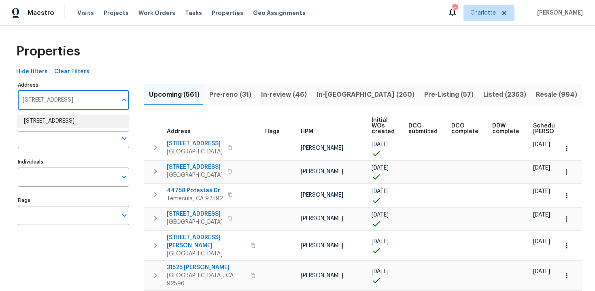
click at [51, 121] on li "[STREET_ADDRESS]" at bounding box center [72, 121] width 111 height 13
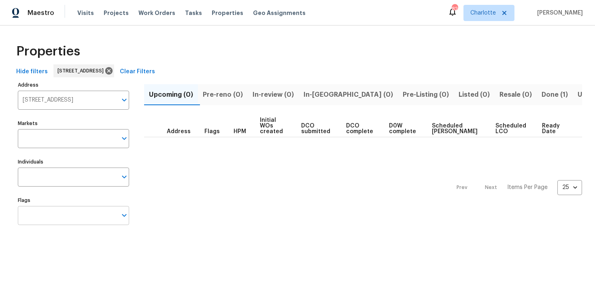
click at [62, 217] on input "Flags" at bounding box center [67, 215] width 99 height 19
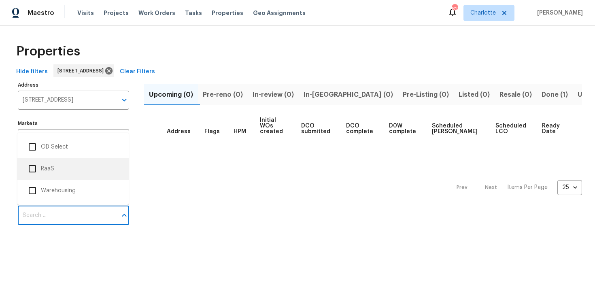
click at [59, 170] on li "RaaS" at bounding box center [73, 168] width 98 height 17
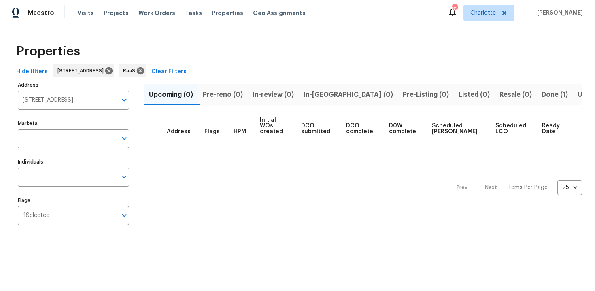
click at [542, 90] on span "Done (1)" at bounding box center [555, 94] width 26 height 11
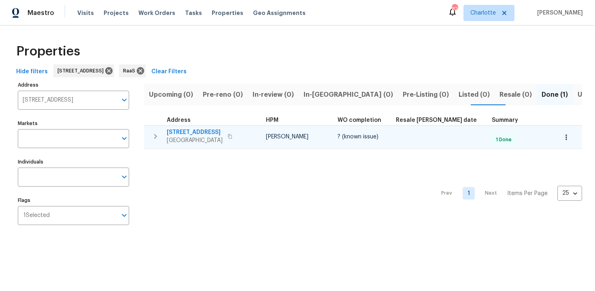
click at [255, 134] on div "[STREET_ADDRESS]" at bounding box center [212, 136] width 91 height 16
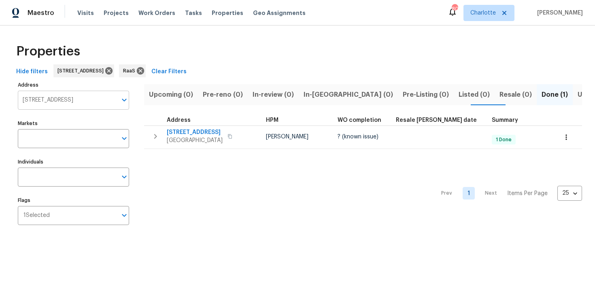
click at [60, 102] on input "[STREET_ADDRESS]" at bounding box center [67, 100] width 99 height 19
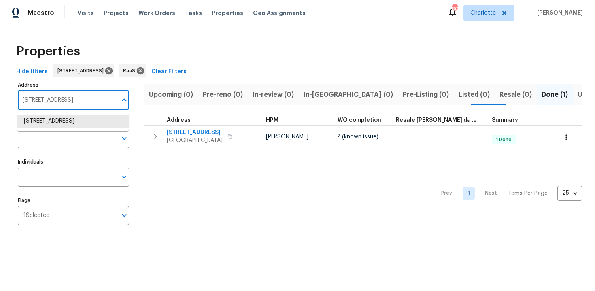
click at [60, 102] on input "[STREET_ADDRESS]" at bounding box center [67, 100] width 99 height 19
paste input "[STREET_ADDRESS]"
type input "[STREET_ADDRESS]"
click at [66, 120] on li "[STREET_ADDRESS]" at bounding box center [72, 121] width 111 height 13
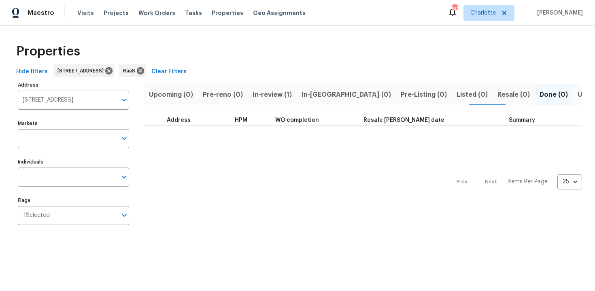
click at [264, 103] on button "In-review (1)" at bounding box center [272, 94] width 49 height 21
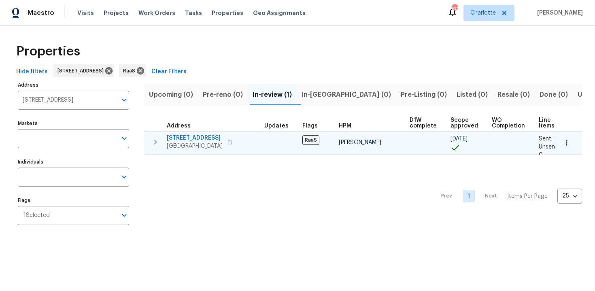
click at [232, 136] on div "[STREET_ADDRESS]" at bounding box center [212, 142] width 91 height 16
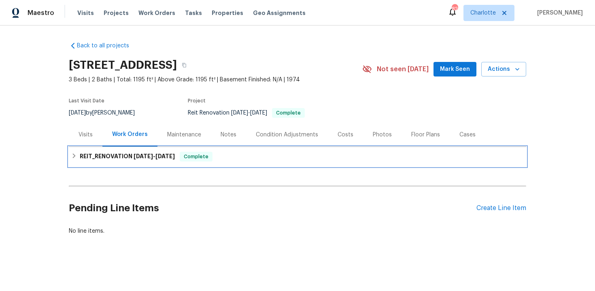
click at [287, 150] on div "REIT_RENOVATION [DATE] - [DATE] Complete" at bounding box center [297, 156] width 457 height 19
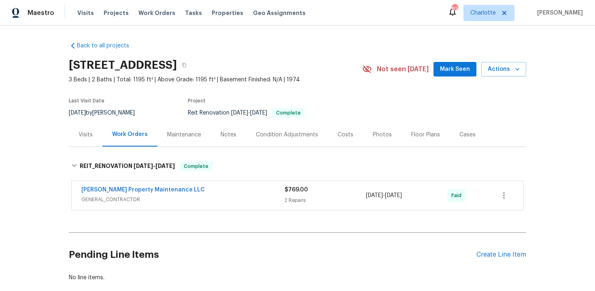
click at [302, 153] on div "REIT_RENOVATION [DATE] - [DATE] Complete [PERSON_NAME] Property Maintenance LLC…" at bounding box center [297, 183] width 457 height 60
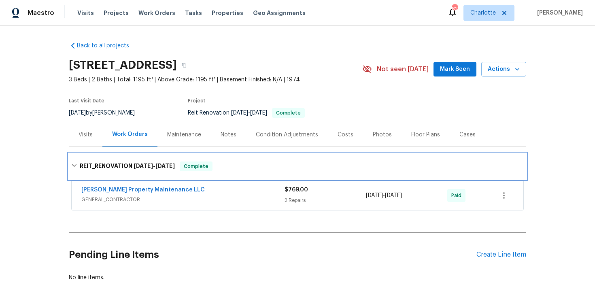
click at [285, 159] on div "REIT_RENOVATION [DATE] - [DATE] Complete" at bounding box center [297, 166] width 457 height 26
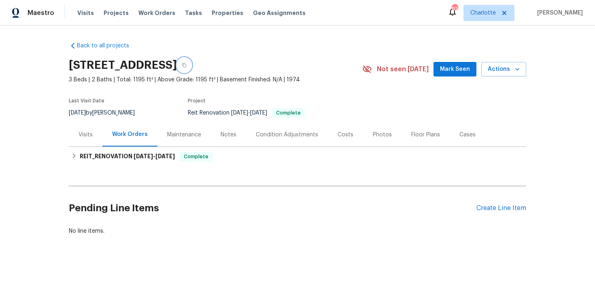
click at [187, 66] on icon "button" at bounding box center [184, 65] width 5 height 5
click at [187, 67] on icon "button" at bounding box center [184, 65] width 5 height 5
click at [187, 66] on icon "button" at bounding box center [184, 65] width 5 height 5
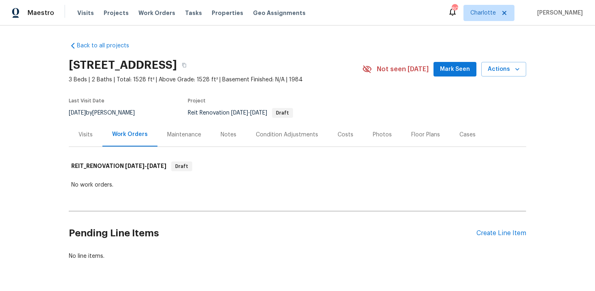
scroll to position [24, 0]
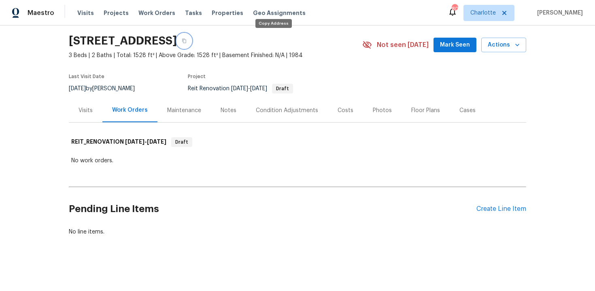
click at [187, 38] on icon "button" at bounding box center [184, 40] width 5 height 5
click at [187, 40] on icon "button" at bounding box center [184, 40] width 5 height 5
click at [186, 42] on icon "button" at bounding box center [184, 41] width 4 height 4
click at [191, 36] on button "button" at bounding box center [184, 41] width 15 height 15
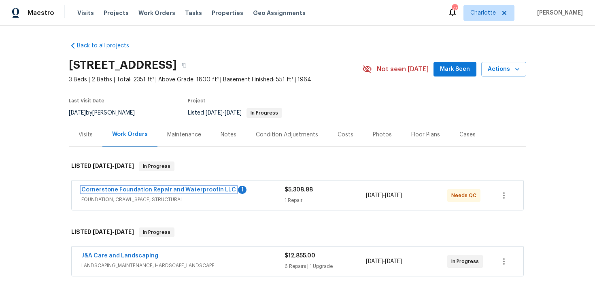
click at [181, 187] on link "Cornerstone Foundation Repair and Waterproofin LLC" at bounding box center [158, 190] width 155 height 6
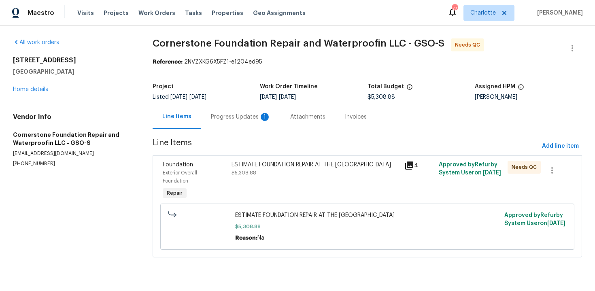
click at [231, 120] on div "Progress Updates 1" at bounding box center [241, 117] width 60 height 8
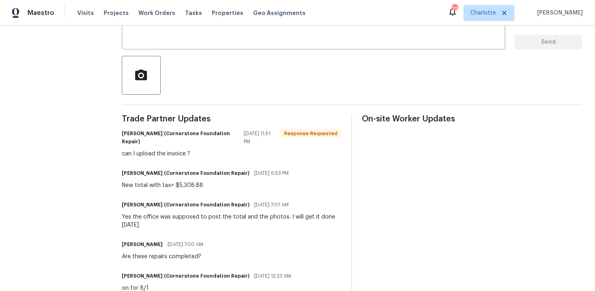
scroll to position [218, 0]
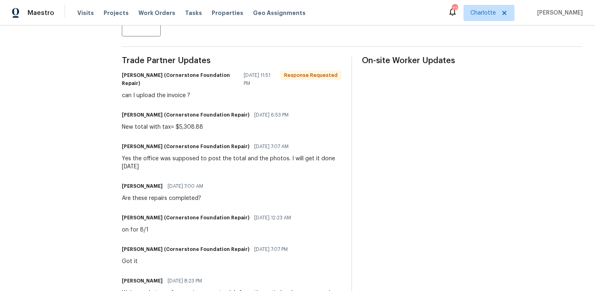
click at [150, 128] on div "New total with tax= $5,308.88" at bounding box center [208, 127] width 172 height 8
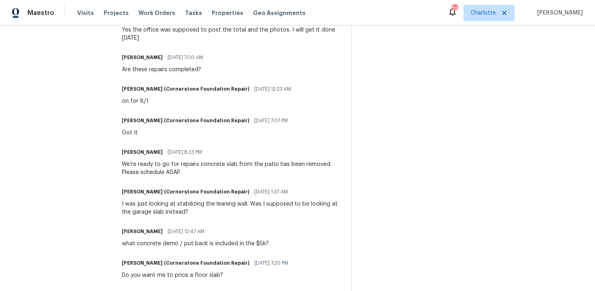
scroll to position [351, 0]
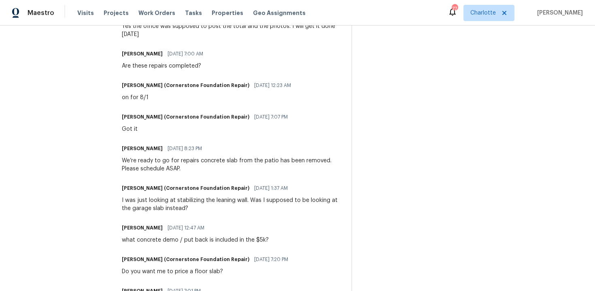
click at [161, 164] on div "We’re ready to go for repairs concrete slab from the patio has been removed. Pl…" at bounding box center [232, 165] width 220 height 16
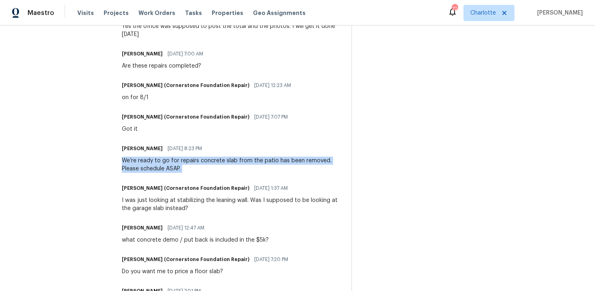
click at [161, 164] on div "We’re ready to go for repairs concrete slab from the patio has been removed. Pl…" at bounding box center [232, 165] width 220 height 16
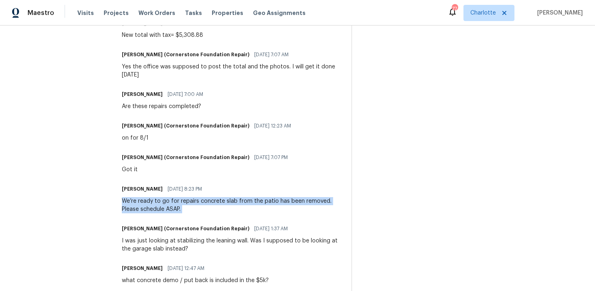
scroll to position [307, 0]
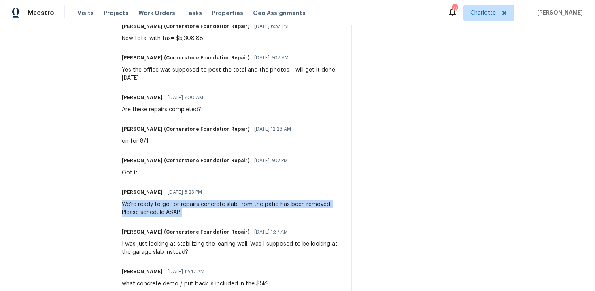
click at [264, 102] on div "[PERSON_NAME] [DATE] 7:00 AM Are these repairs completed?" at bounding box center [232, 103] width 220 height 22
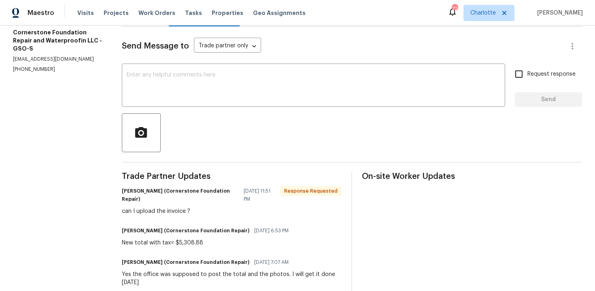
scroll to position [82, 0]
